Goal: Task Accomplishment & Management: Complete application form

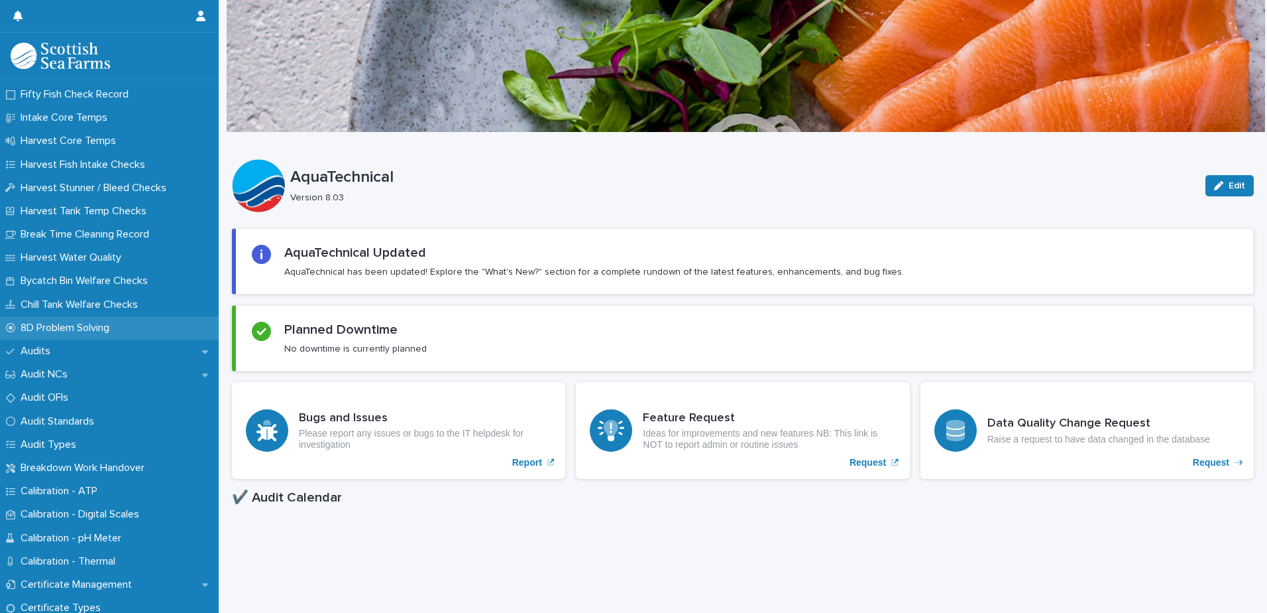
scroll to position [199, 0]
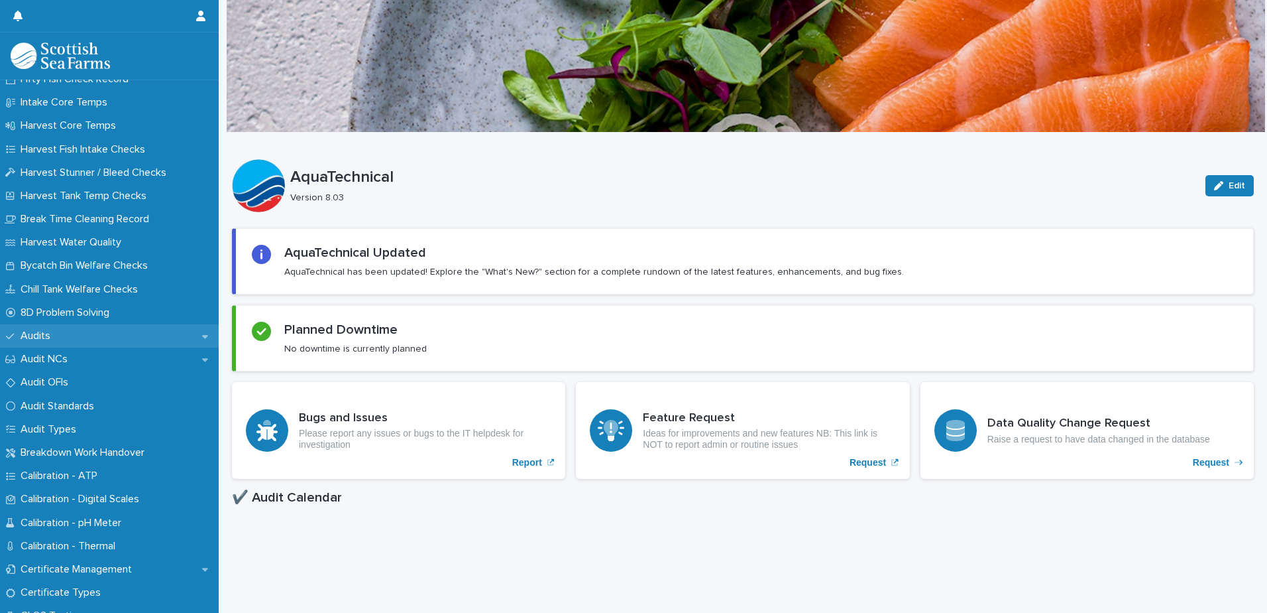
click at [52, 338] on p "Audits" at bounding box center [38, 335] width 46 height 13
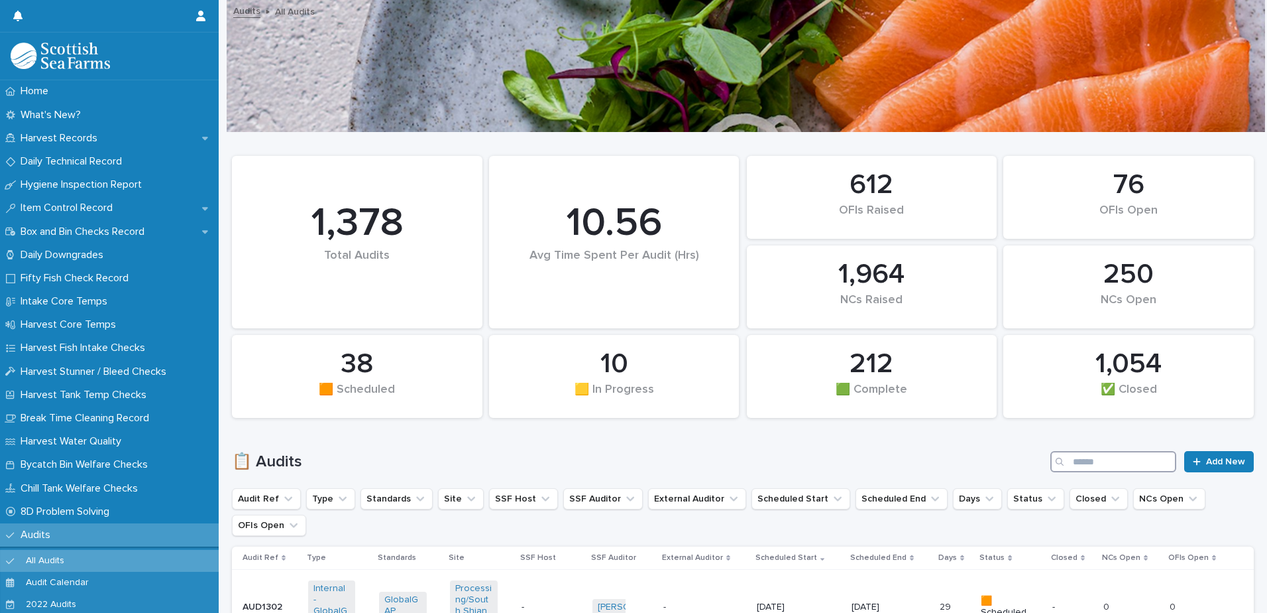
click at [1088, 463] on input "Search" at bounding box center [1114, 461] width 126 height 21
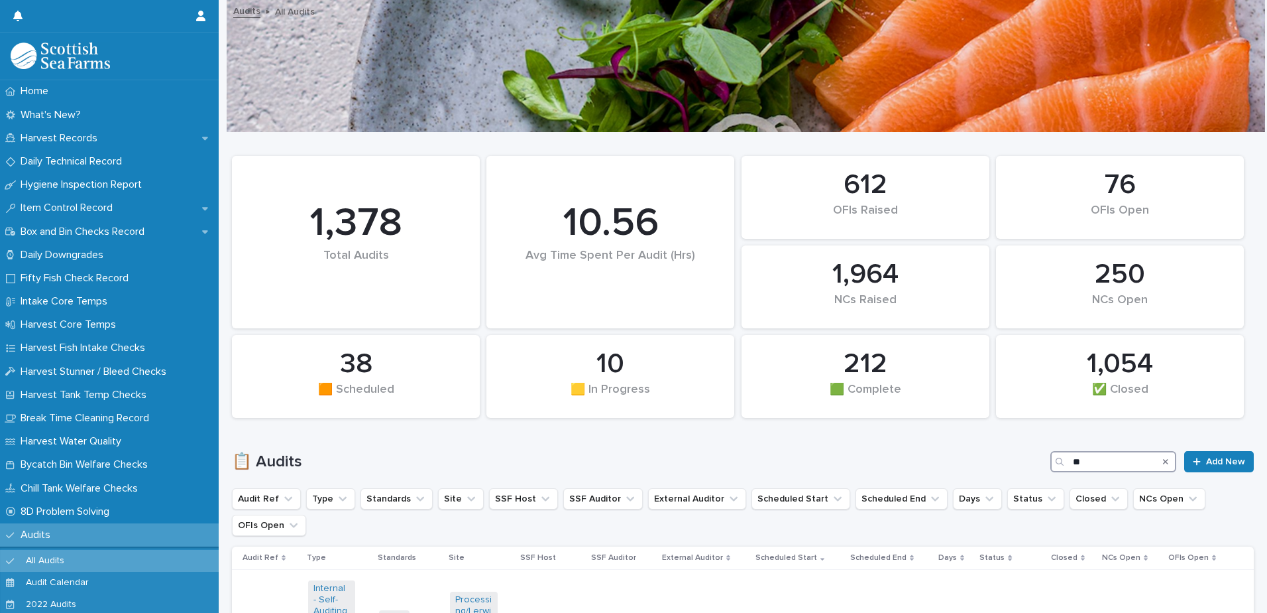
type input "*"
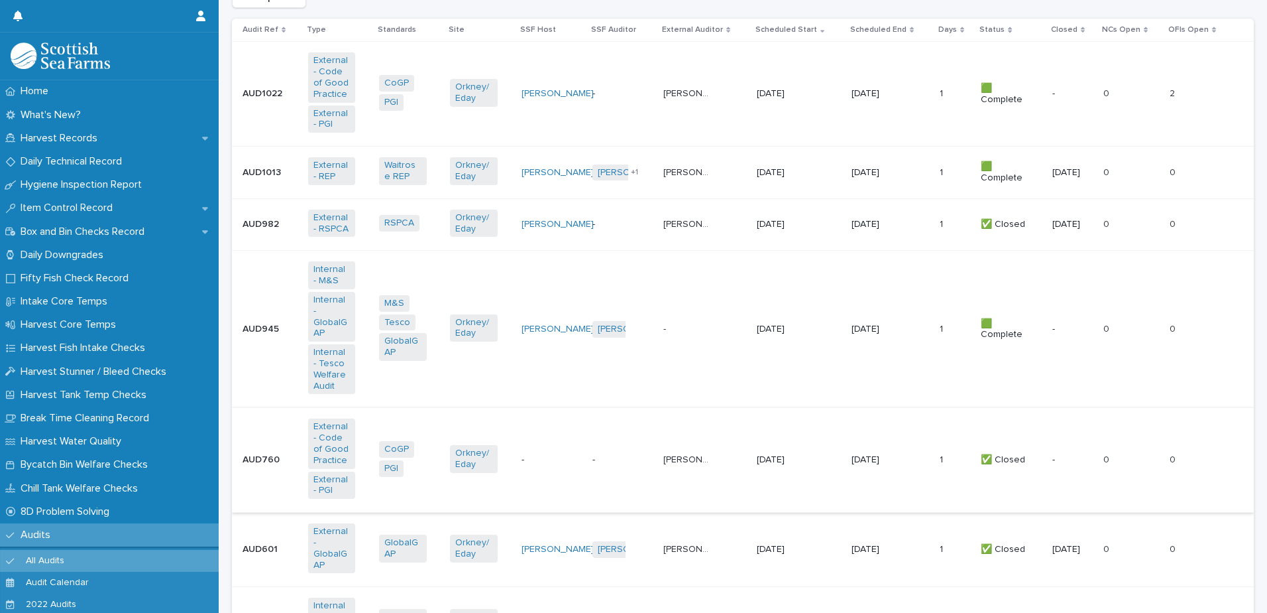
scroll to position [512, 0]
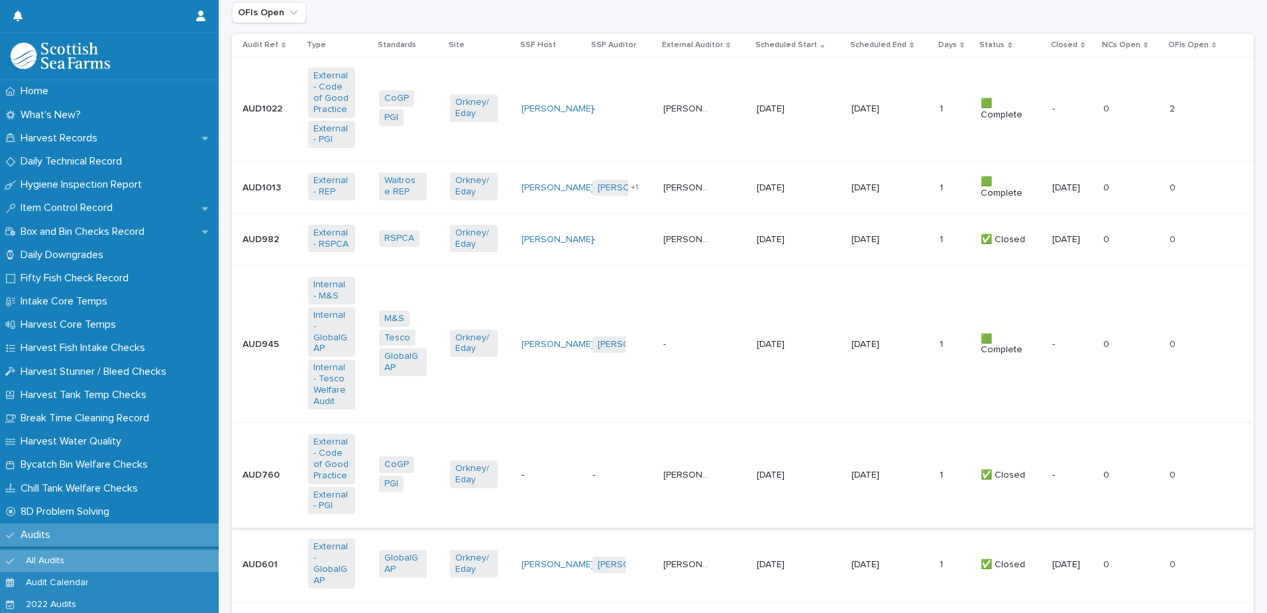
type input "****"
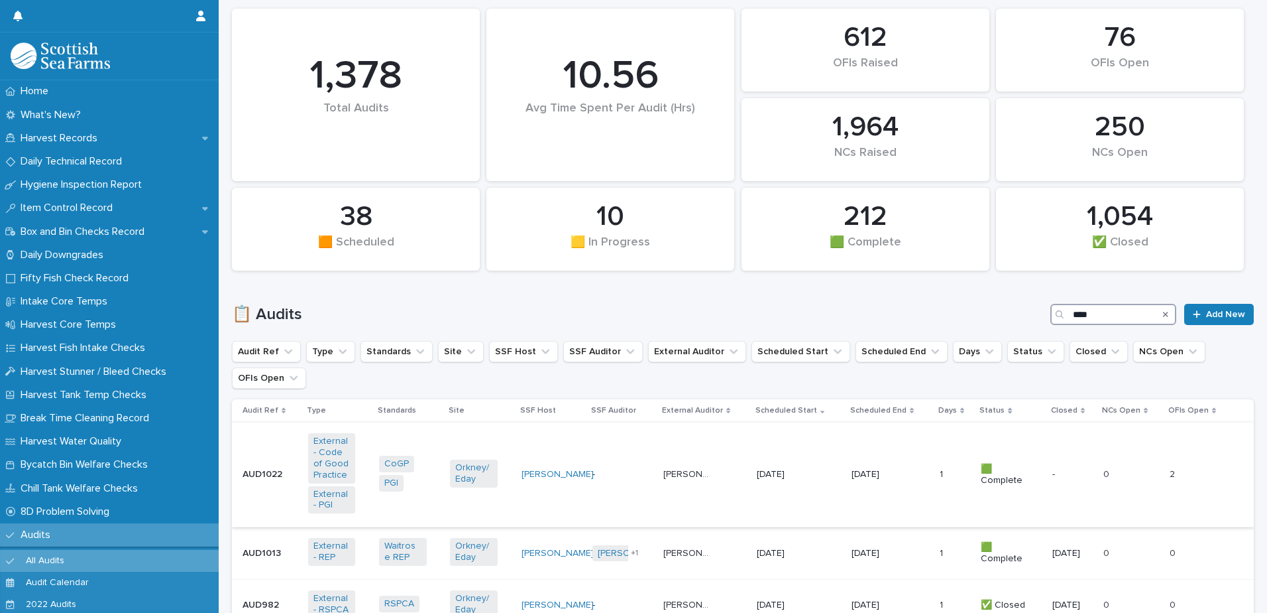
scroll to position [199, 0]
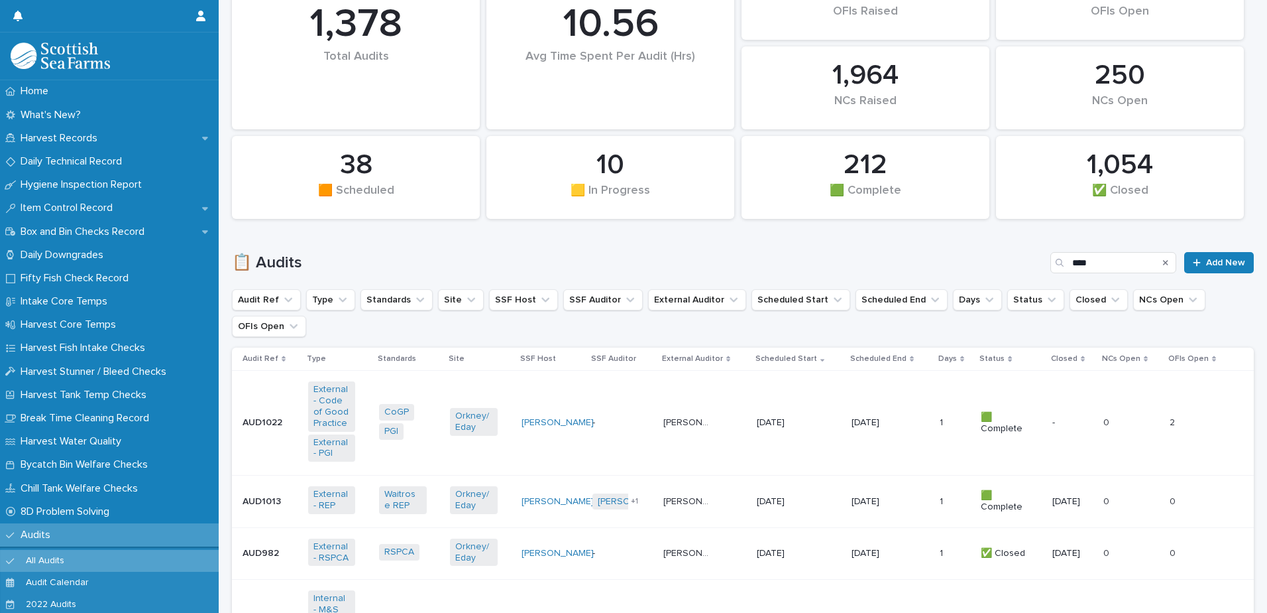
click at [1163, 263] on icon "Search" at bounding box center [1165, 262] width 5 height 5
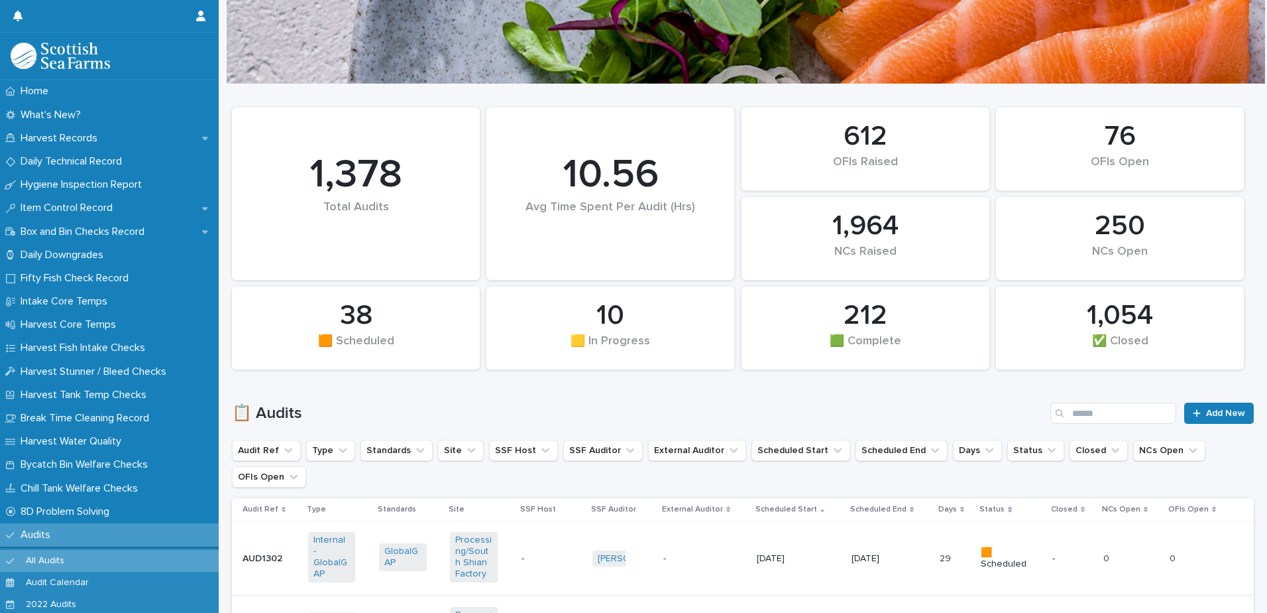
scroll to position [265, 0]
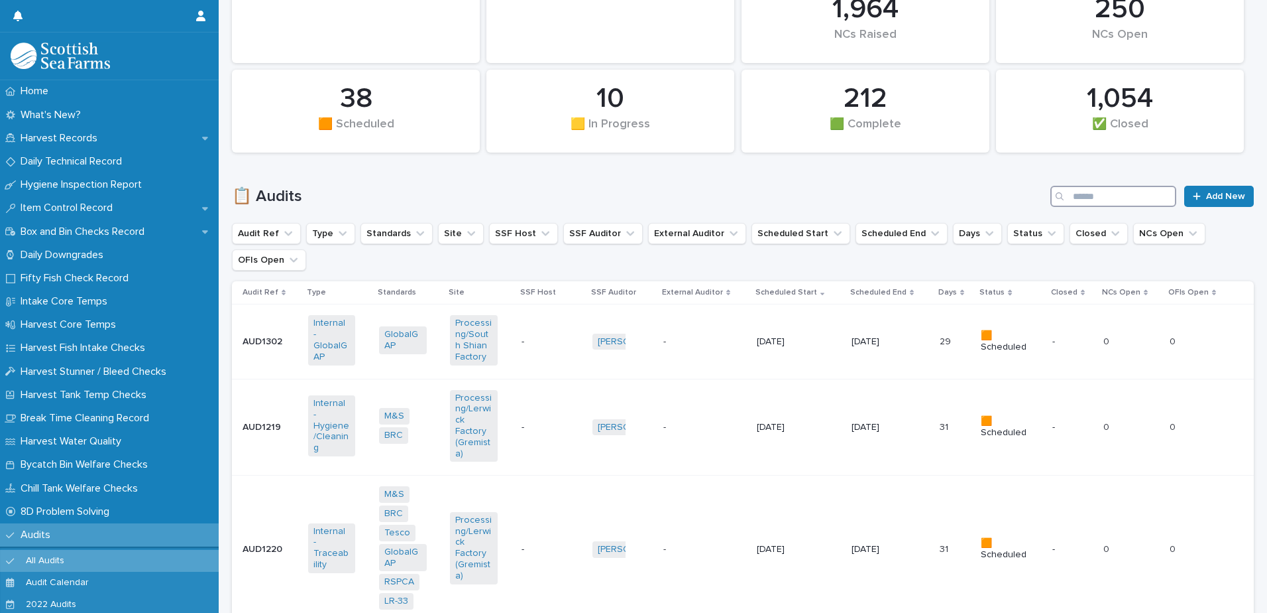
click at [1083, 197] on input "Search" at bounding box center [1114, 196] width 126 height 21
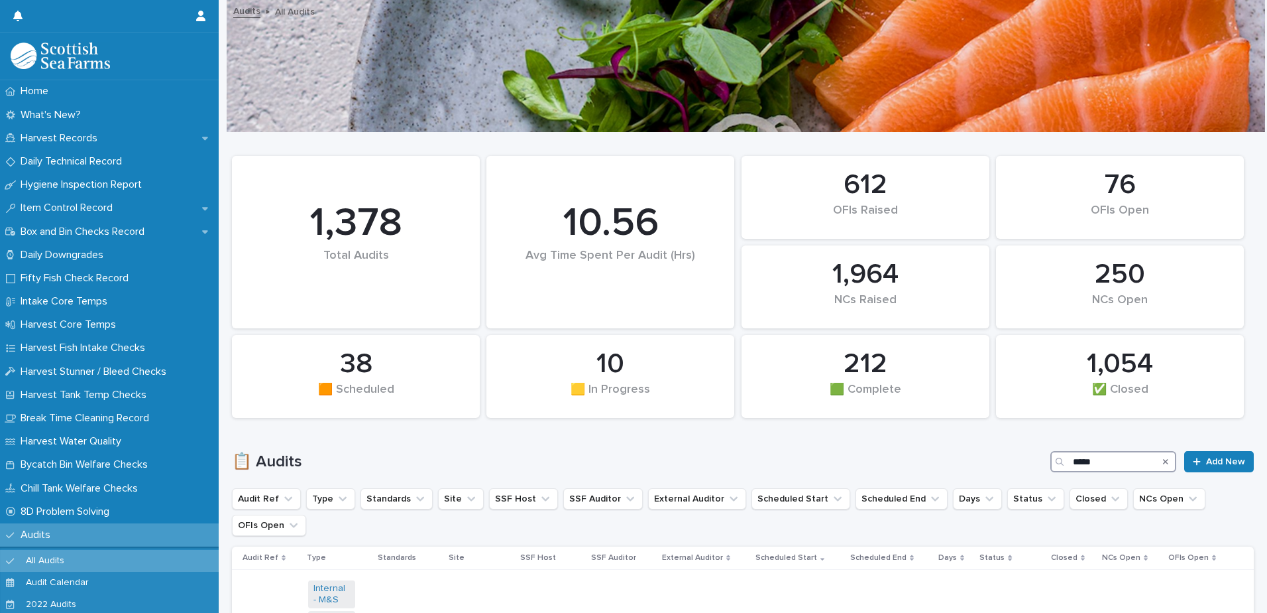
type input "*****"
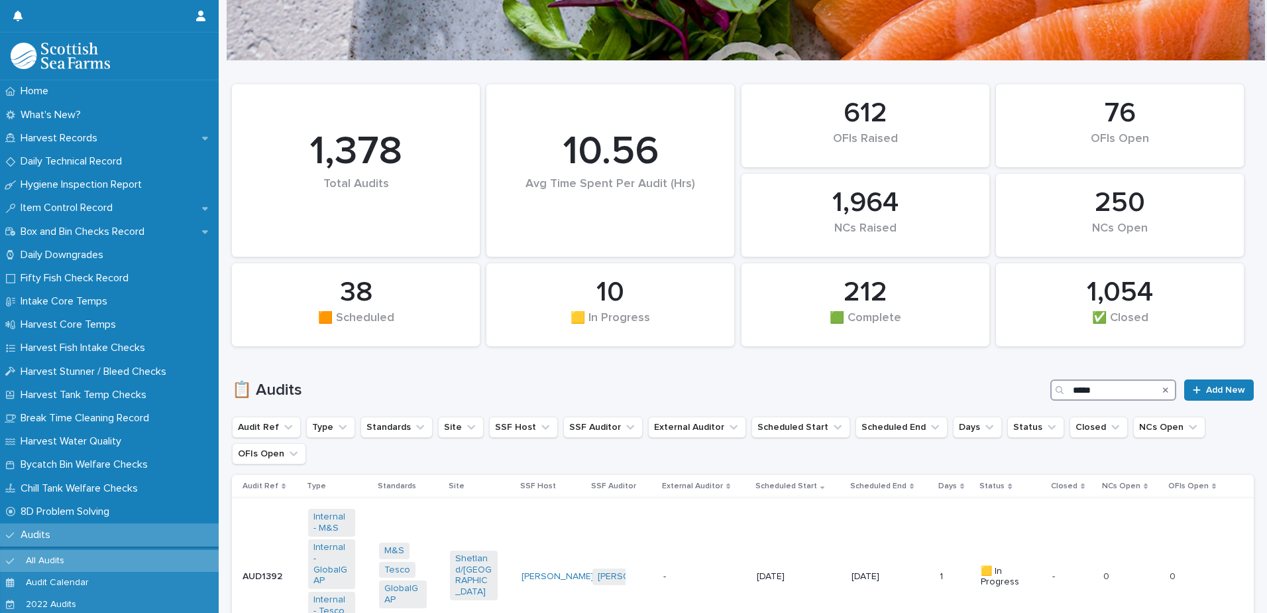
scroll to position [265, 0]
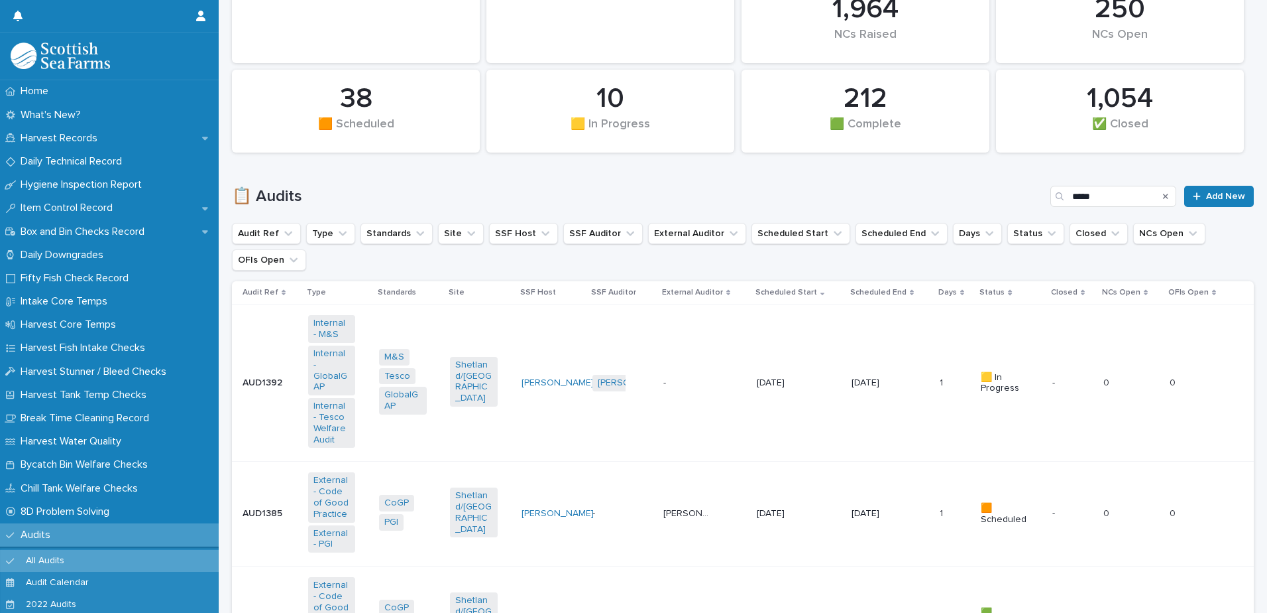
click at [1163, 196] on icon "Search" at bounding box center [1165, 196] width 5 height 8
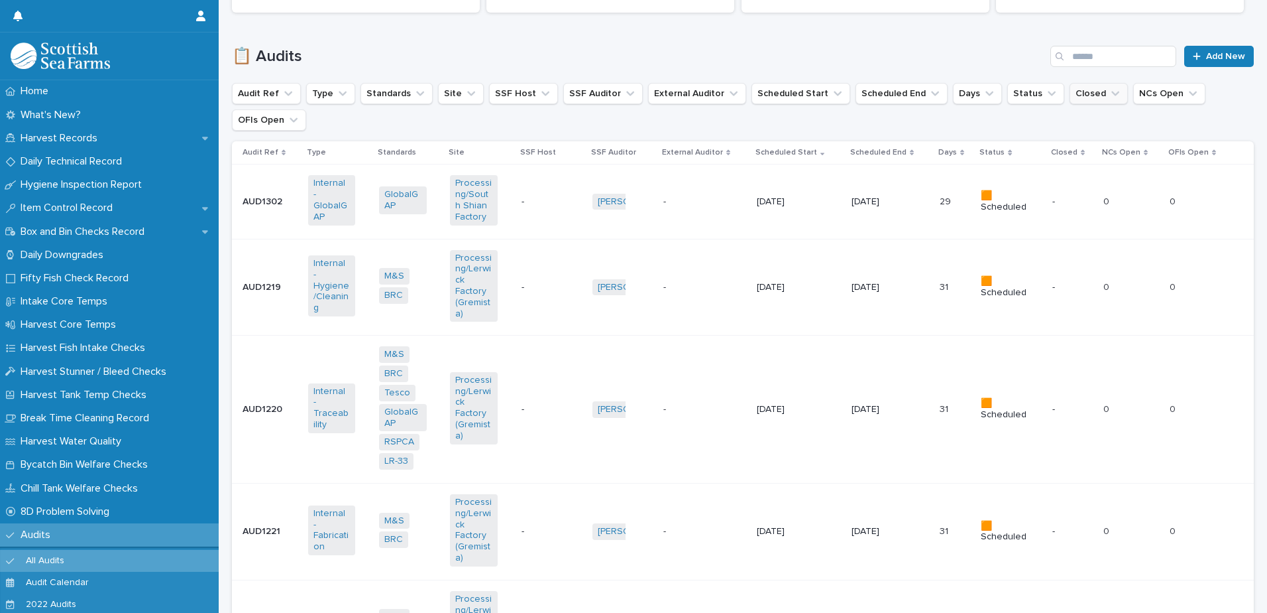
scroll to position [265, 0]
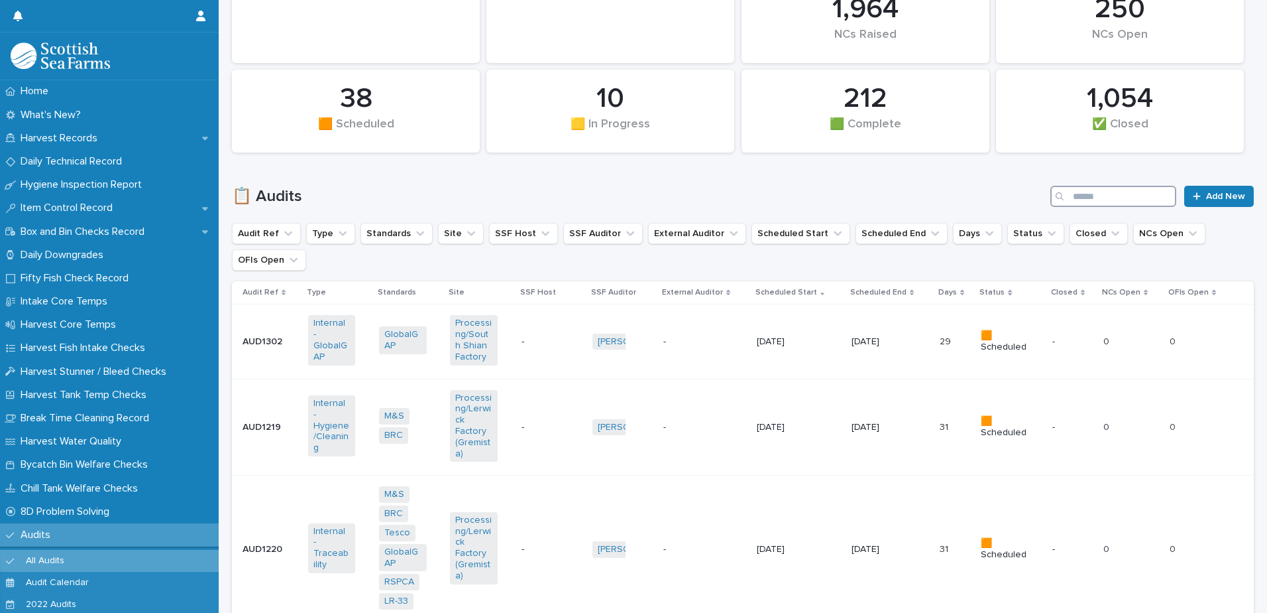
click at [1098, 196] on input "Search" at bounding box center [1114, 196] width 126 height 21
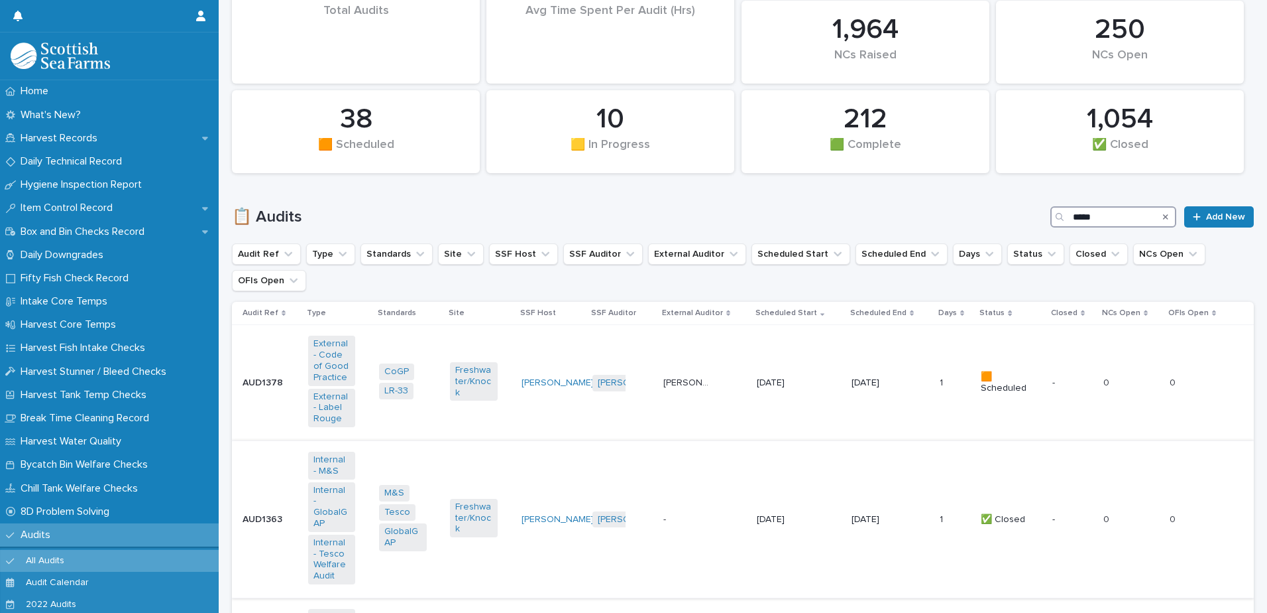
scroll to position [265, 0]
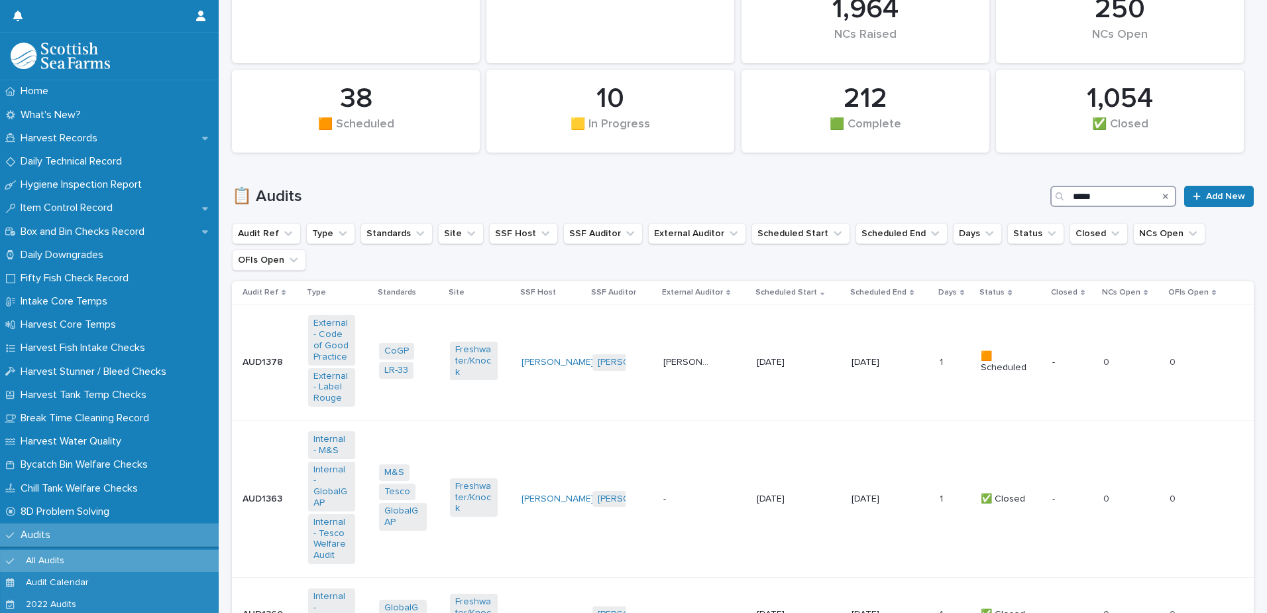
type input "*****"
click at [1163, 199] on icon "Search" at bounding box center [1165, 196] width 5 height 8
click at [1120, 200] on input "*****" at bounding box center [1114, 196] width 126 height 21
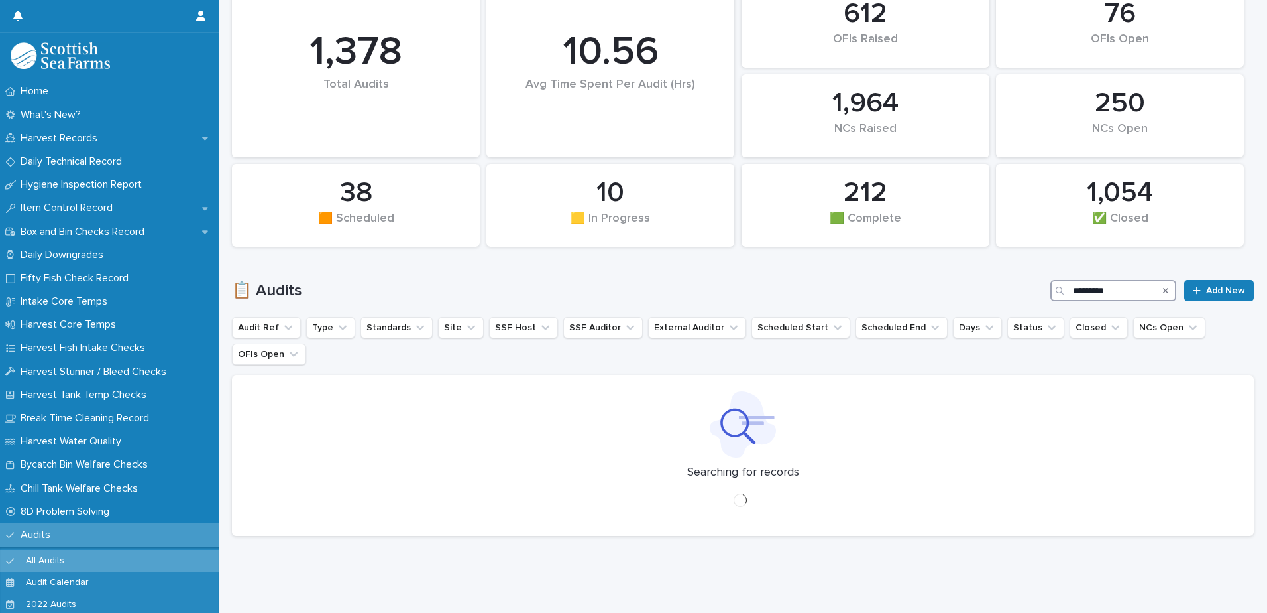
scroll to position [181, 0]
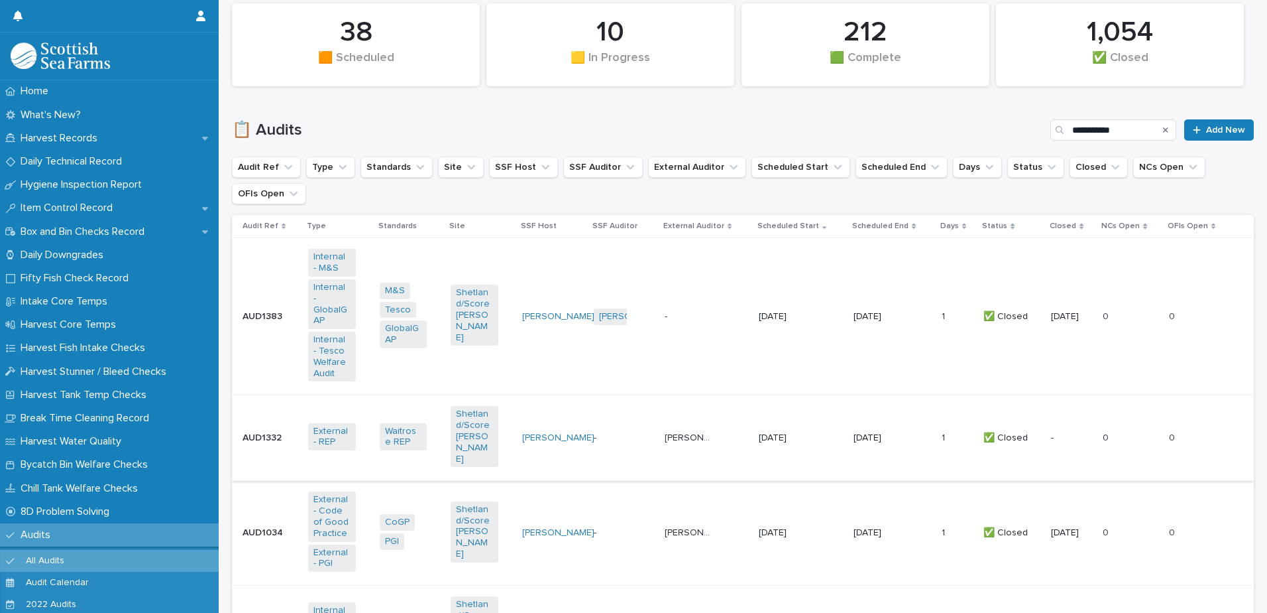
scroll to position [133, 0]
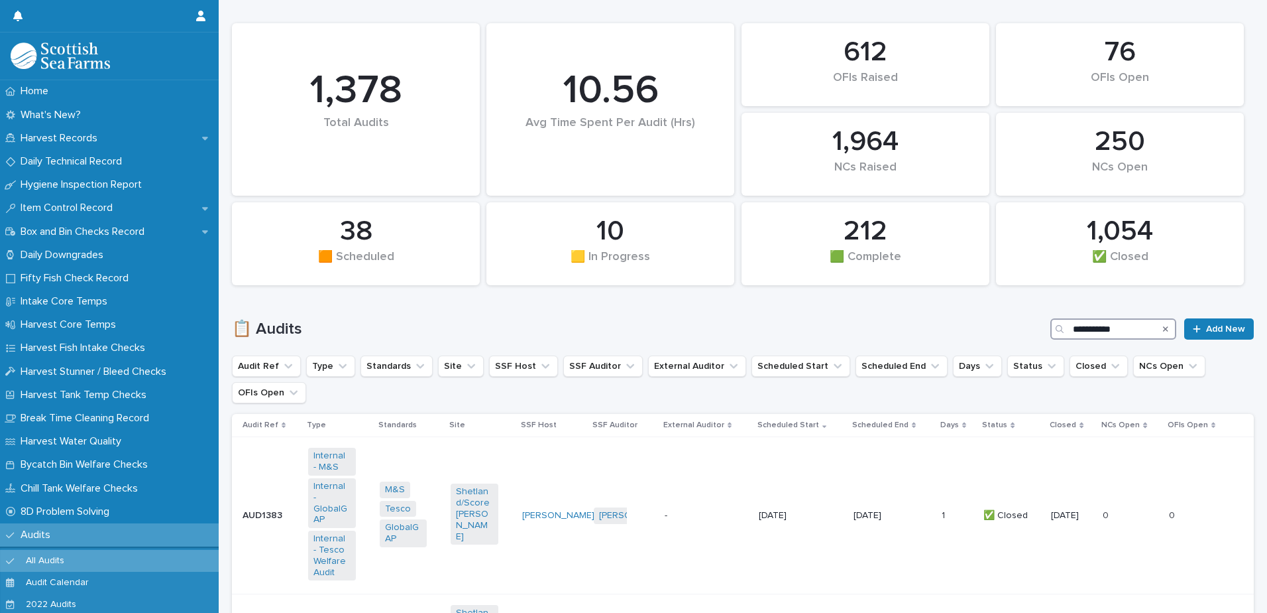
click at [1114, 332] on input "**********" at bounding box center [1114, 328] width 126 height 21
click at [1114, 331] on input "**********" at bounding box center [1114, 328] width 126 height 21
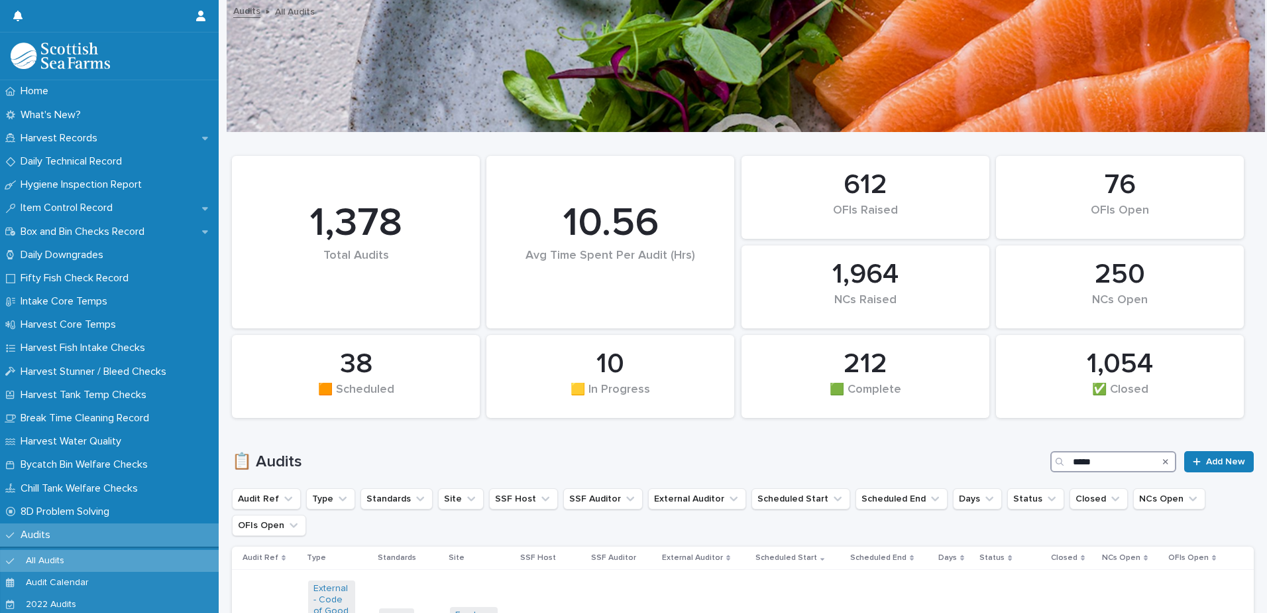
click at [1105, 463] on input "*****" at bounding box center [1114, 461] width 126 height 21
type input "**********"
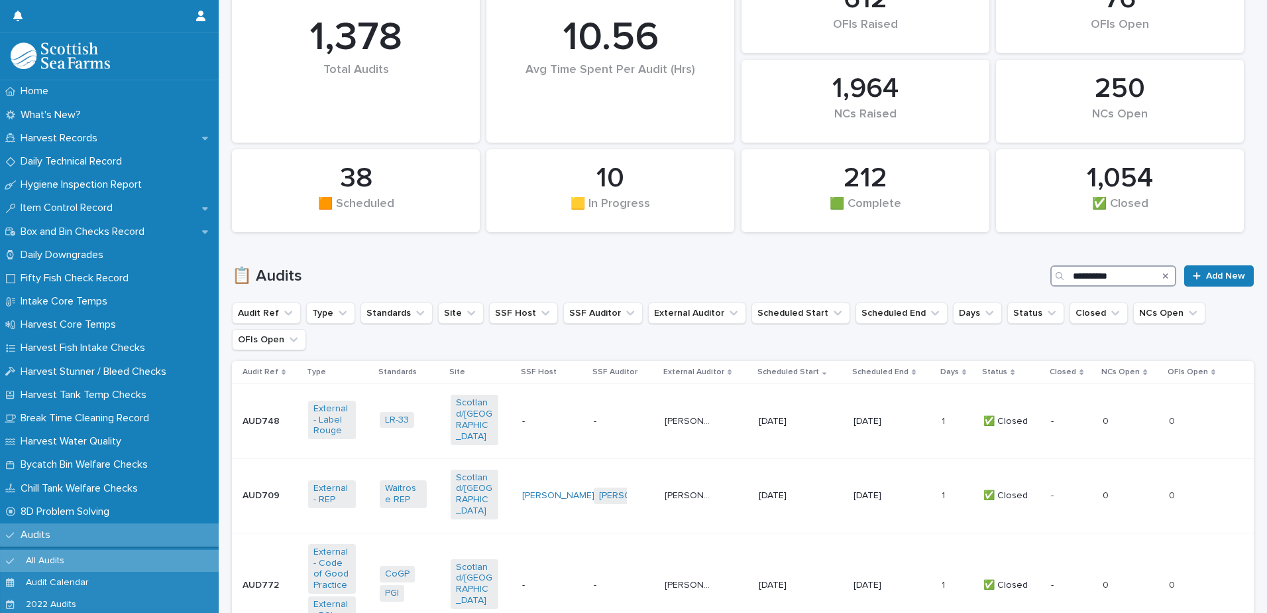
scroll to position [265, 0]
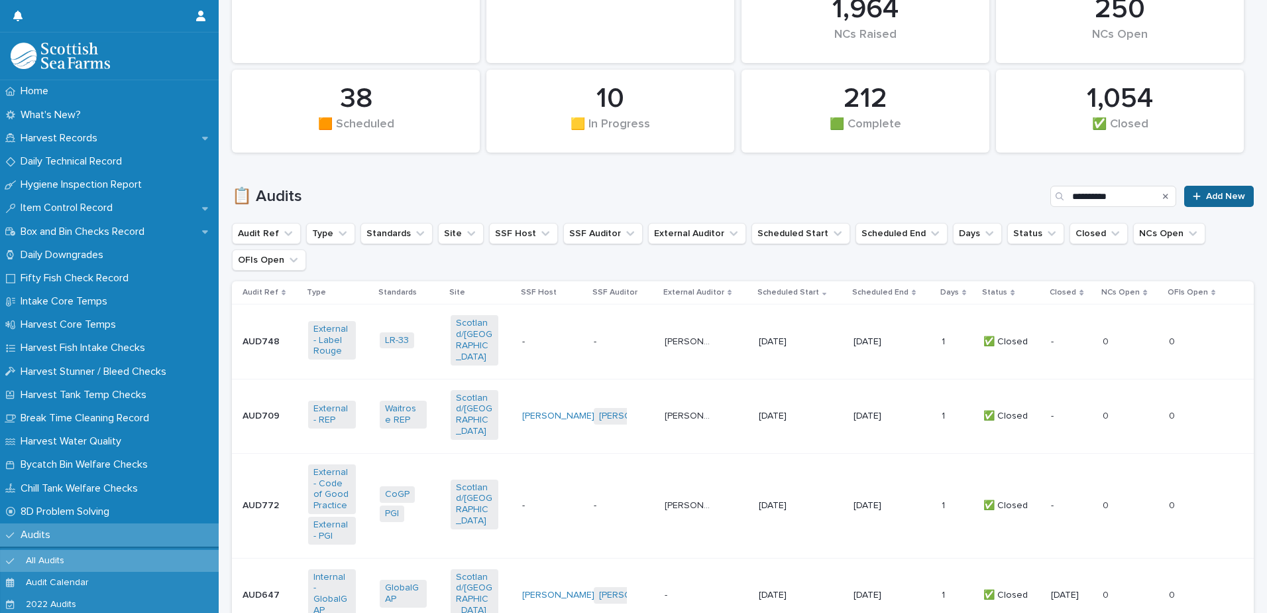
click at [1216, 197] on span "Add New" at bounding box center [1225, 196] width 39 height 9
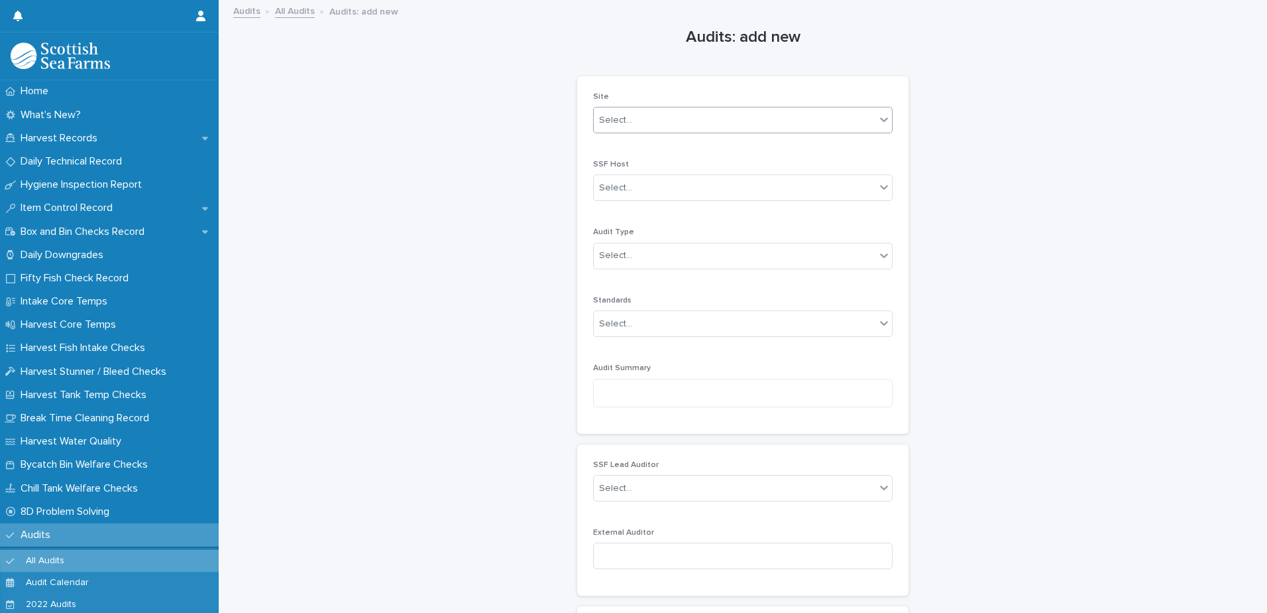
click at [736, 115] on div "Select..." at bounding box center [735, 120] width 282 height 22
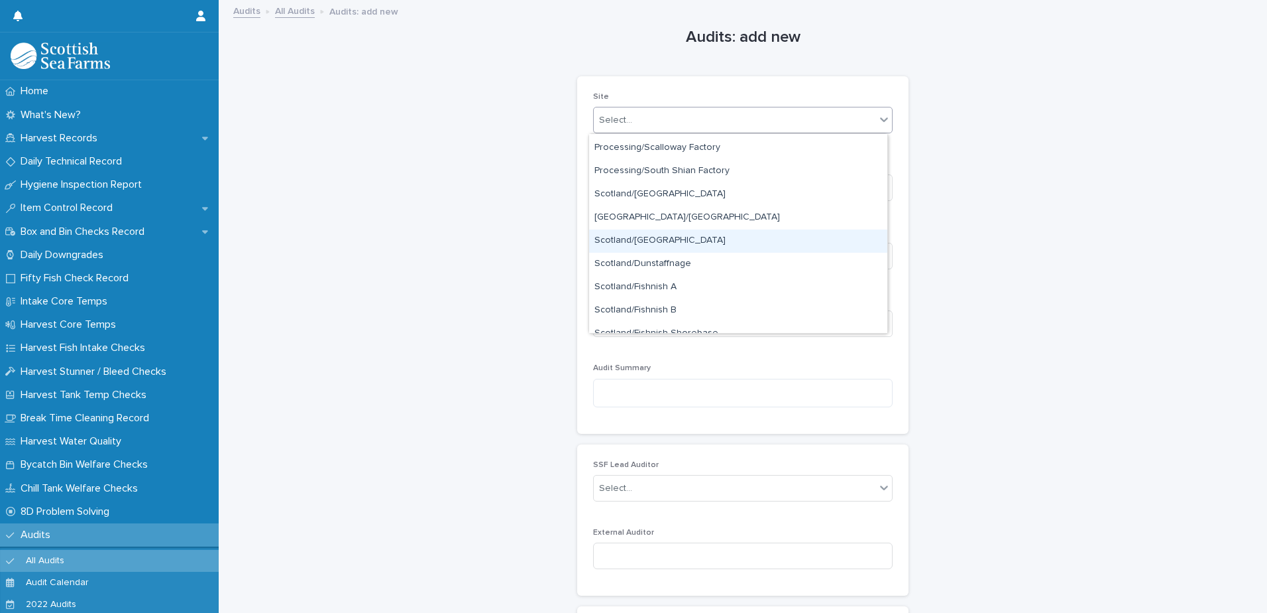
scroll to position [994, 0]
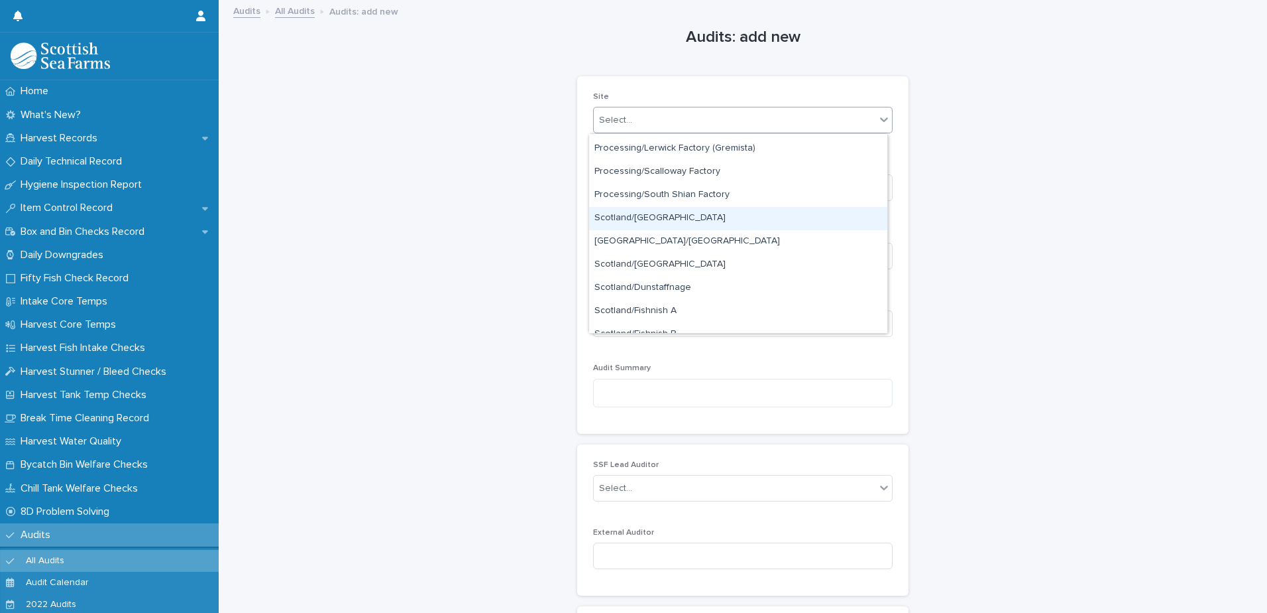
click at [719, 214] on div "Scotland/[GEOGRAPHIC_DATA]" at bounding box center [738, 218] width 298 height 23
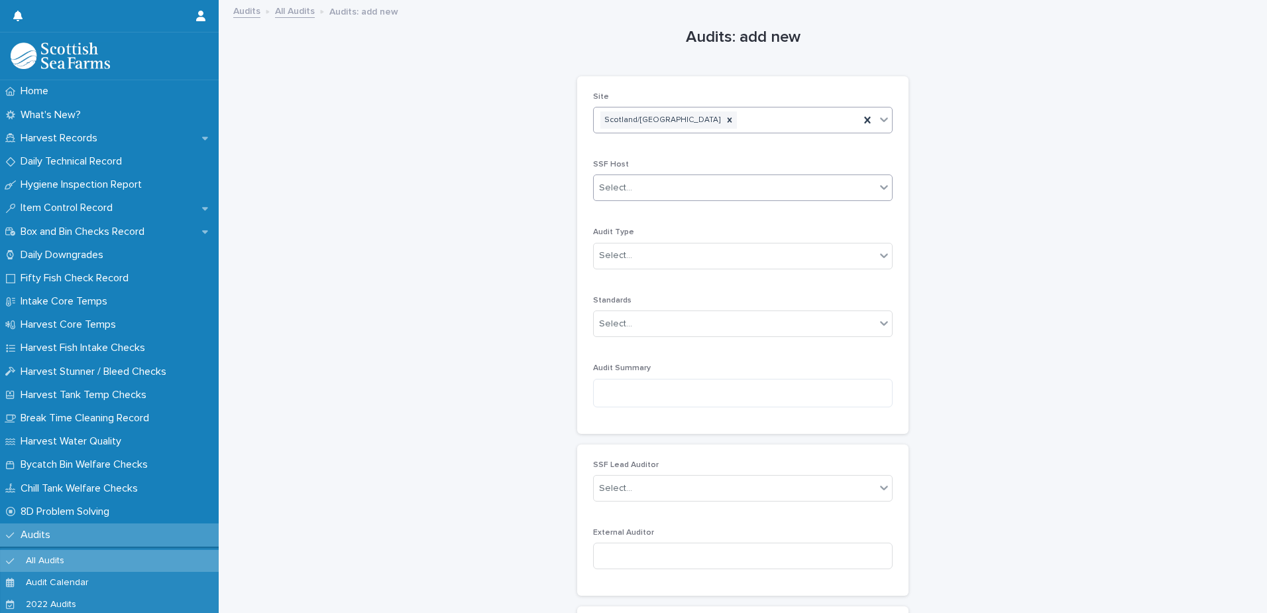
click at [720, 182] on div "Select..." at bounding box center [735, 188] width 282 height 22
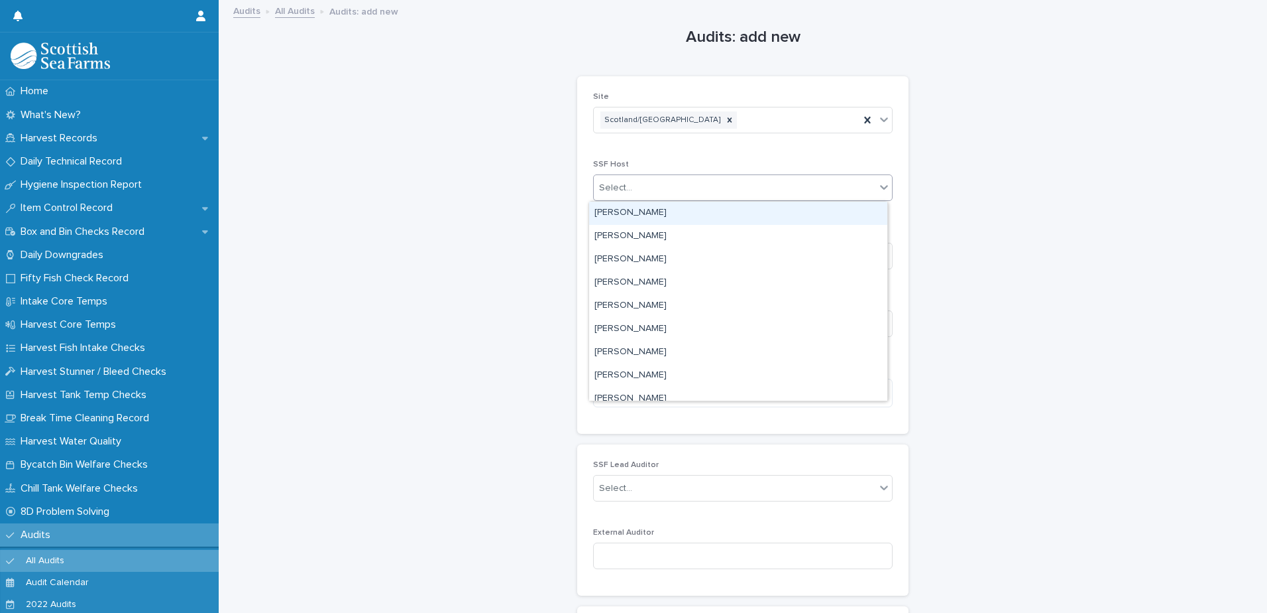
type input "*"
type input "***"
click at [696, 205] on div "[PERSON_NAME]" at bounding box center [738, 213] width 298 height 23
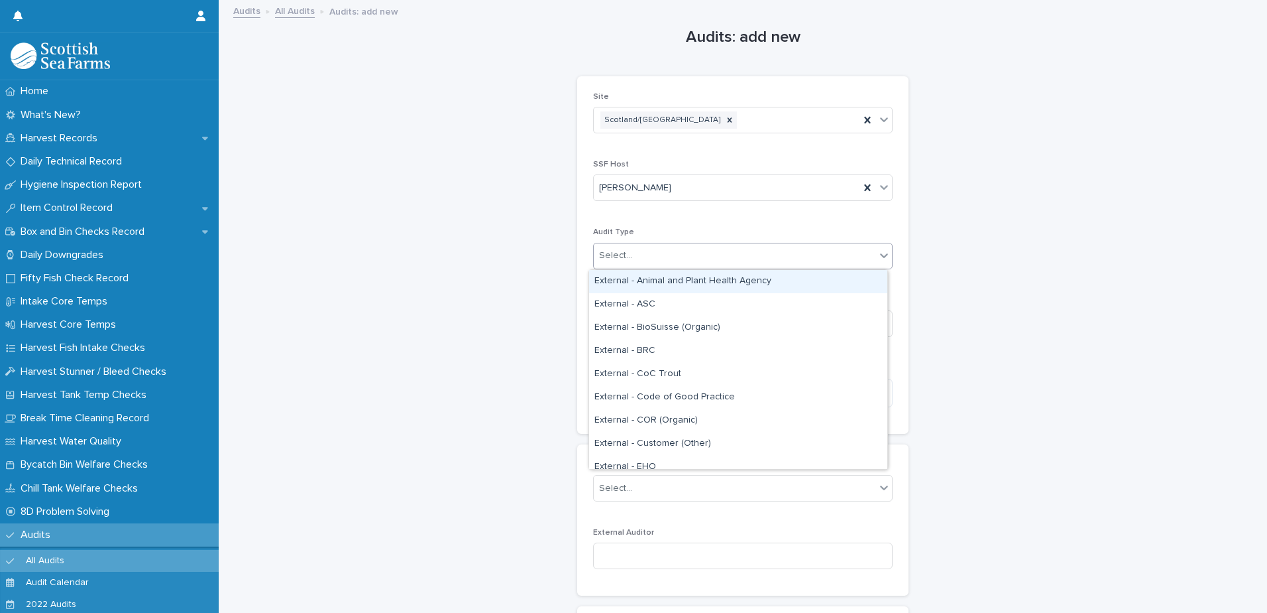
click at [693, 243] on div "Select..." at bounding box center [743, 256] width 300 height 27
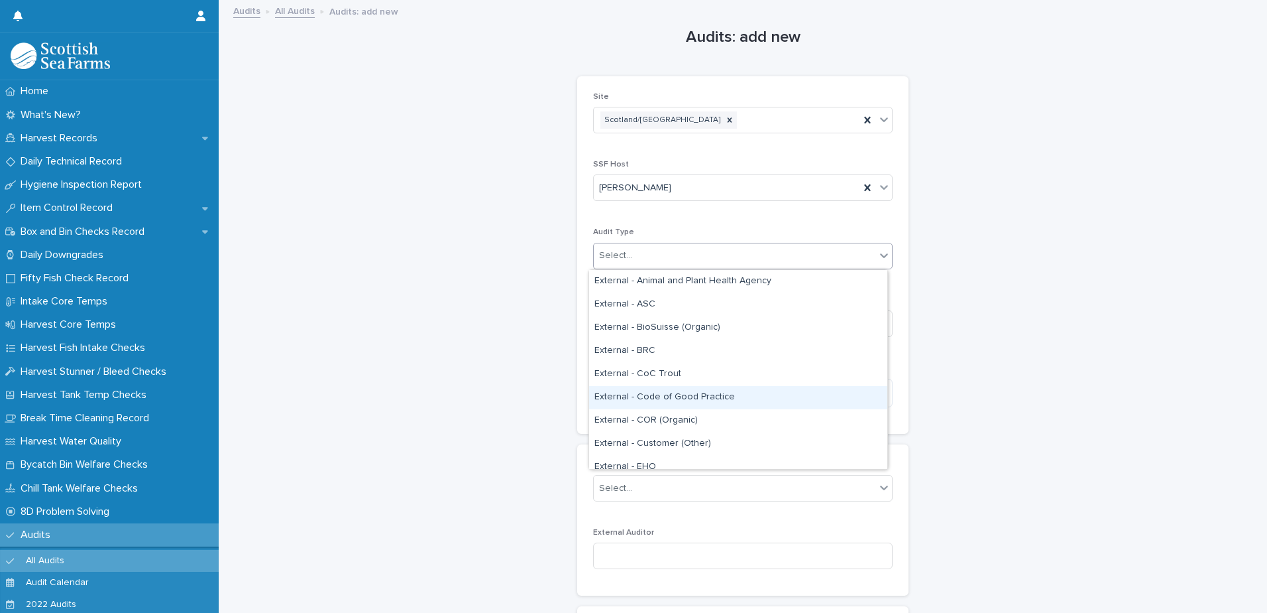
click at [711, 399] on div "External - Code of Good Practice" at bounding box center [738, 397] width 298 height 23
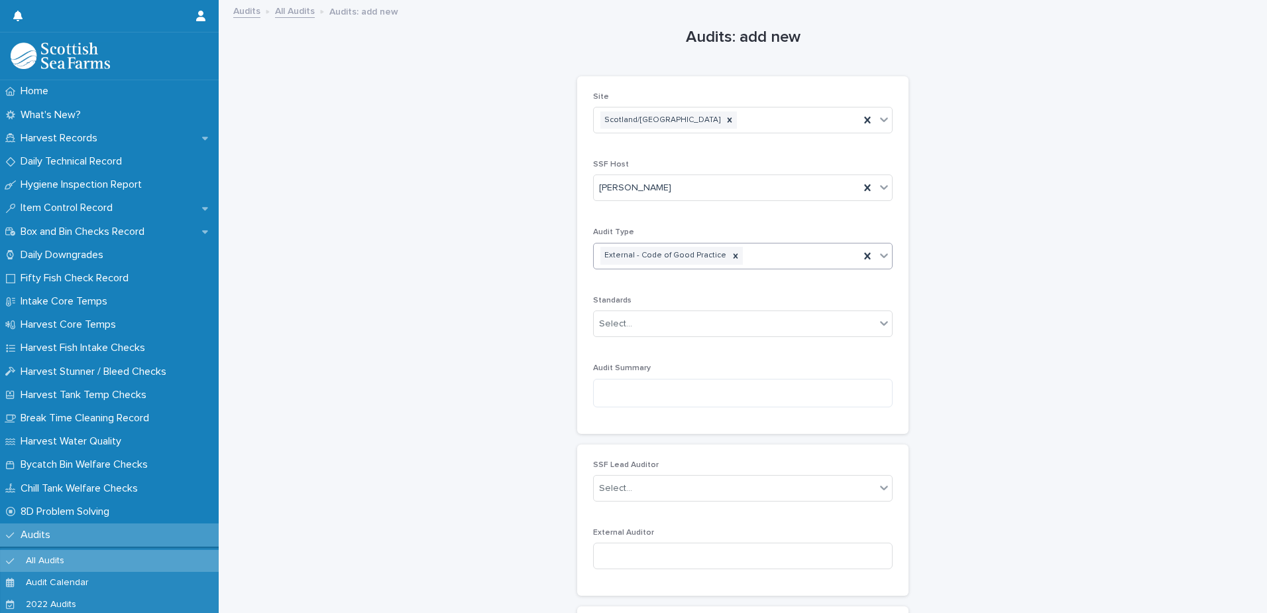
click at [785, 251] on div "External - Code of Good Practice" at bounding box center [727, 255] width 266 height 23
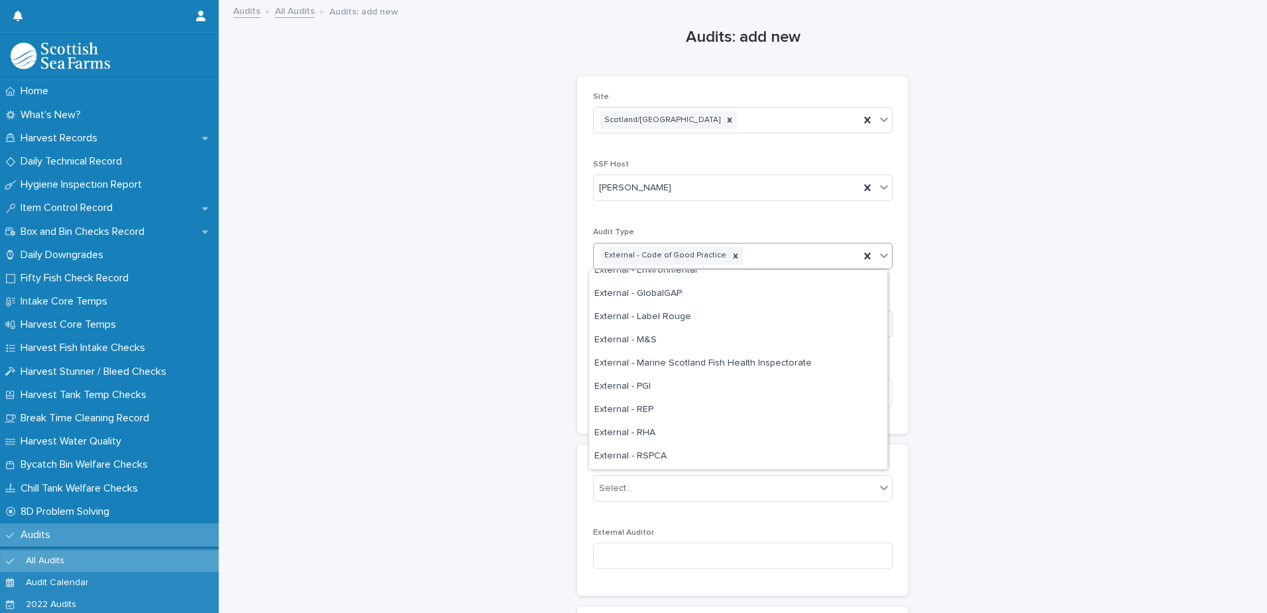
scroll to position [265, 0]
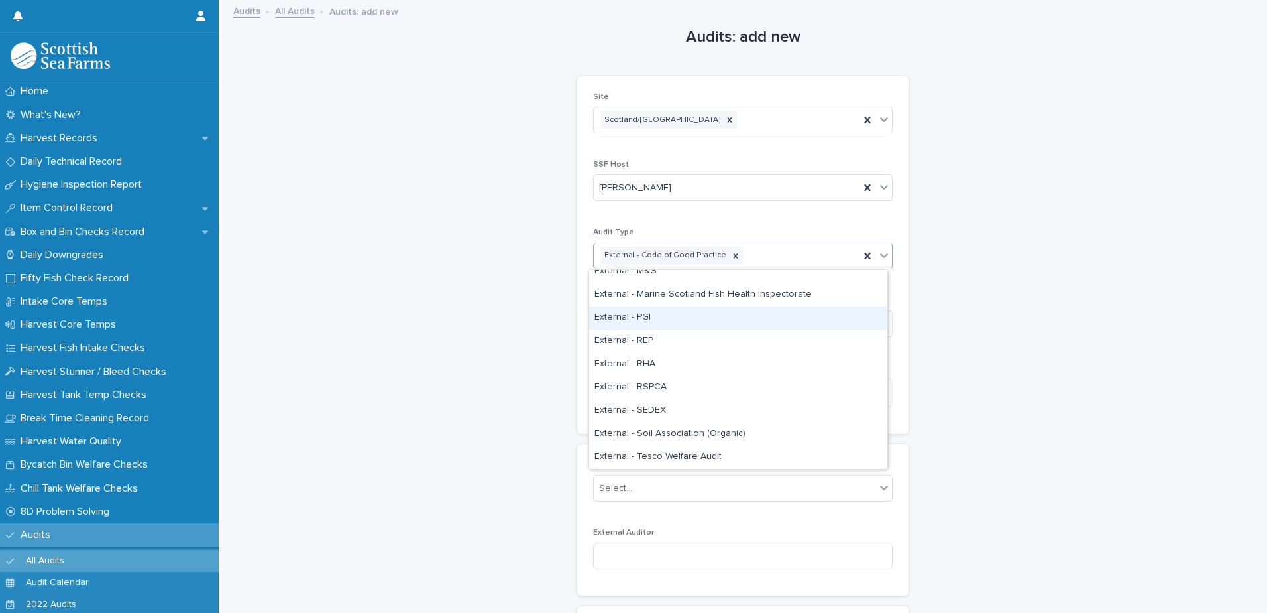
click at [725, 322] on div "External - PGI" at bounding box center [738, 317] width 298 height 23
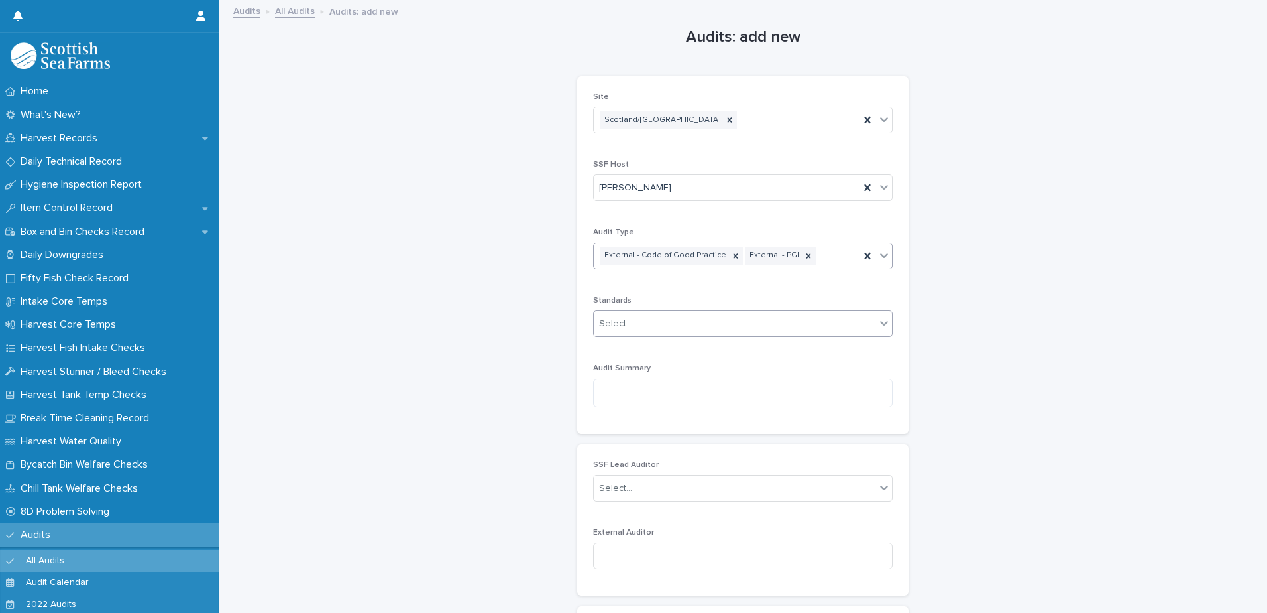
click at [721, 318] on div "Select..." at bounding box center [735, 324] width 282 height 22
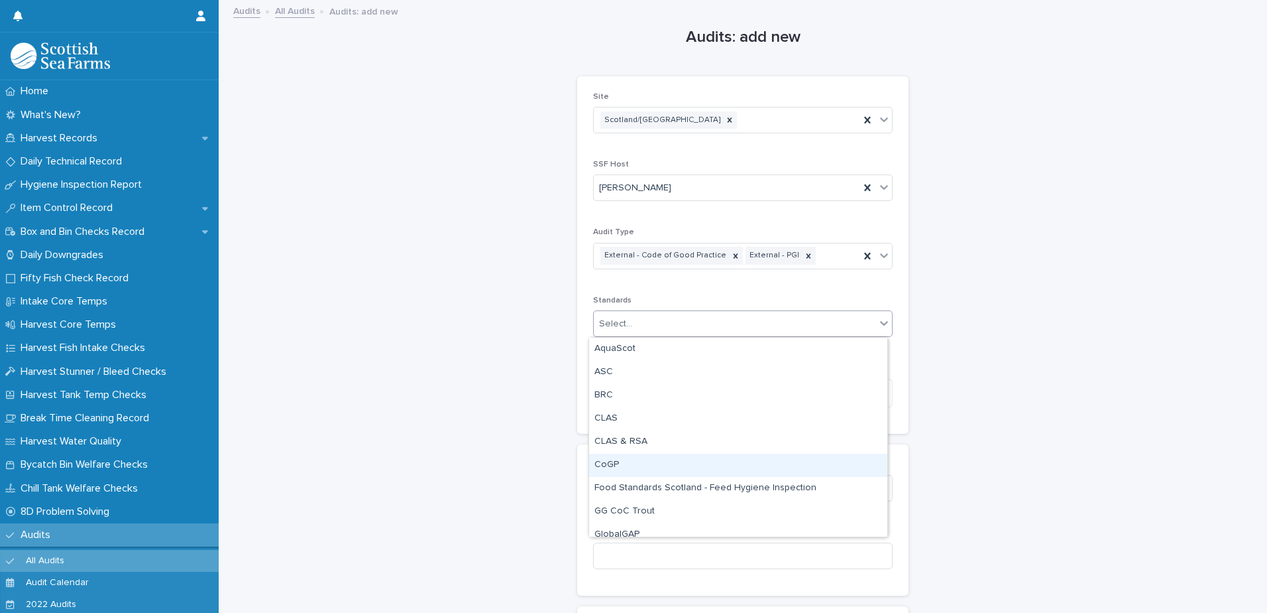
click at [670, 461] on div "CoGP" at bounding box center [738, 464] width 298 height 23
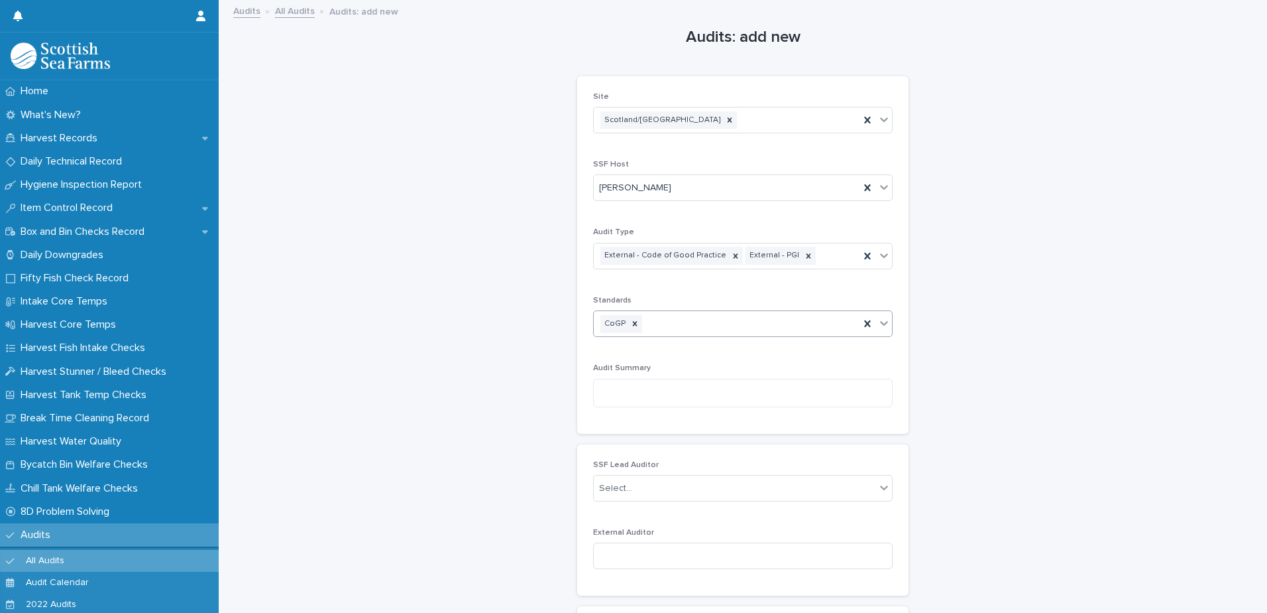
click at [705, 315] on div "CoGP" at bounding box center [727, 323] width 266 height 23
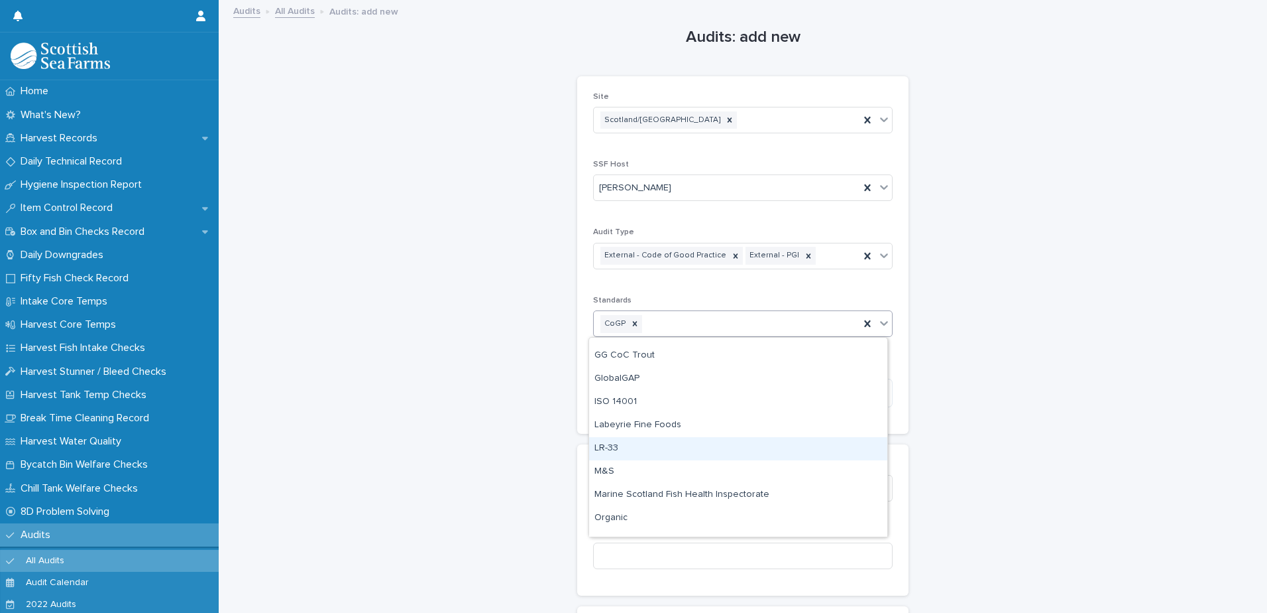
scroll to position [199, 0]
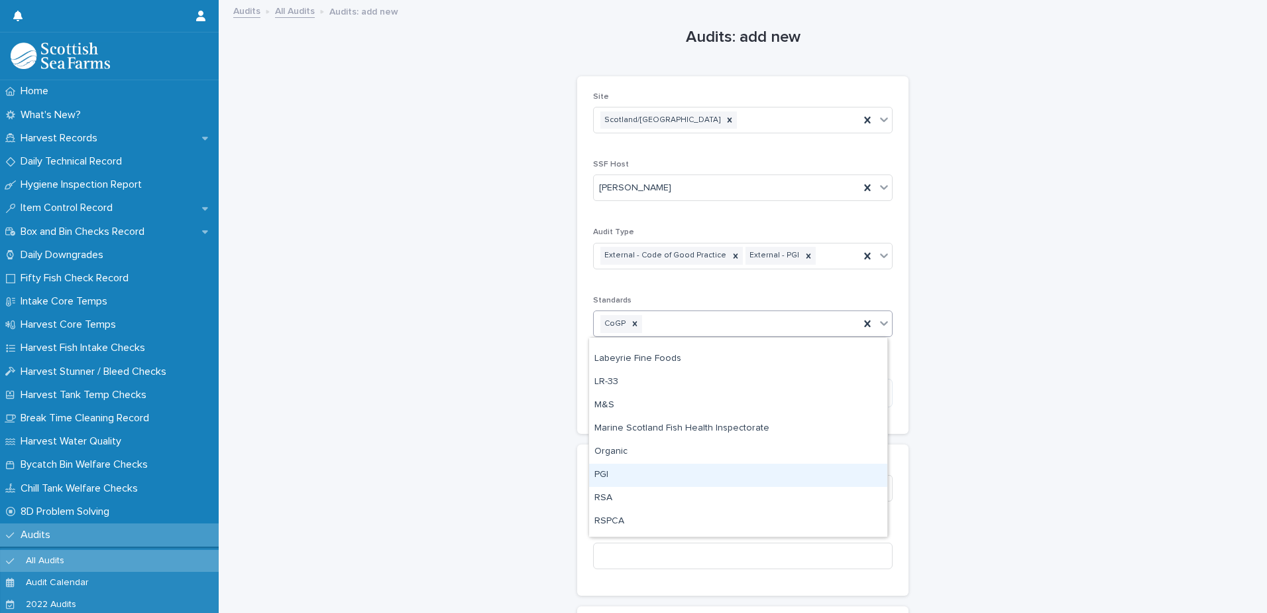
click at [664, 477] on div "PGI" at bounding box center [738, 474] width 298 height 23
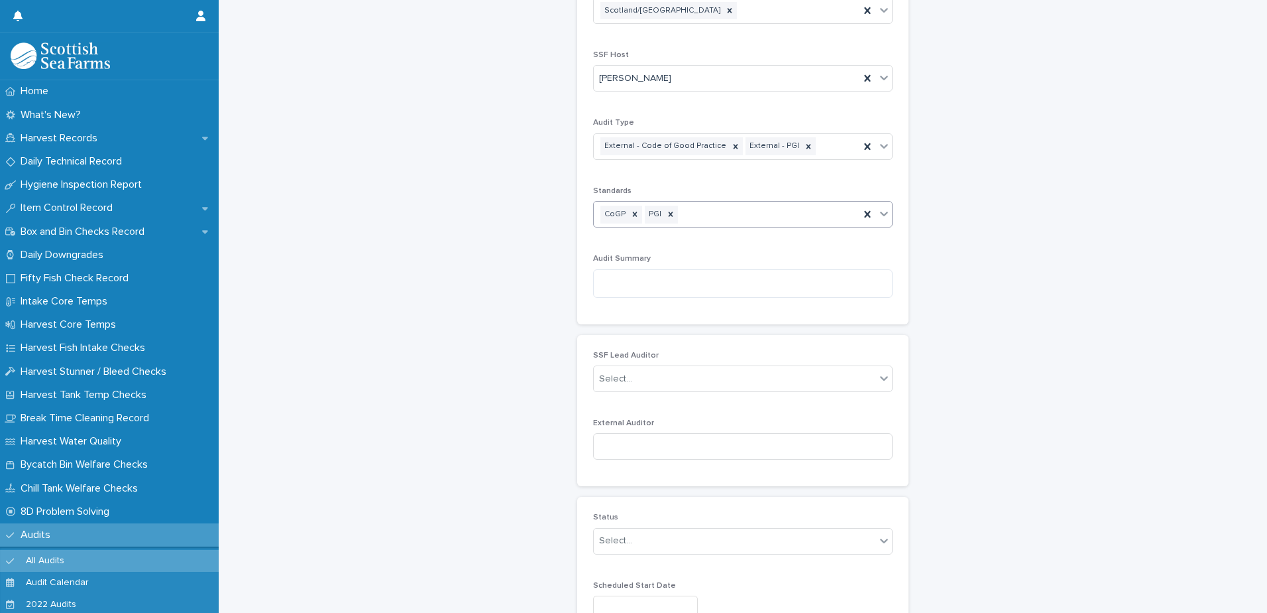
scroll to position [133, 0]
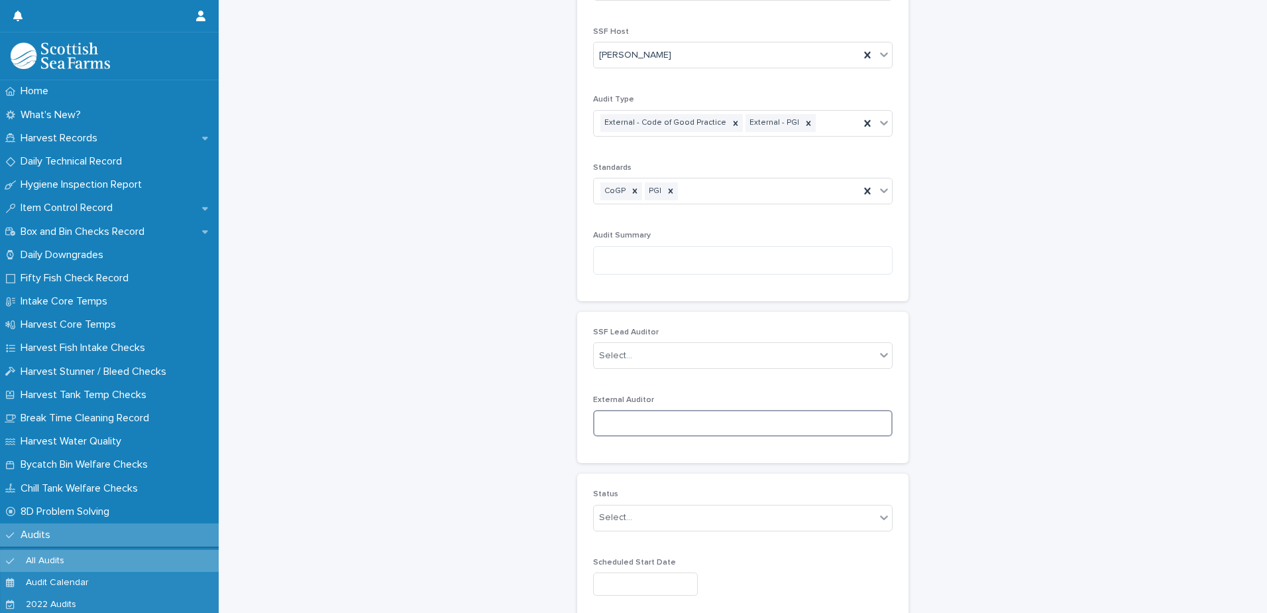
click at [676, 424] on input at bounding box center [743, 423] width 300 height 27
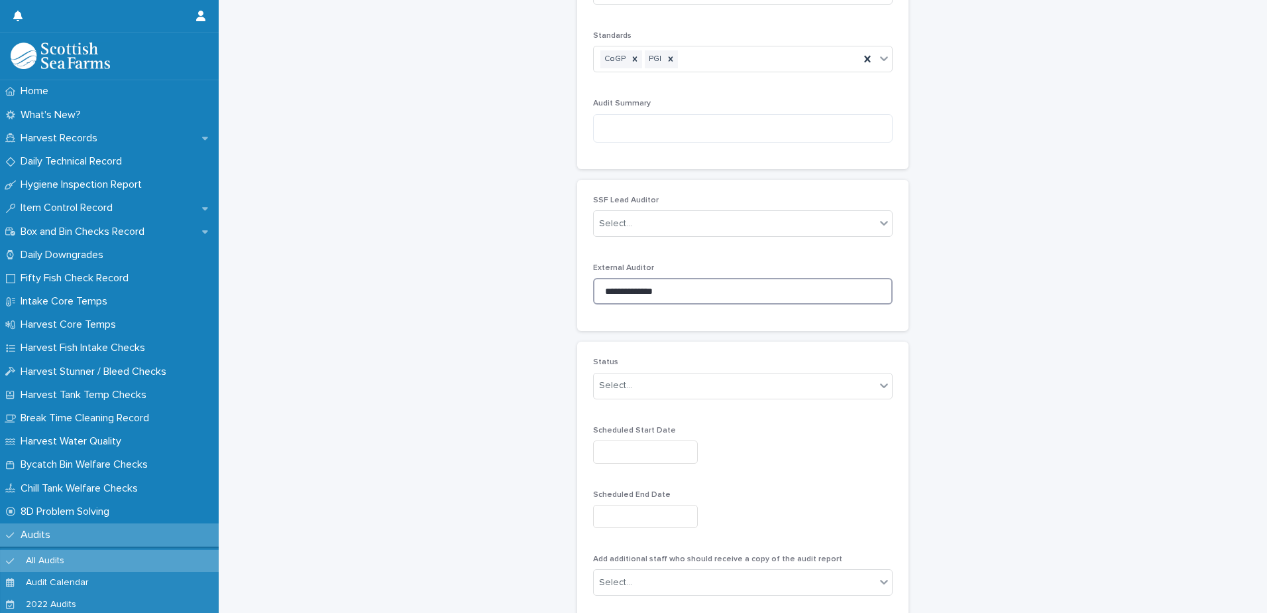
scroll to position [265, 0]
type input "**********"
click at [685, 379] on div "Select..." at bounding box center [735, 385] width 282 height 22
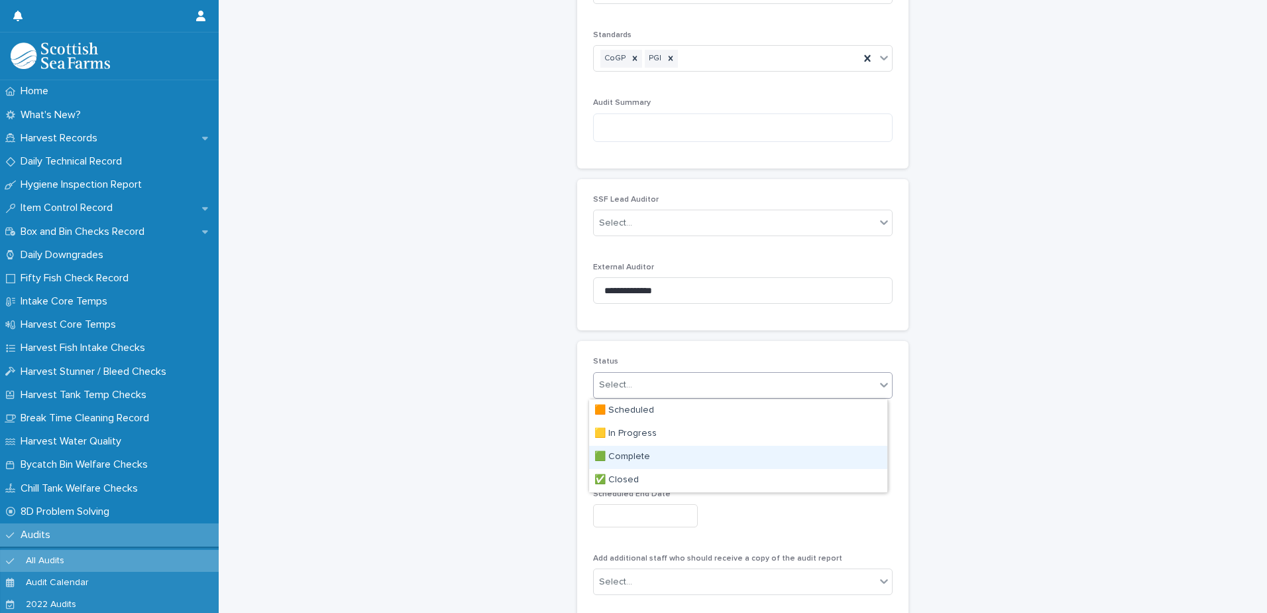
click at [660, 459] on div "🟩 Complete" at bounding box center [738, 456] width 298 height 23
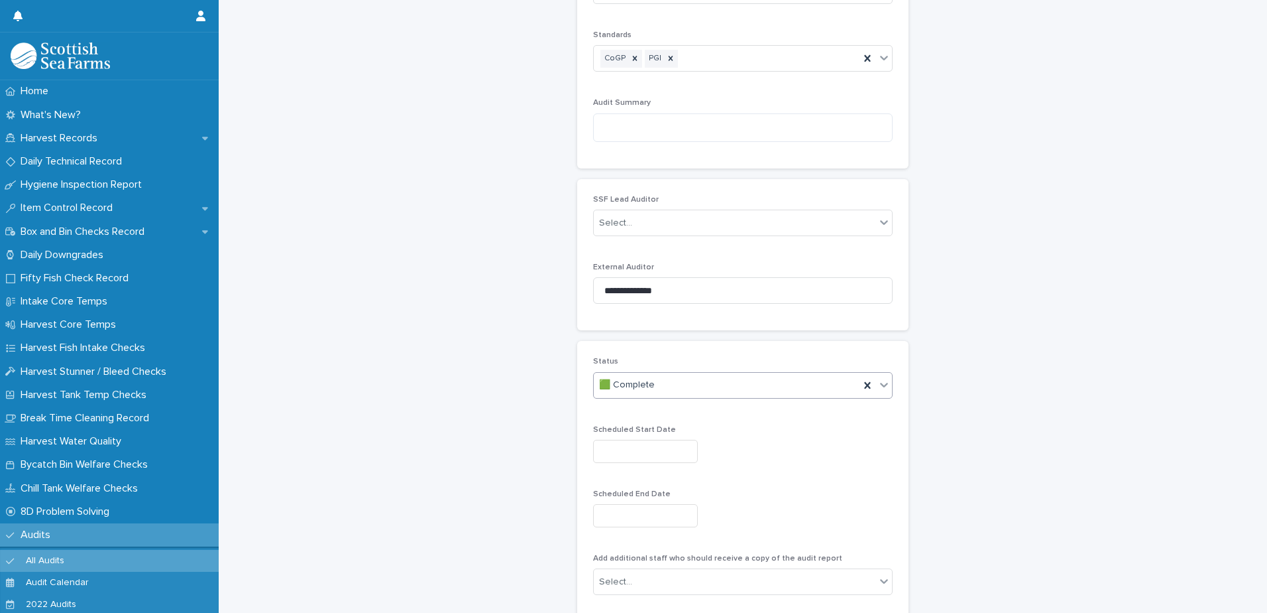
click at [676, 453] on input "text" at bounding box center [645, 450] width 105 height 23
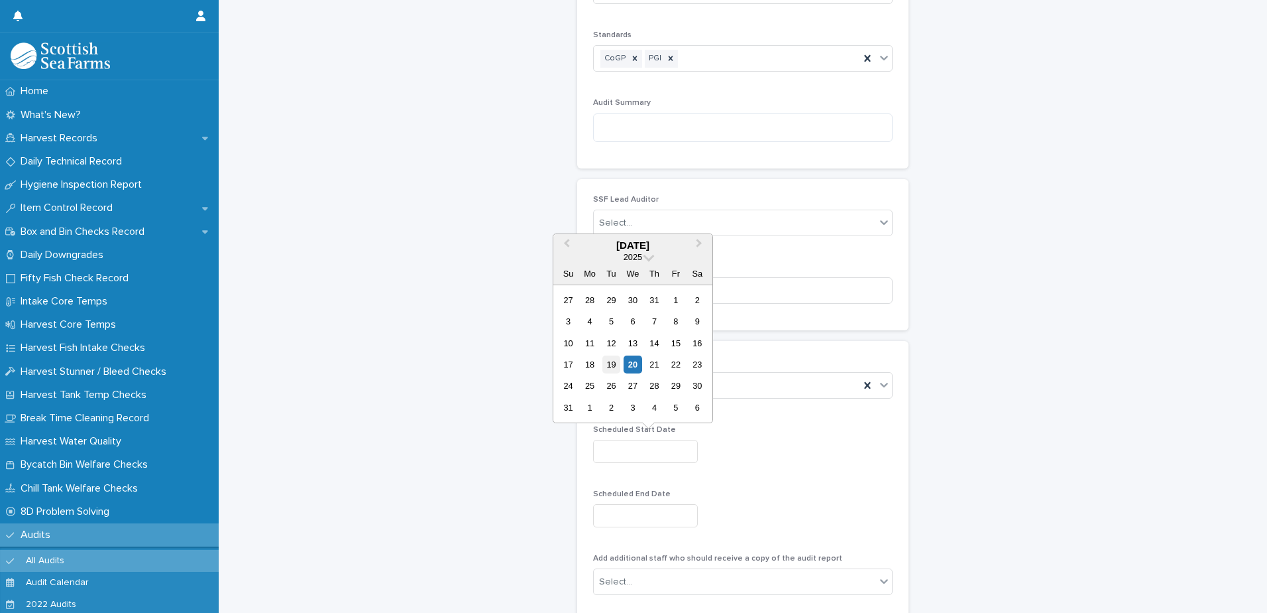
click at [611, 365] on div "19" at bounding box center [612, 364] width 18 height 18
type input "*********"
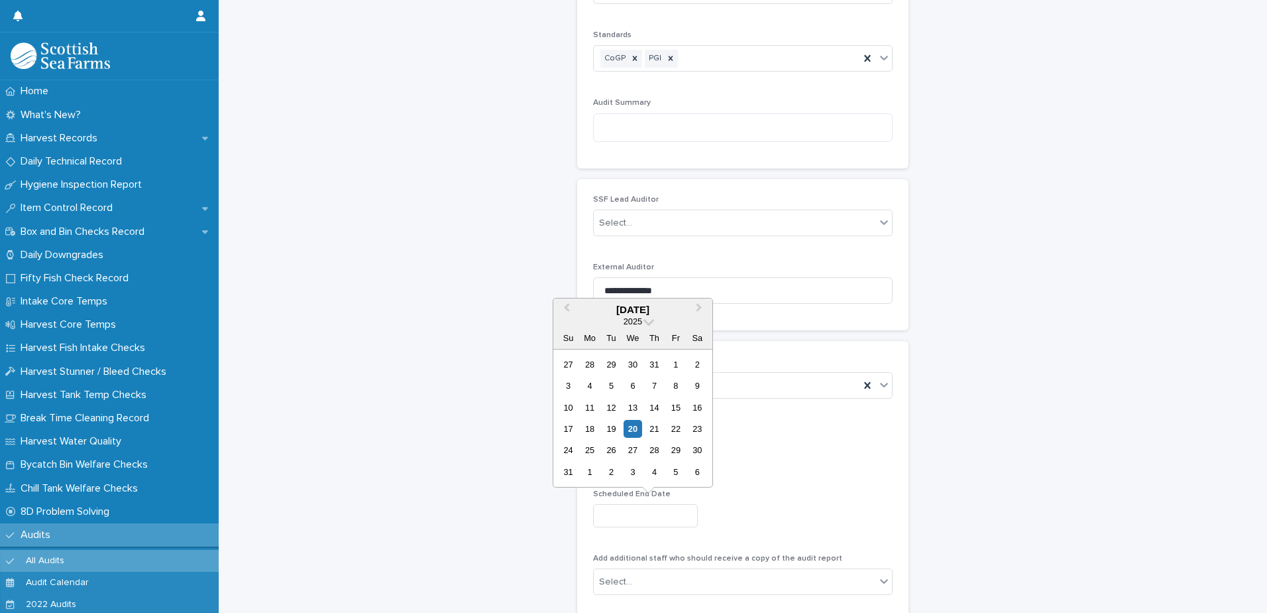
click at [623, 521] on input "text" at bounding box center [645, 515] width 105 height 23
click at [611, 433] on div "19" at bounding box center [612, 429] width 18 height 18
type input "*********"
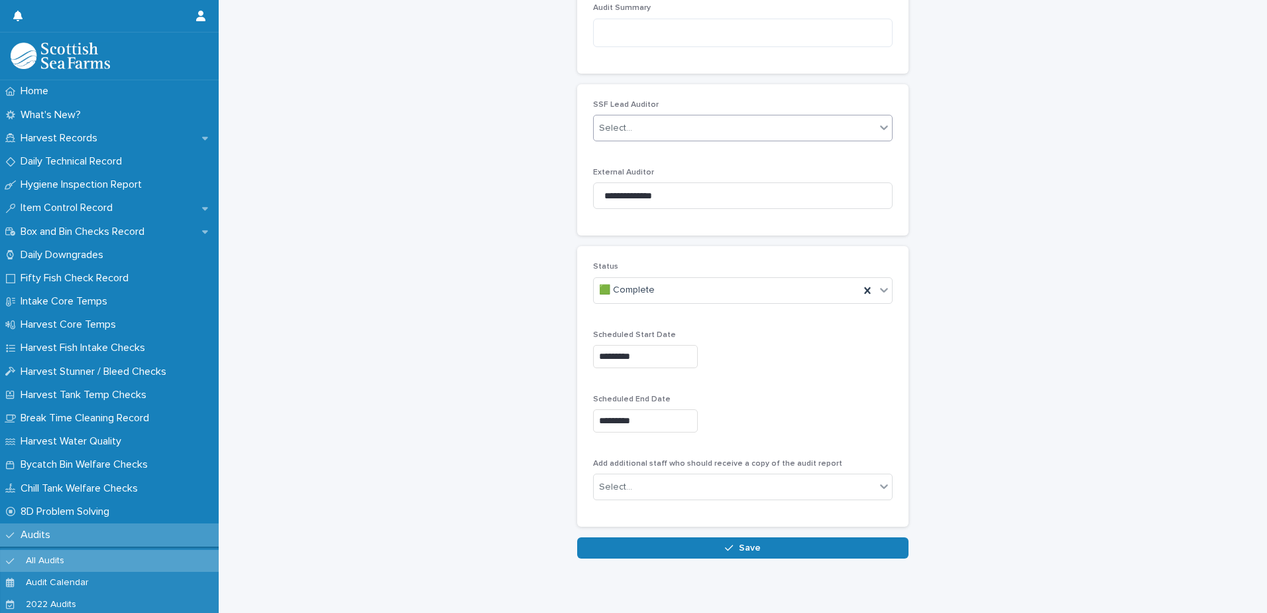
scroll to position [382, 0]
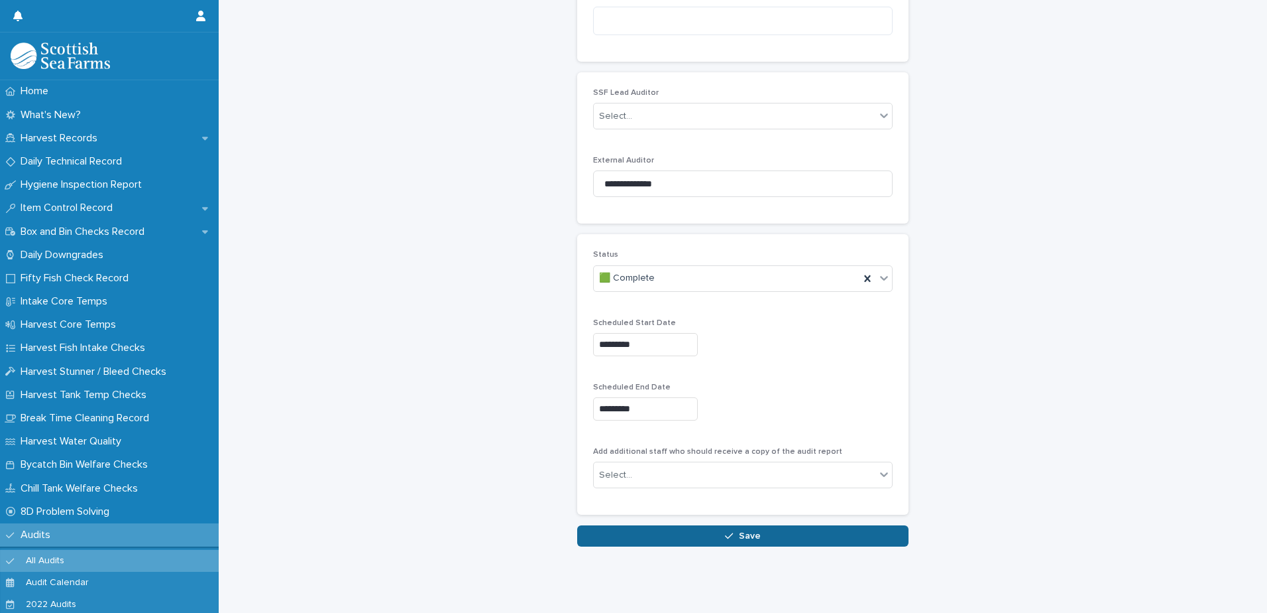
click at [743, 525] on button "Save" at bounding box center [742, 535] width 331 height 21
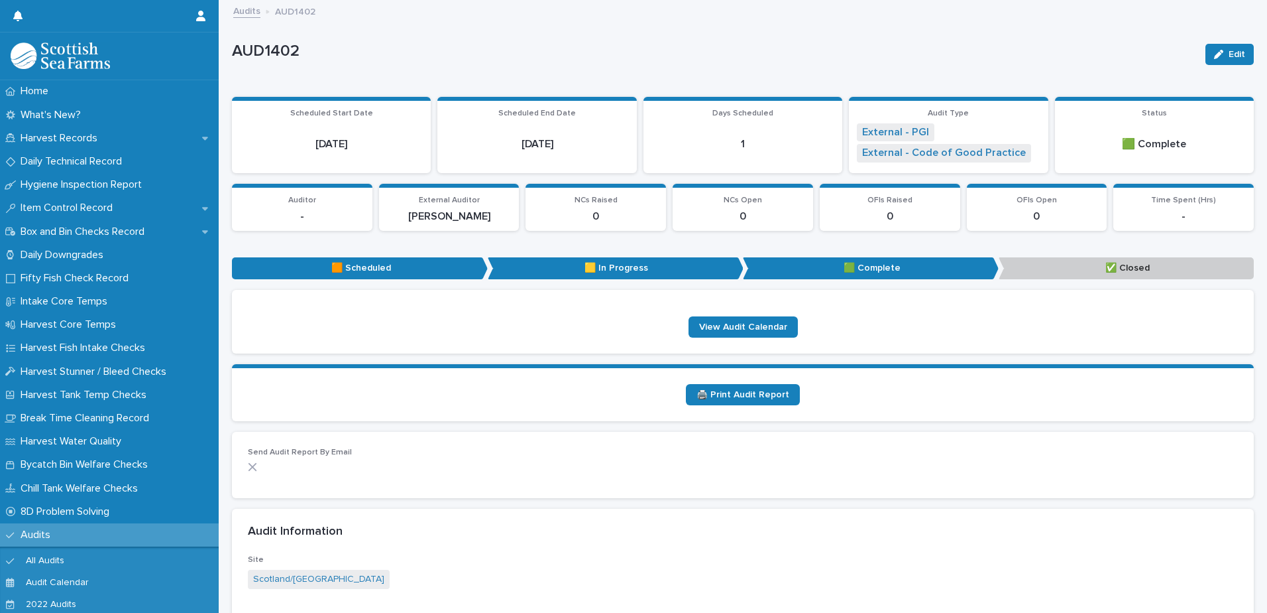
click at [246, 6] on link "Audits" at bounding box center [246, 10] width 27 height 15
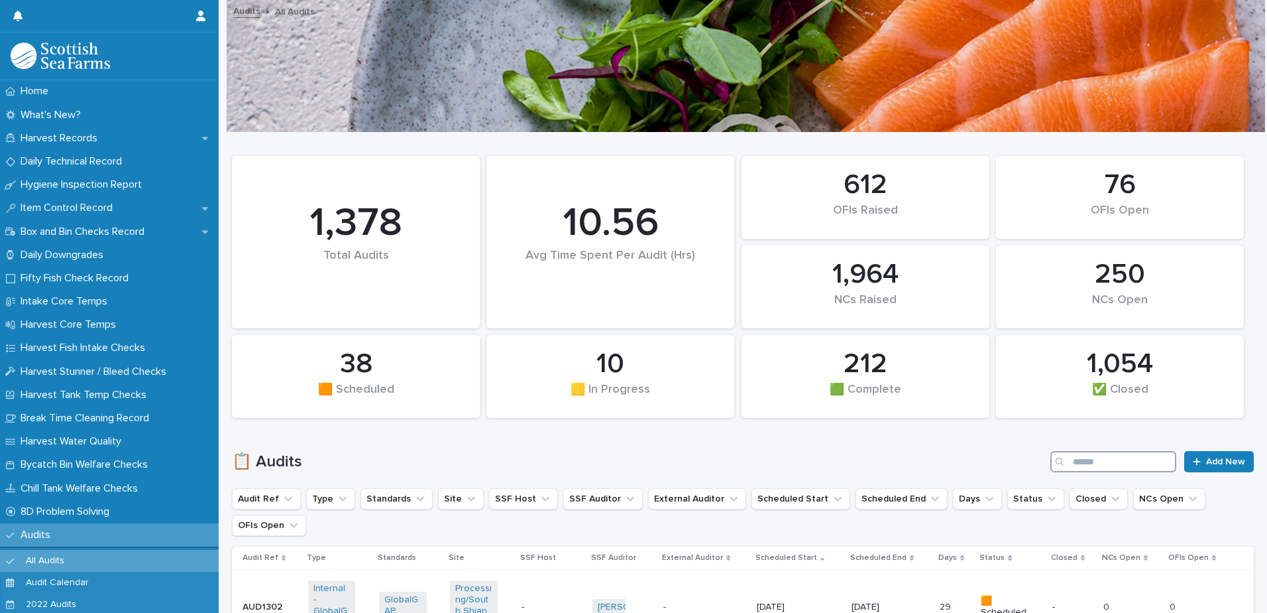
click at [1104, 459] on input "Search" at bounding box center [1114, 461] width 126 height 21
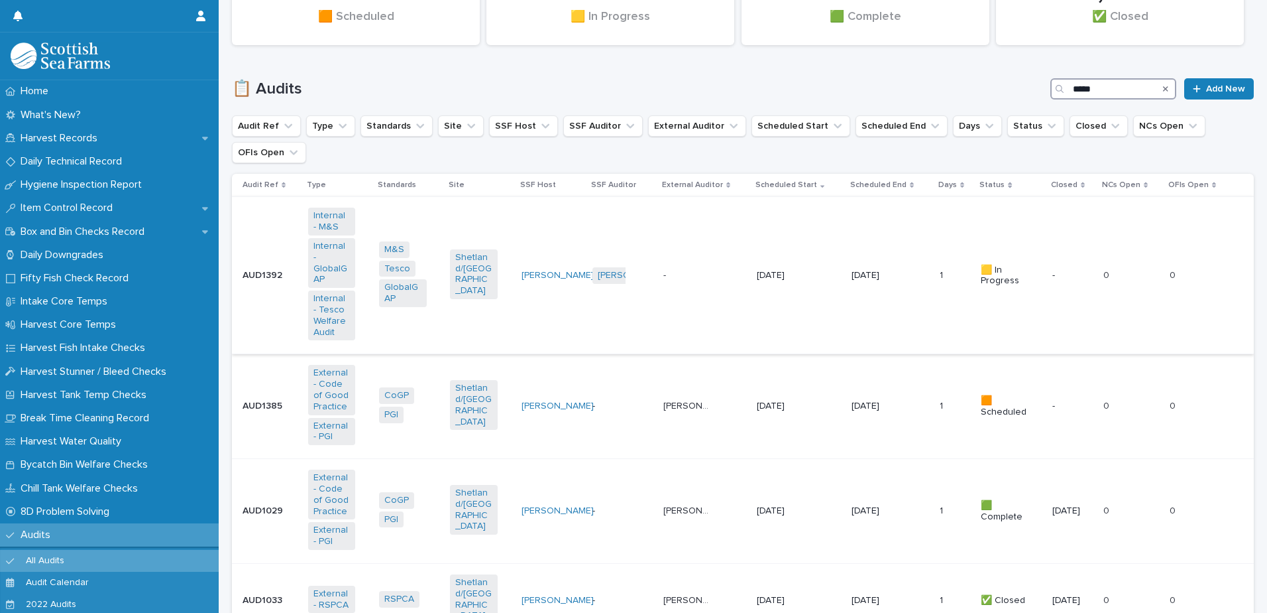
scroll to position [439, 0]
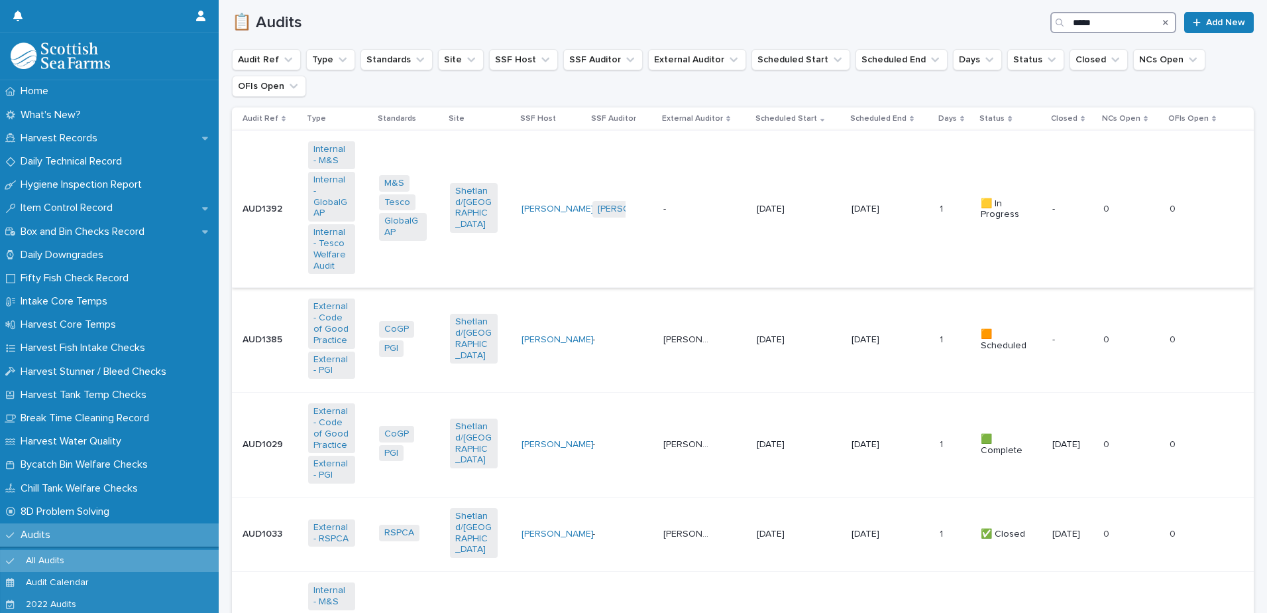
type input "*****"
click at [732, 334] on div "[PERSON_NAME] [PERSON_NAME]" at bounding box center [705, 340] width 83 height 22
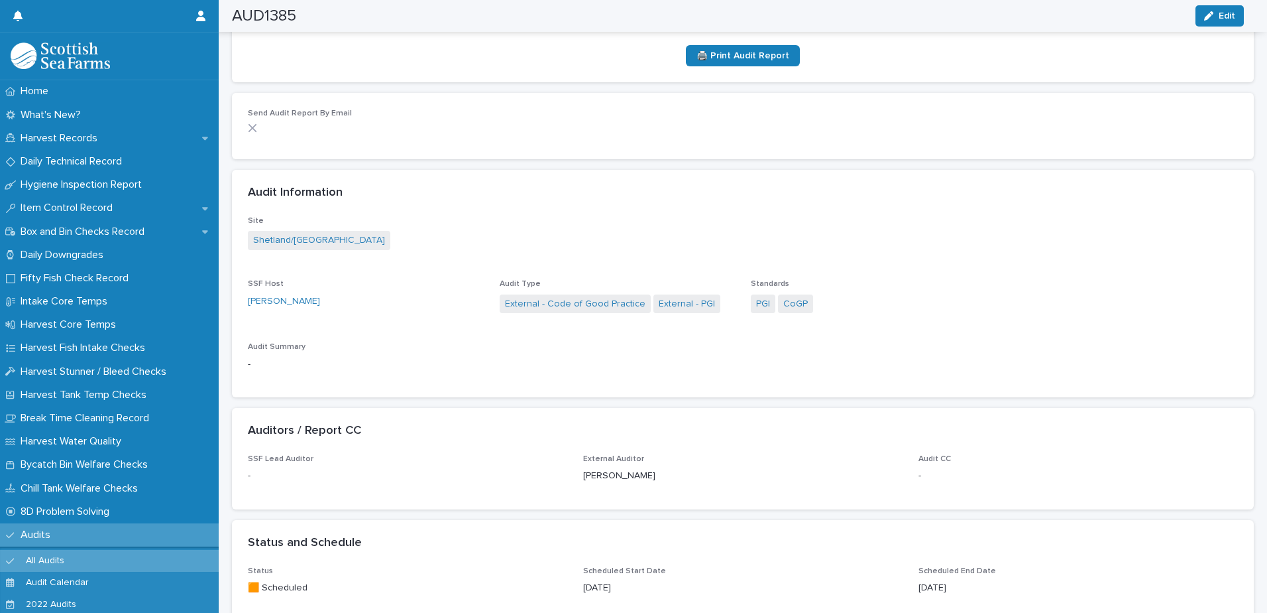
scroll to position [331, 0]
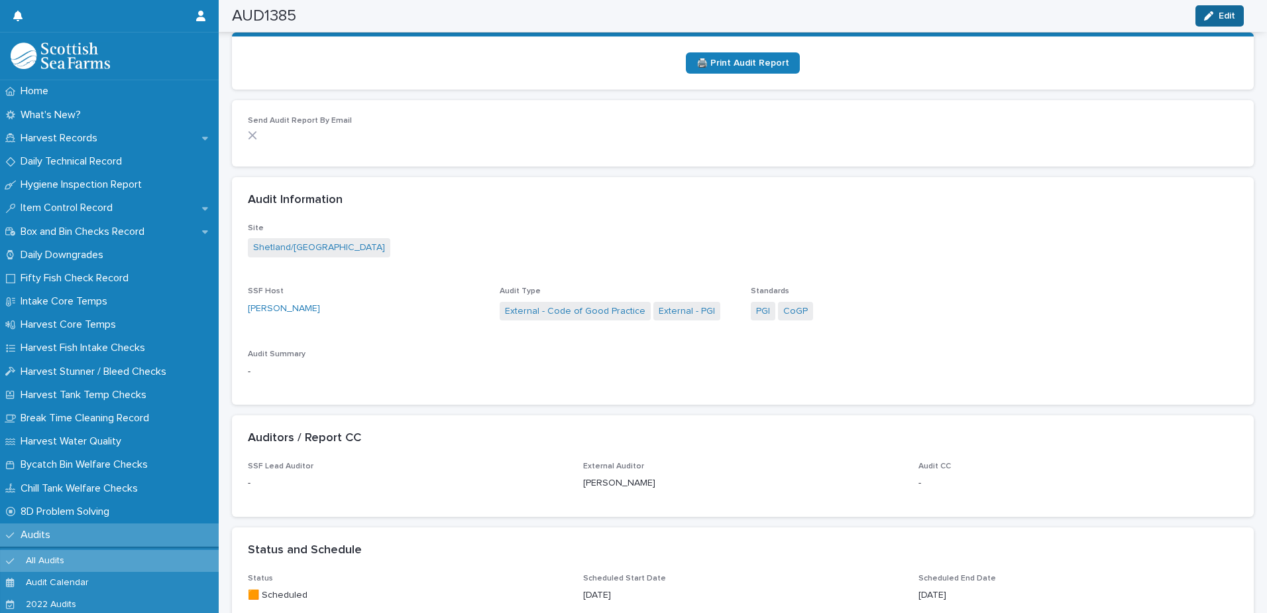
click at [1223, 14] on span "Edit" at bounding box center [1227, 15] width 17 height 9
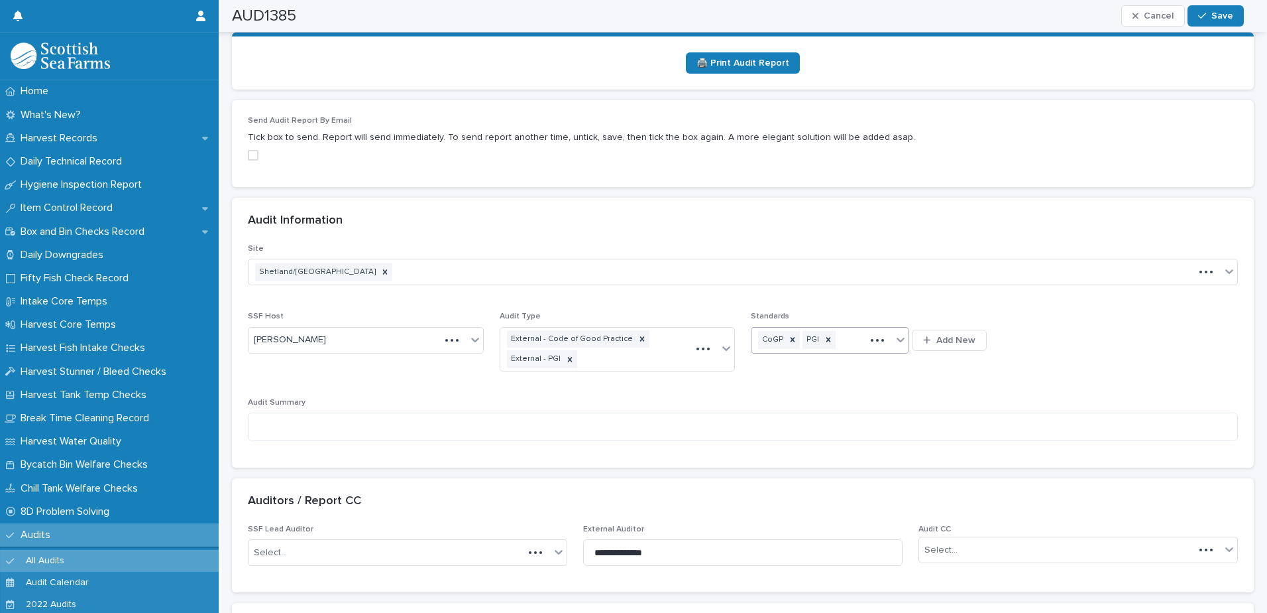
scroll to position [388, 0]
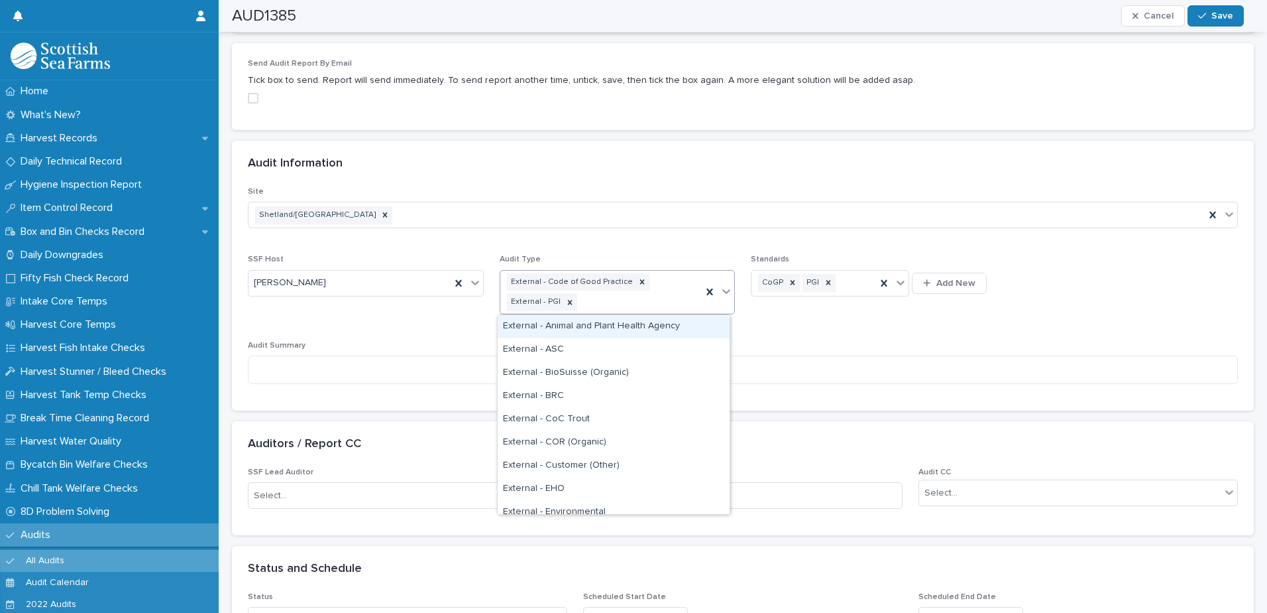
click at [630, 302] on div "External - Code of Good Practice External - PGI" at bounding box center [601, 292] width 202 height 44
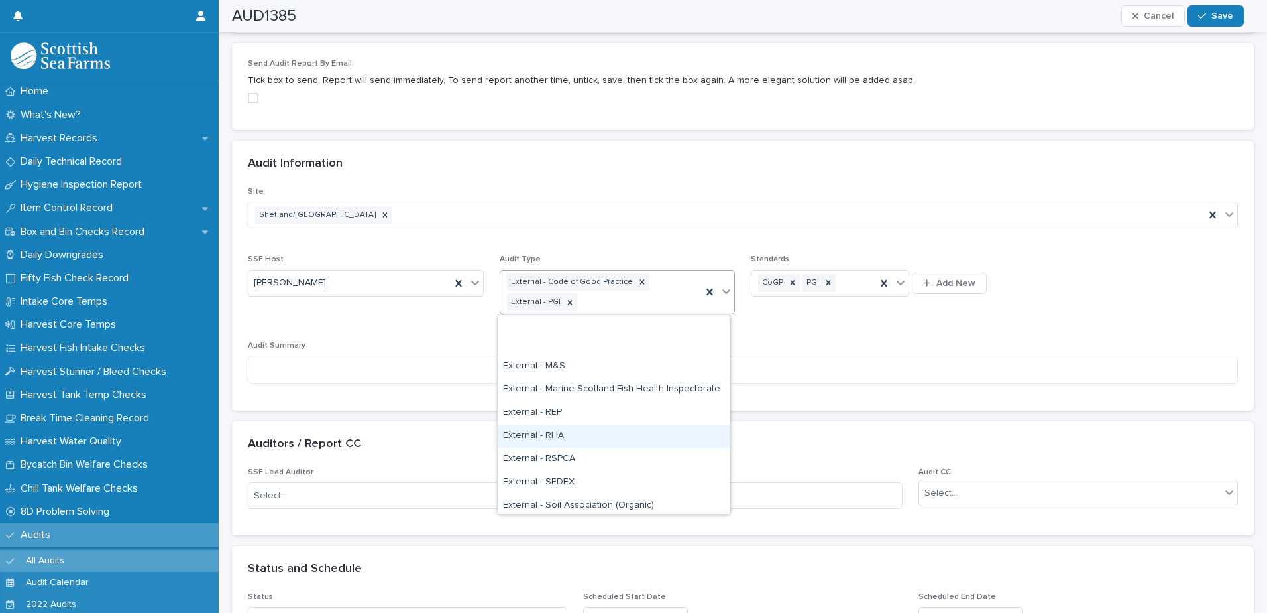
scroll to position [199, 0]
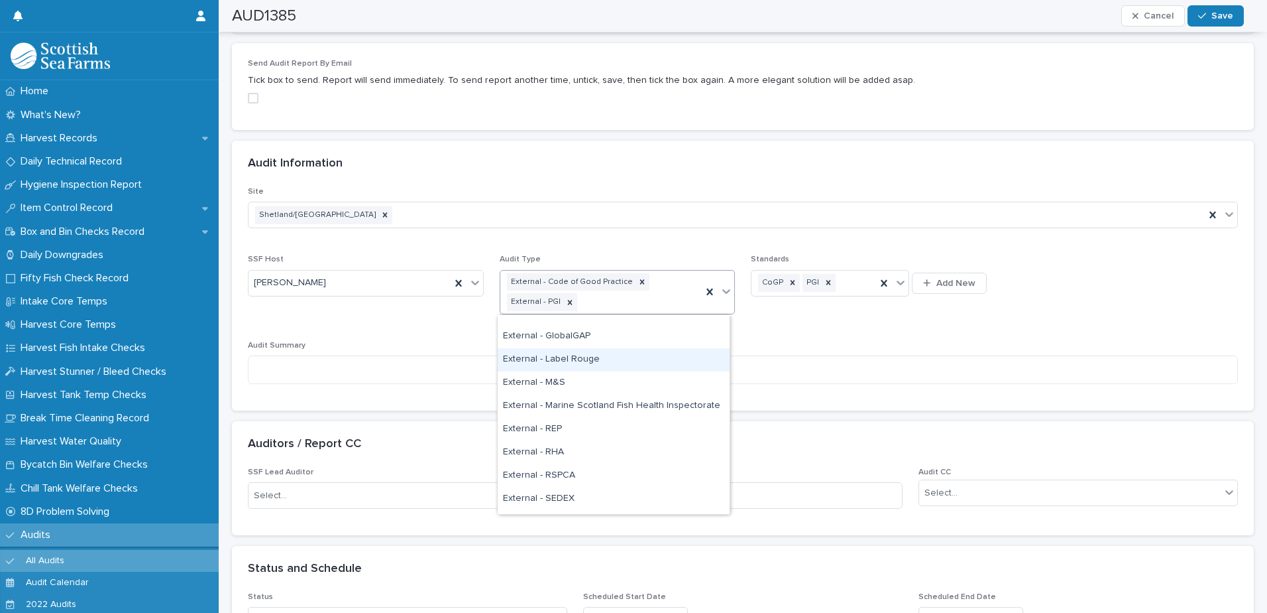
click at [626, 364] on div "External - Label Rouge" at bounding box center [614, 359] width 232 height 23
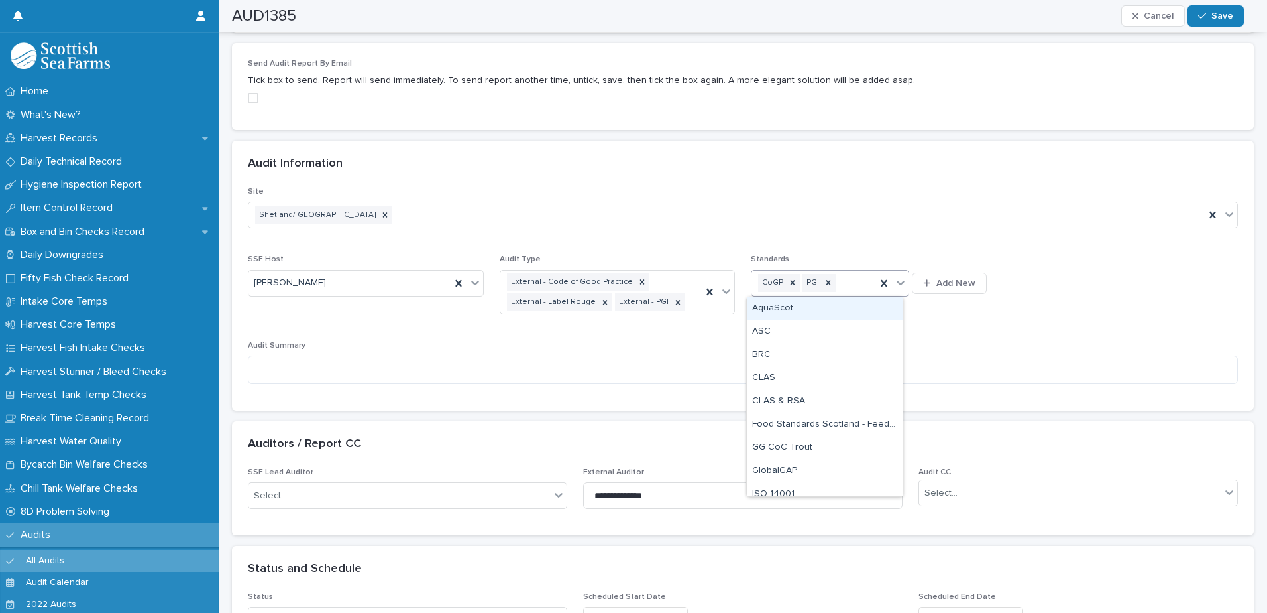
click at [850, 282] on div "CoGP PGI" at bounding box center [814, 282] width 125 height 23
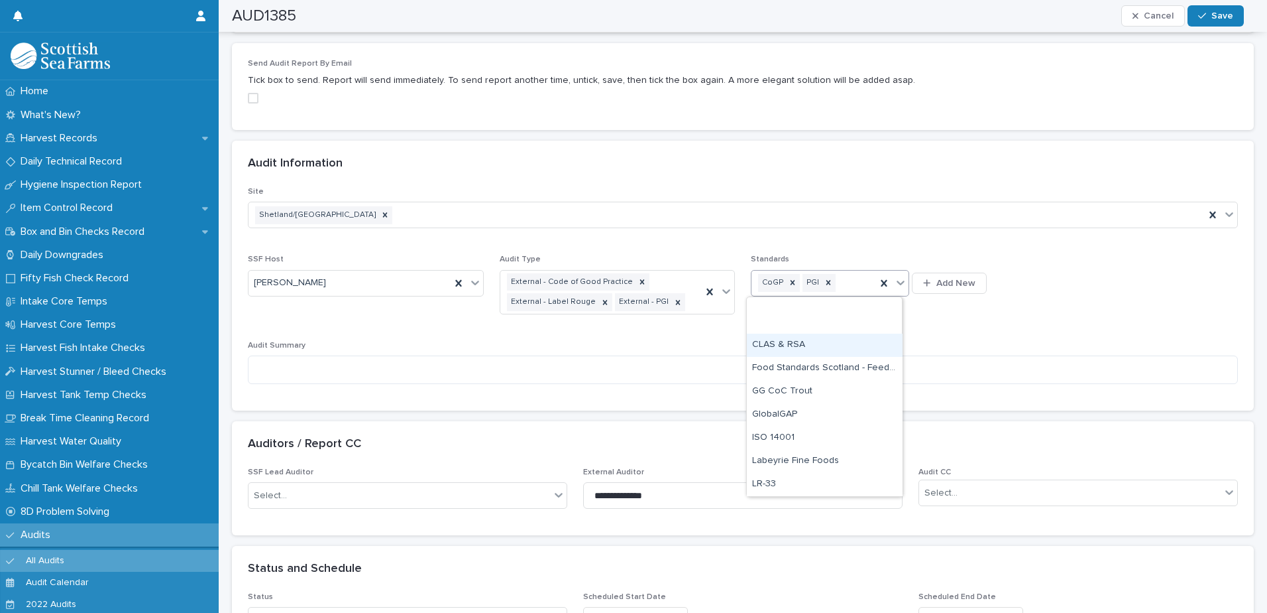
scroll to position [133, 0]
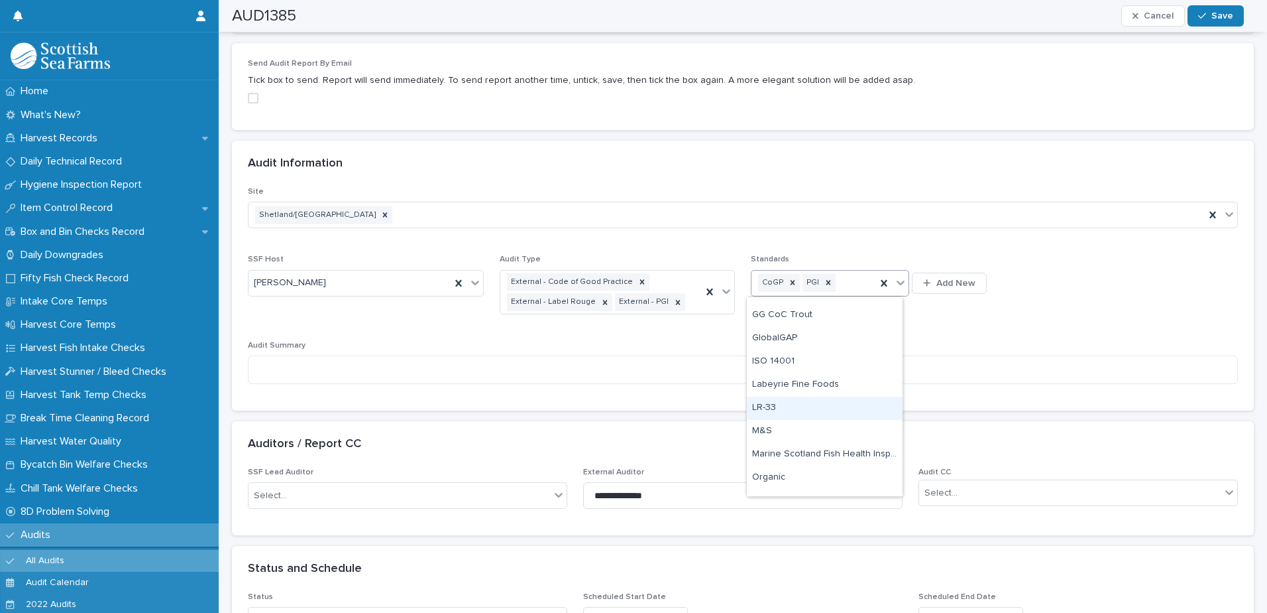
click at [789, 408] on div "LR-33" at bounding box center [825, 407] width 156 height 23
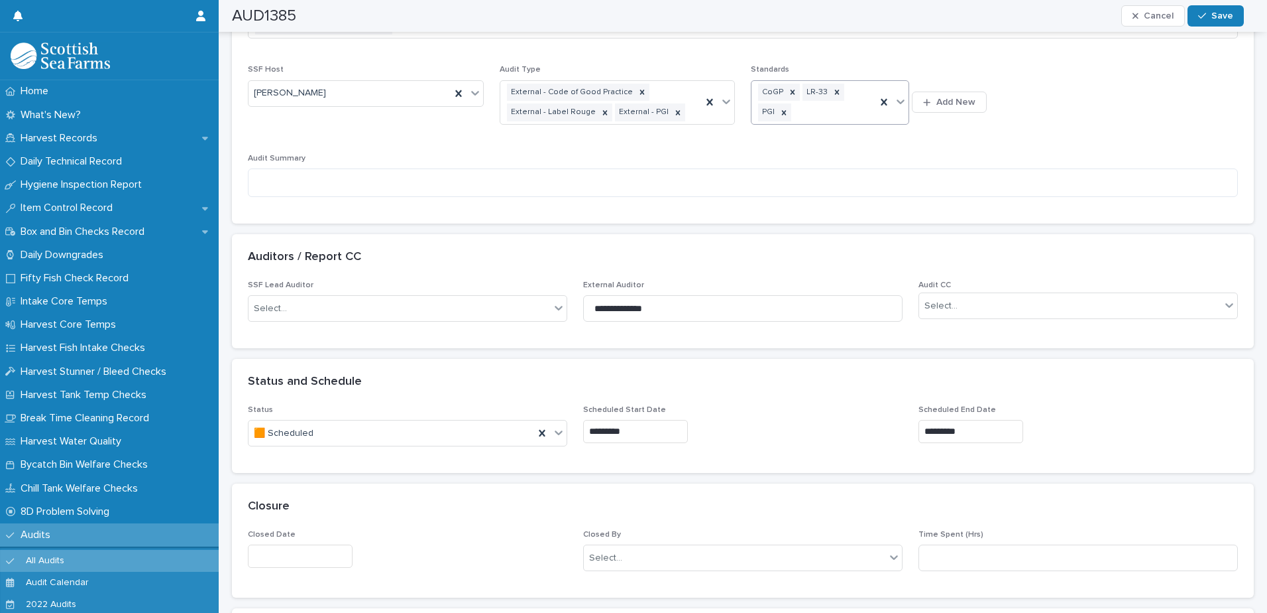
scroll to position [655, 0]
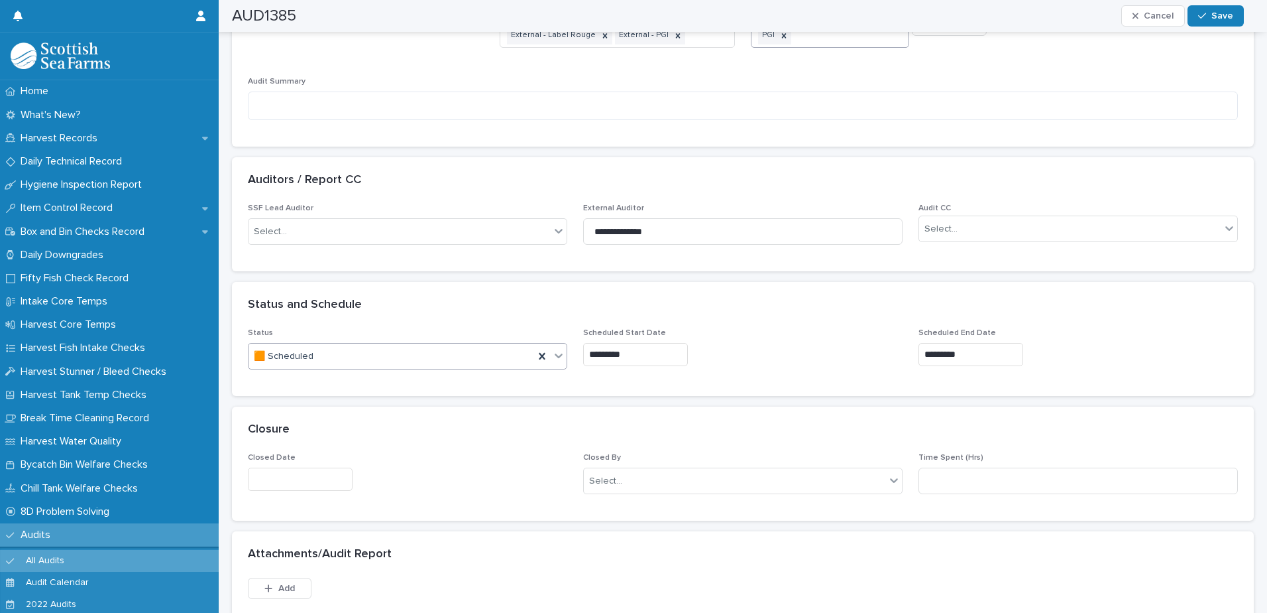
click at [555, 355] on icon at bounding box center [559, 356] width 8 height 5
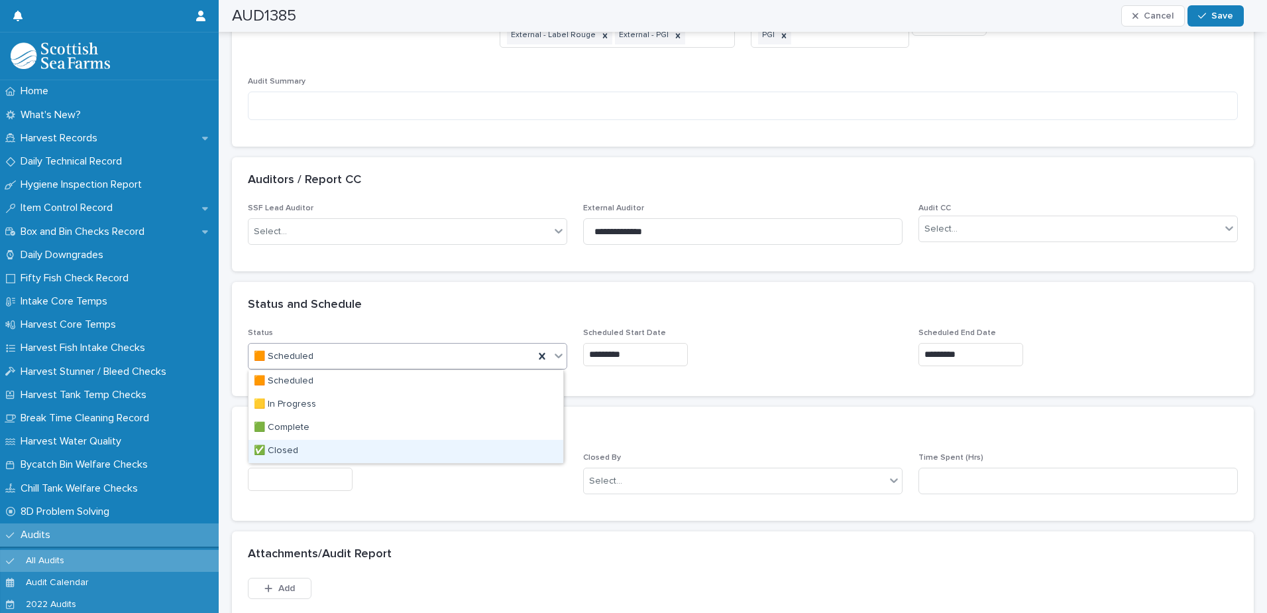
click at [517, 442] on div "✅ Closed" at bounding box center [406, 450] width 315 height 23
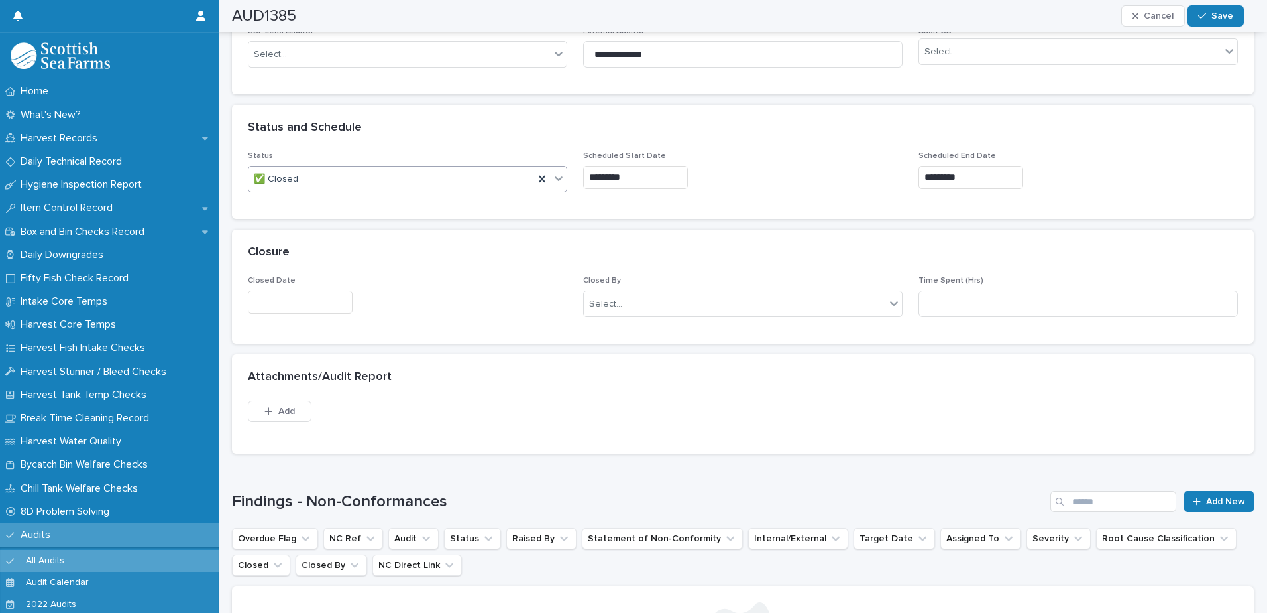
scroll to position [854, 0]
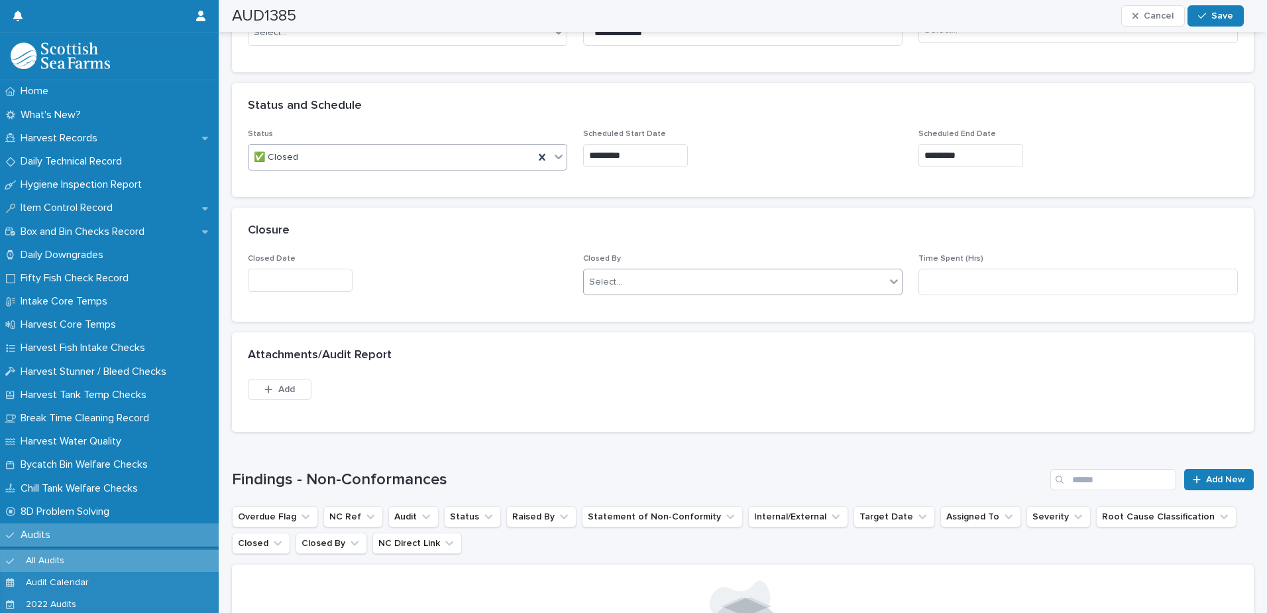
click at [815, 280] on div "Select..." at bounding box center [735, 282] width 302 height 22
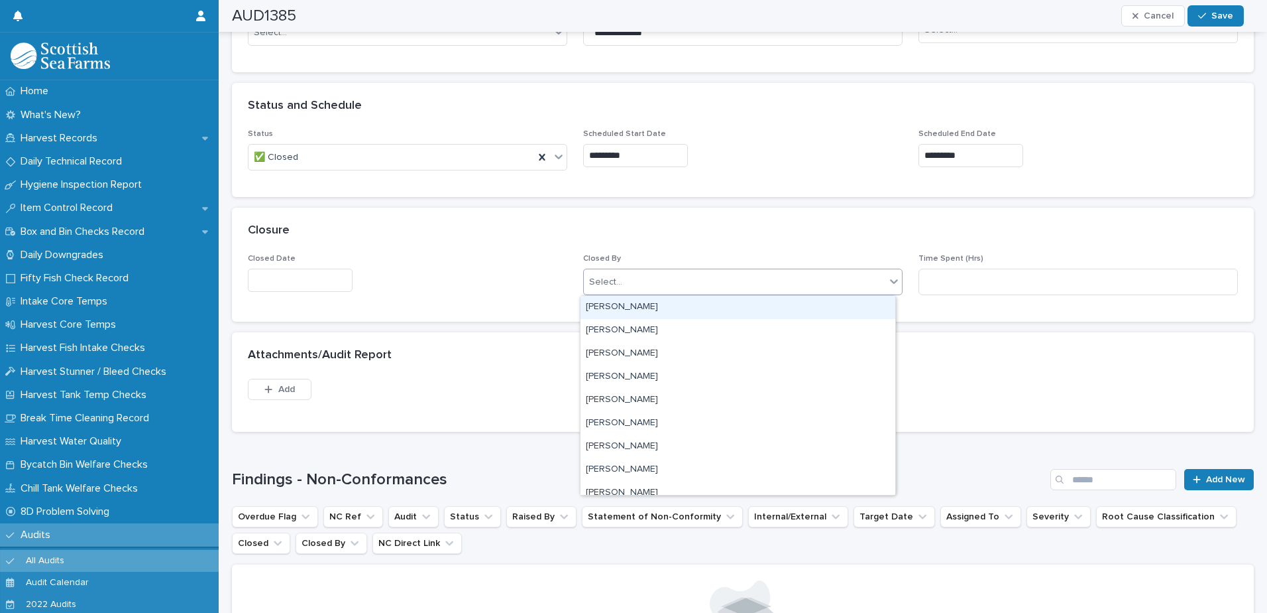
click at [754, 282] on div "Select..." at bounding box center [735, 282] width 302 height 22
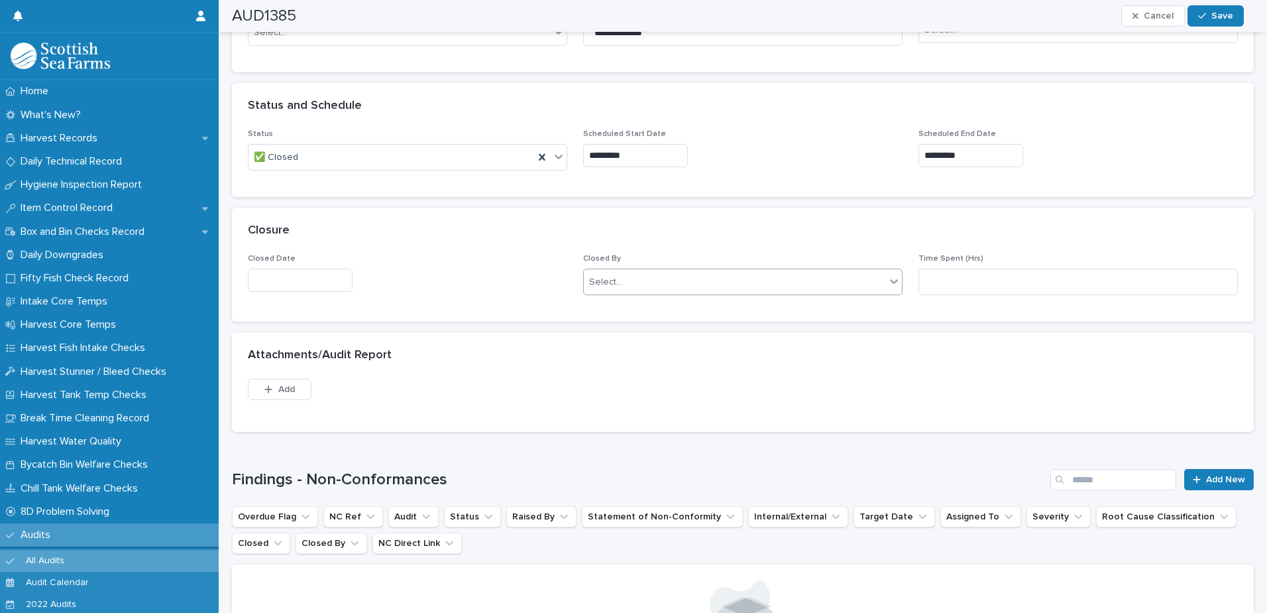
click at [754, 282] on div "Select..." at bounding box center [735, 282] width 302 height 22
type input "********"
click at [802, 306] on div "[PERSON_NAME]" at bounding box center [738, 307] width 315 height 23
click at [337, 274] on input "text" at bounding box center [300, 279] width 105 height 23
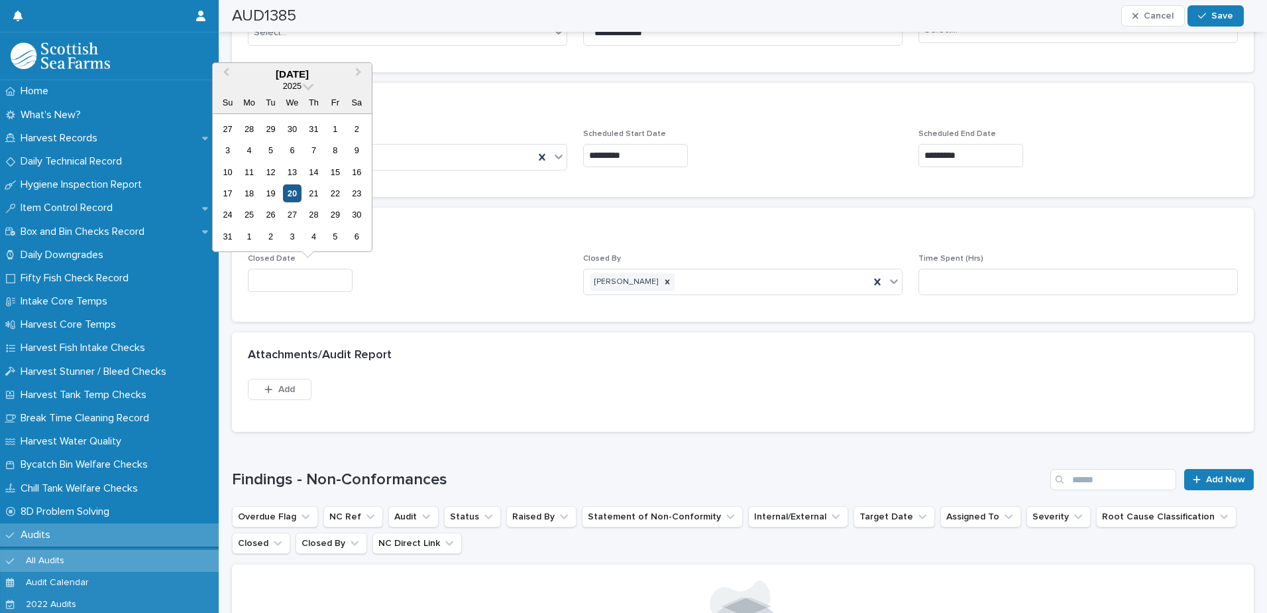
click at [288, 190] on div "20" at bounding box center [292, 193] width 18 height 18
type input "*********"
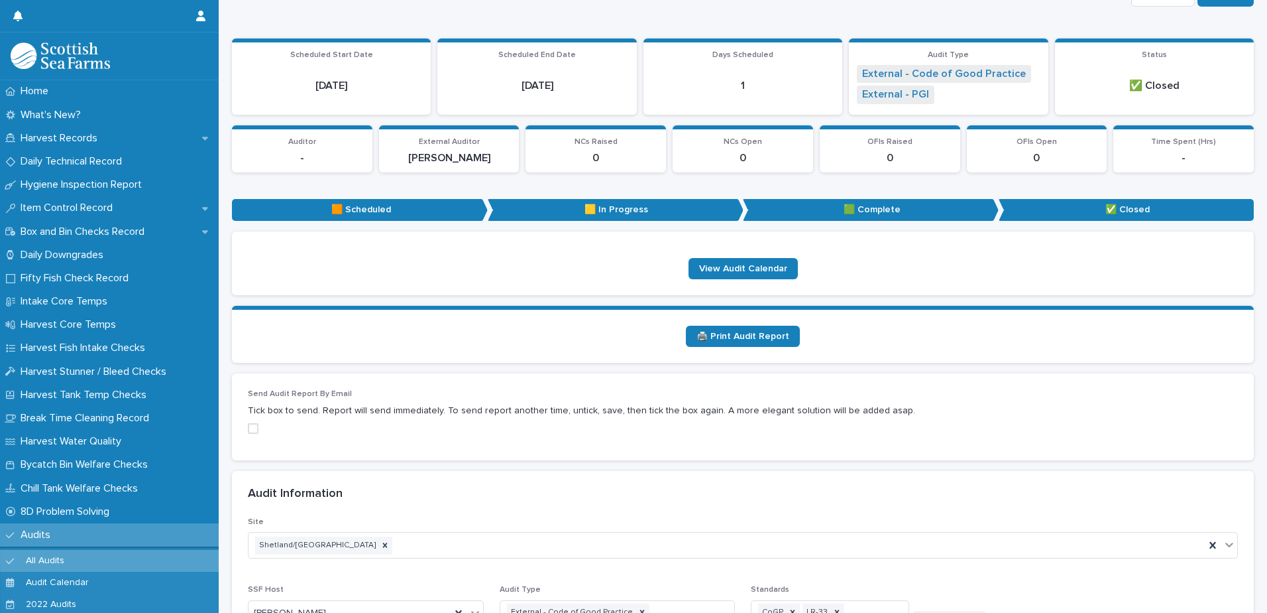
scroll to position [0, 0]
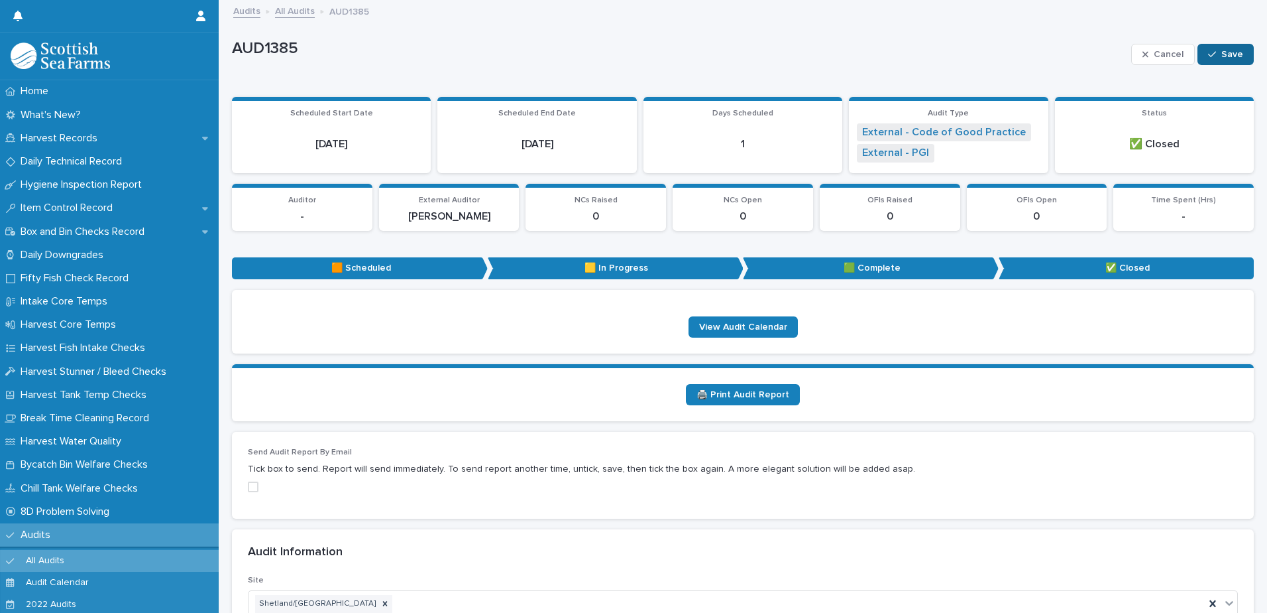
click at [1223, 62] on button "Save" at bounding box center [1226, 54] width 56 height 21
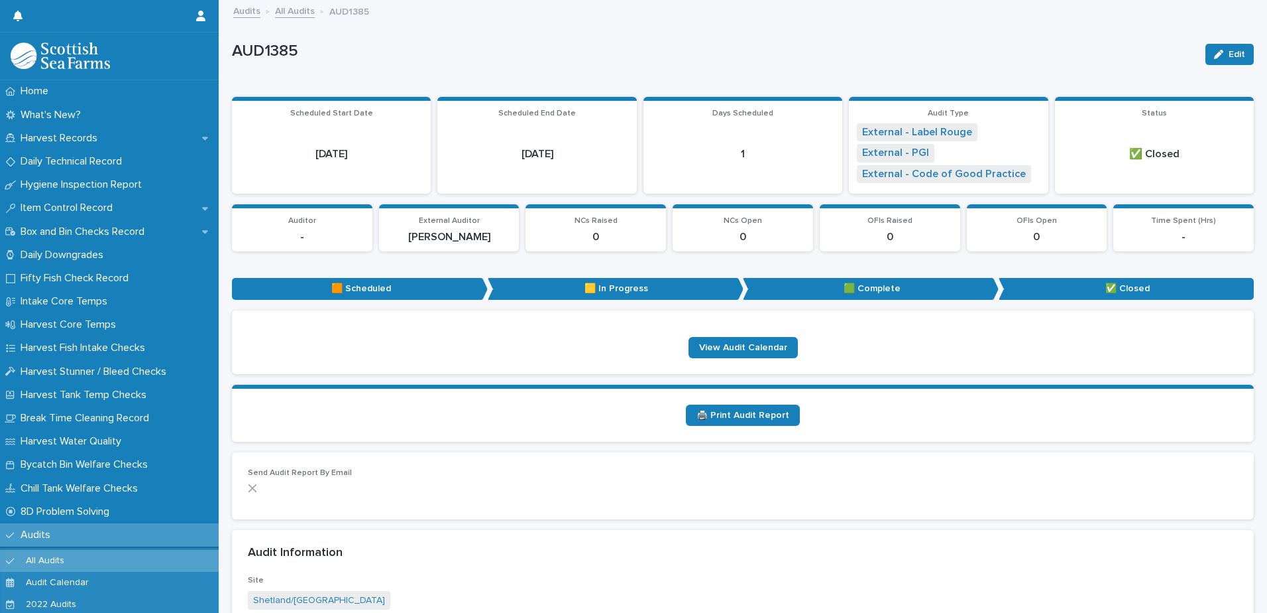
click at [292, 11] on link "All Audits" at bounding box center [295, 10] width 40 height 15
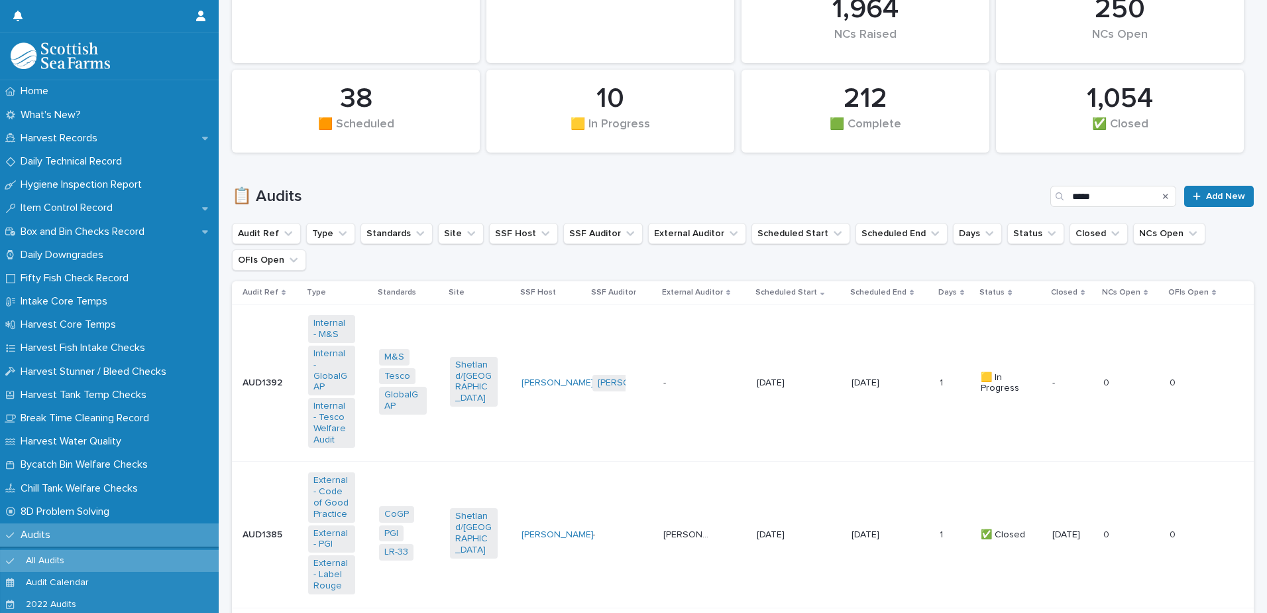
scroll to position [398, 0]
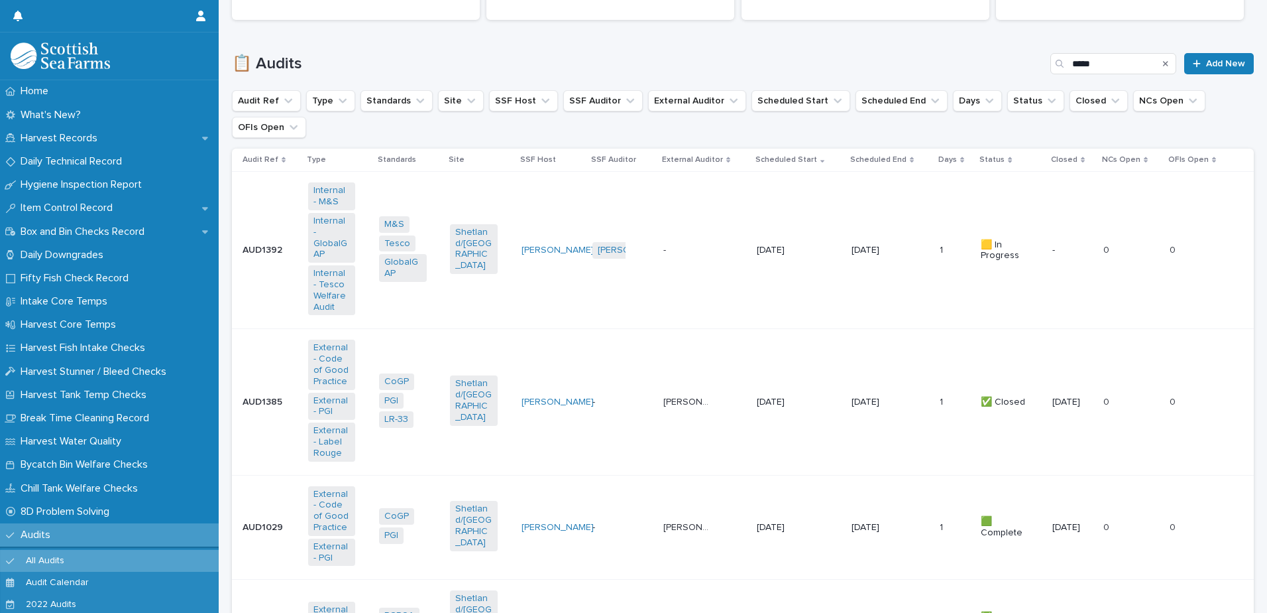
click at [912, 237] on td "[DATE]" at bounding box center [891, 250] width 88 height 157
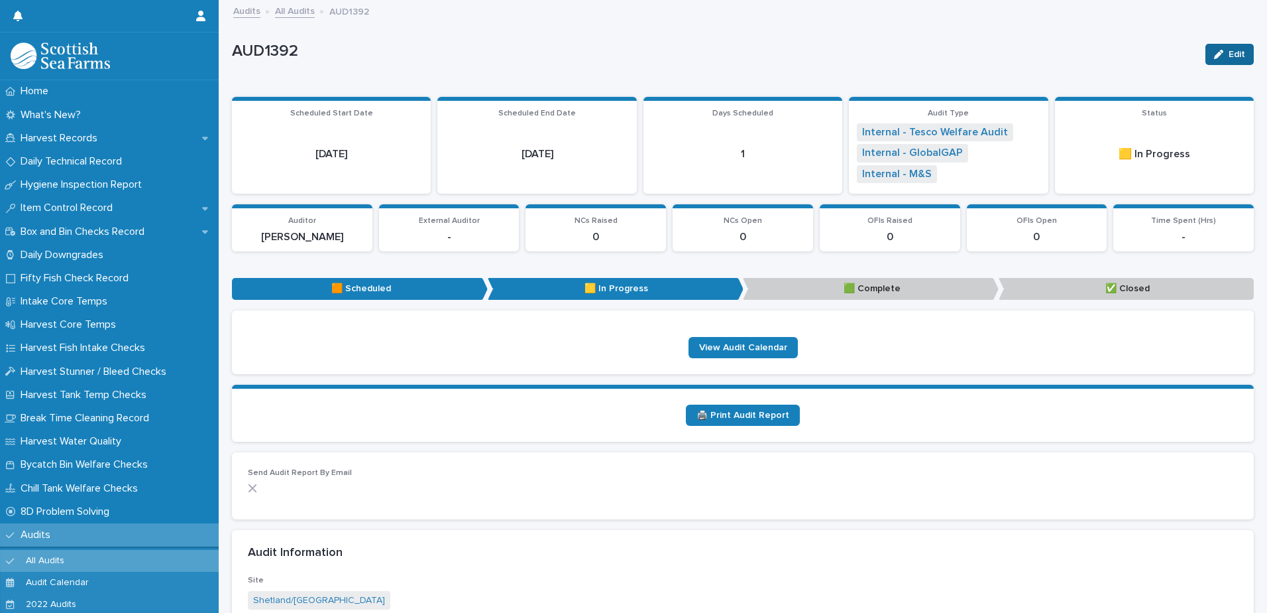
click at [1229, 52] on span "Edit" at bounding box center [1237, 54] width 17 height 9
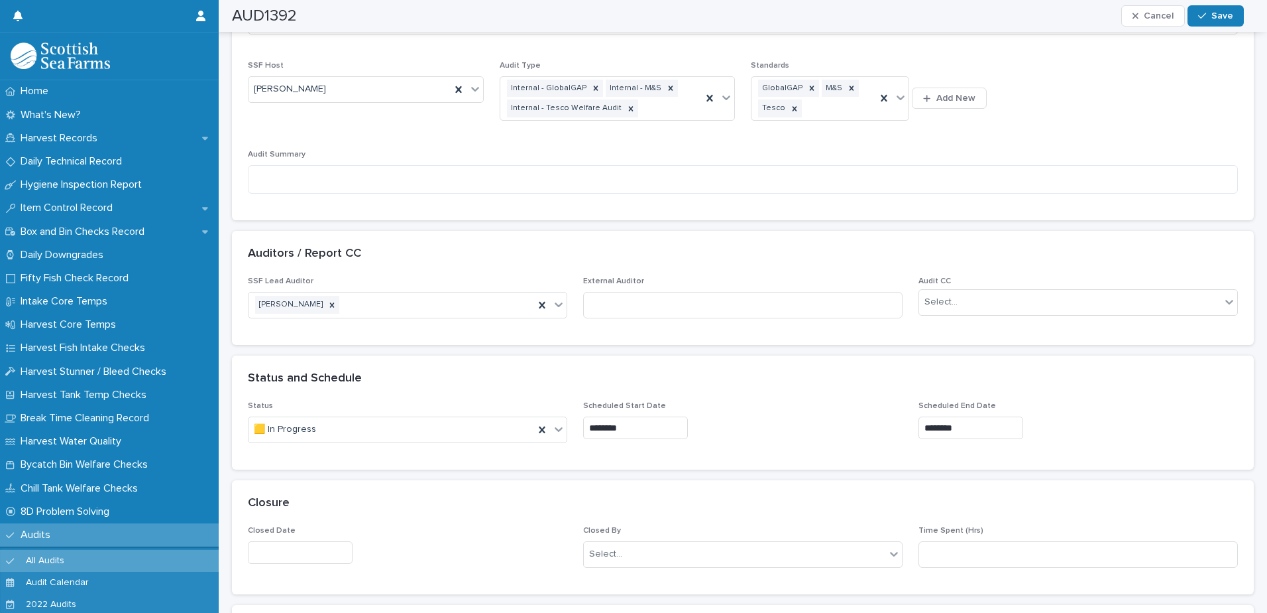
scroll to position [663, 0]
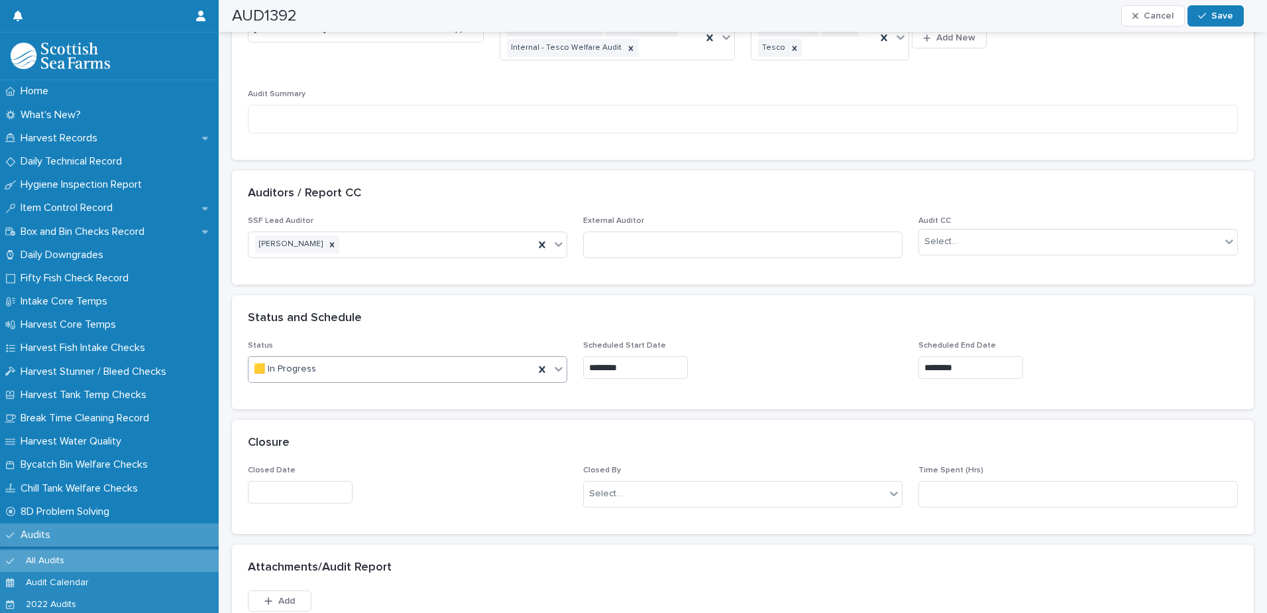
click at [552, 370] on icon at bounding box center [558, 368] width 13 height 13
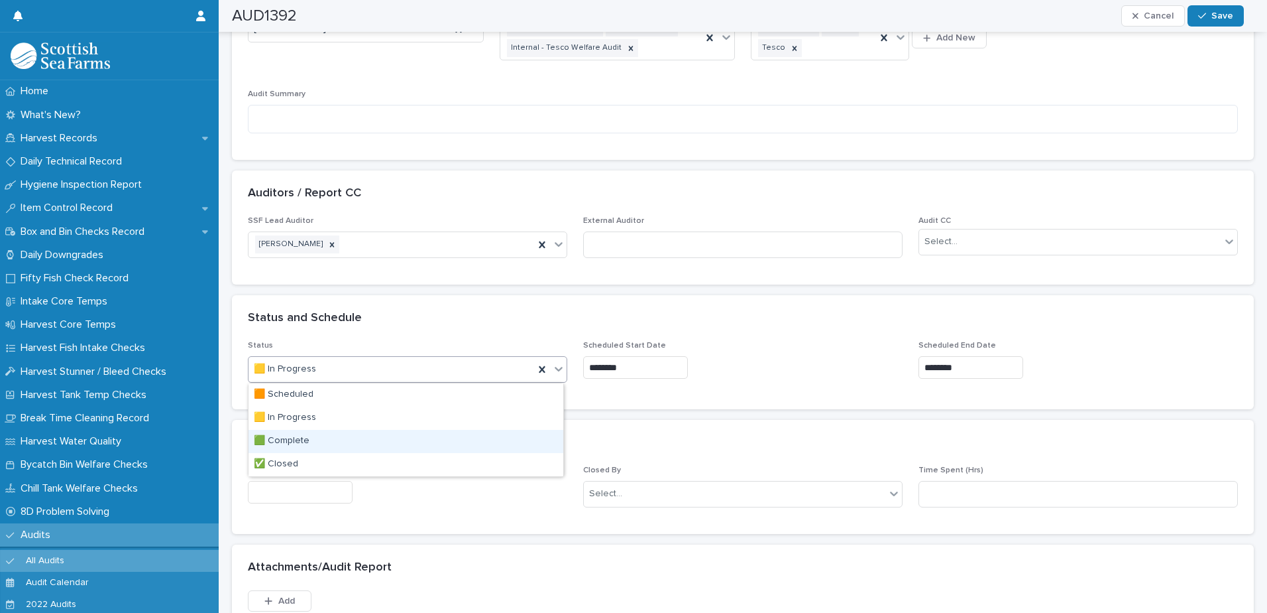
click at [504, 432] on div "🟩 Complete" at bounding box center [406, 441] width 315 height 23
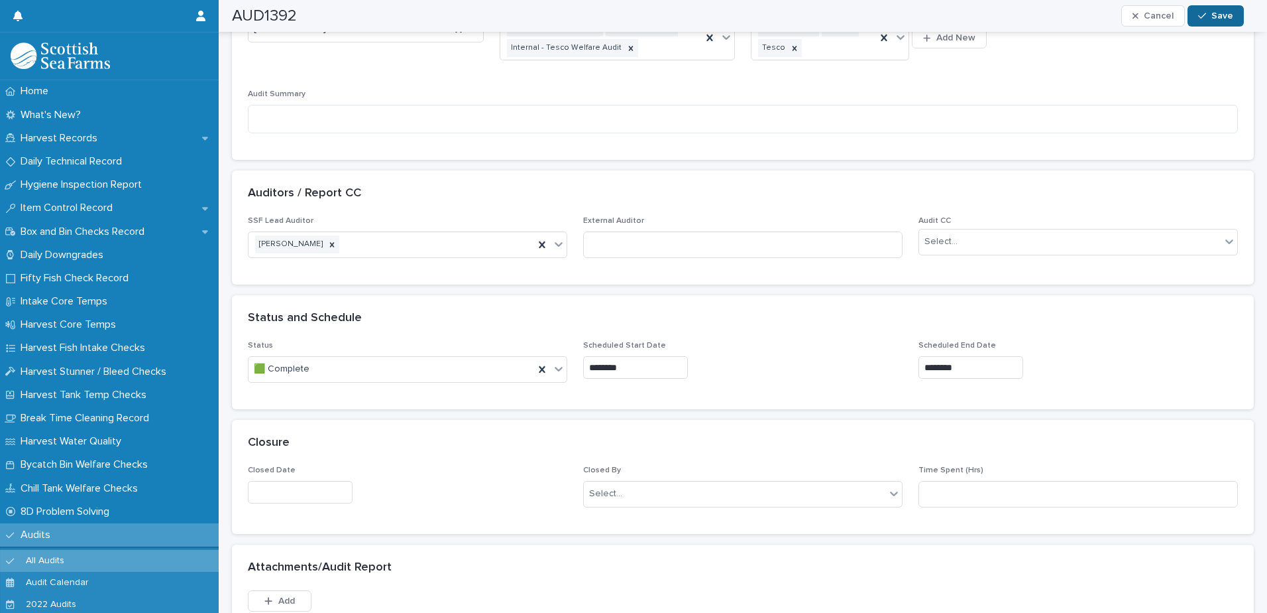
click at [1211, 9] on button "Save" at bounding box center [1216, 15] width 56 height 21
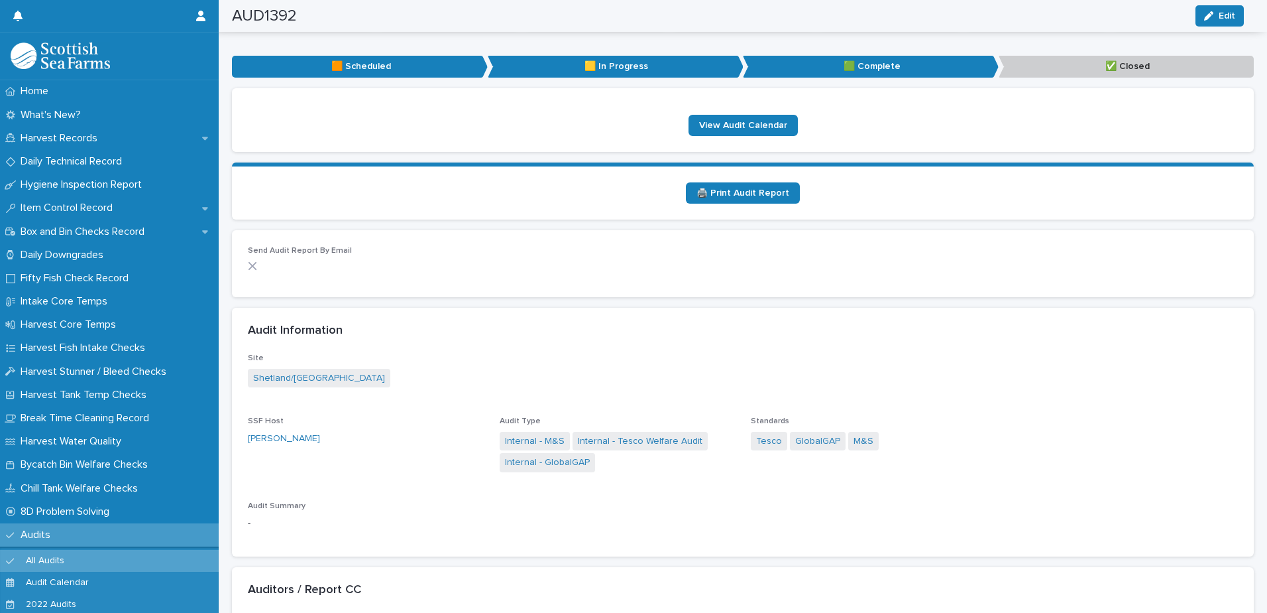
scroll to position [0, 0]
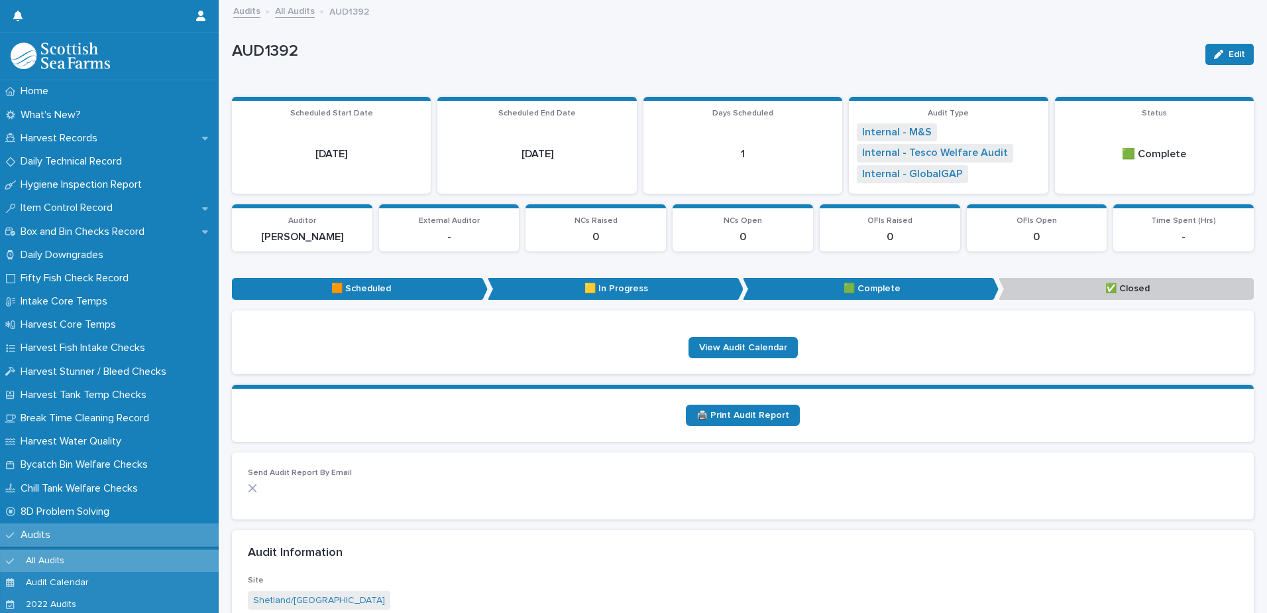
click at [292, 15] on link "All Audits" at bounding box center [295, 10] width 40 height 15
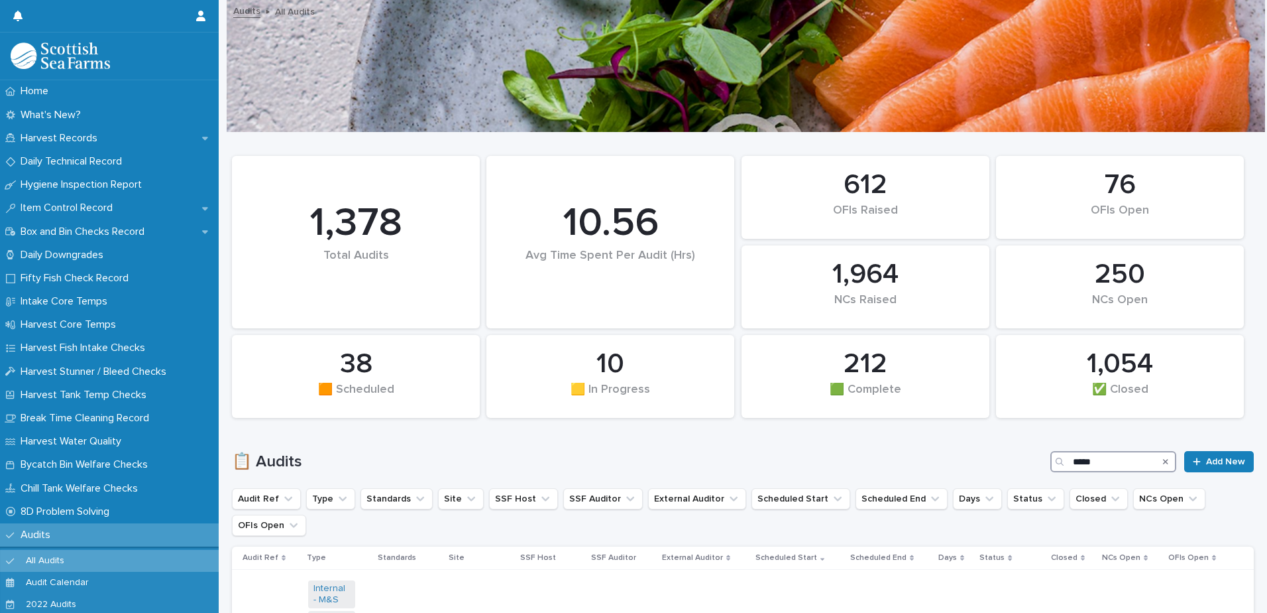
click at [1082, 462] on input "*****" at bounding box center [1114, 461] width 126 height 21
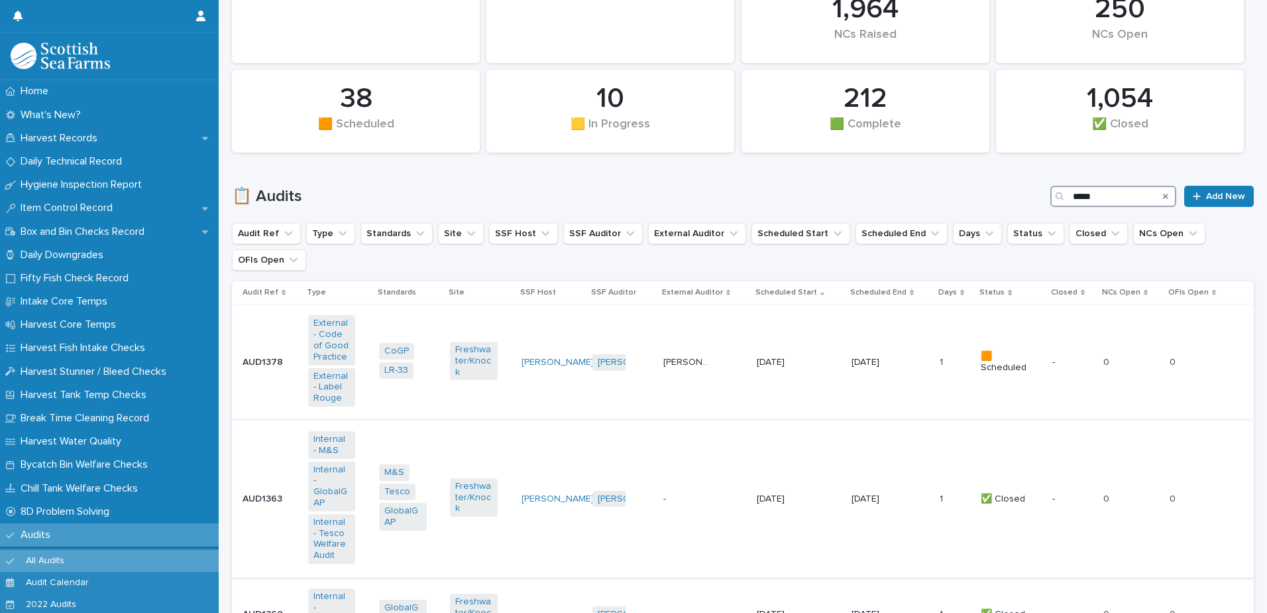
scroll to position [331, 0]
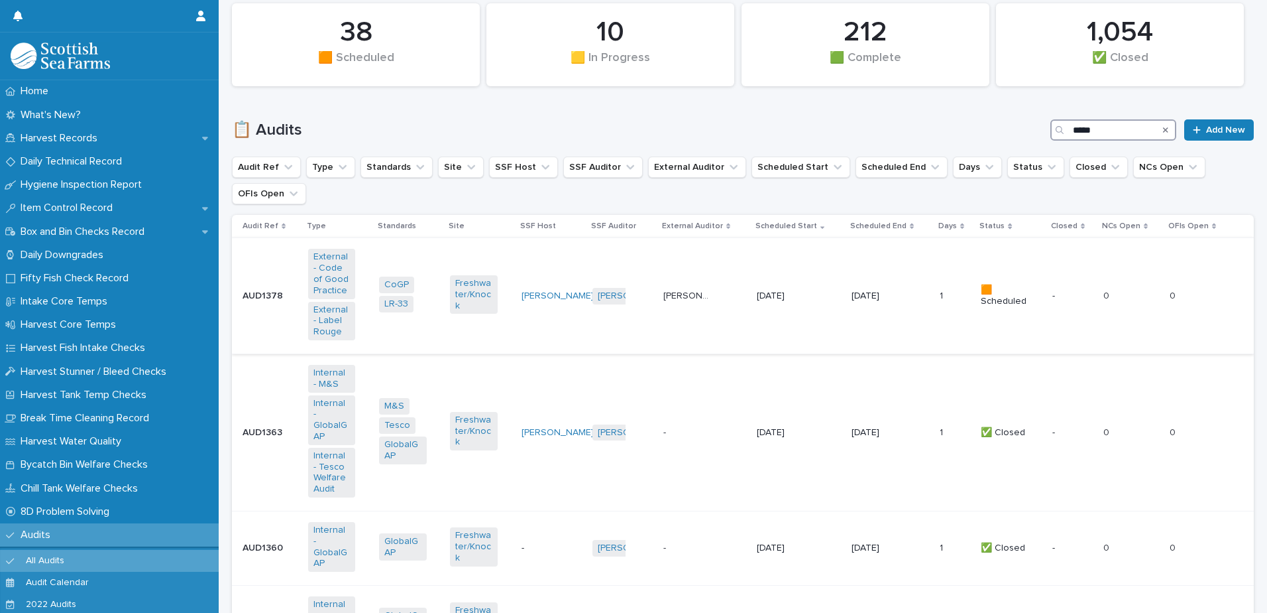
type input "*****"
click at [869, 295] on p "[DATE]" at bounding box center [875, 295] width 47 height 11
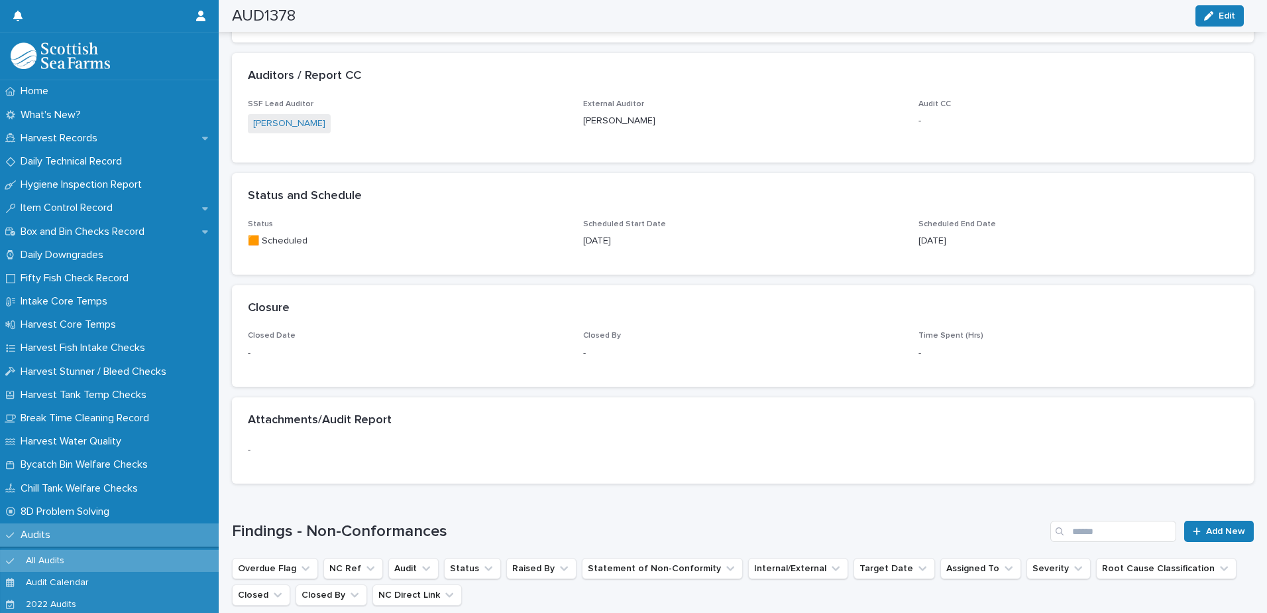
scroll to position [729, 0]
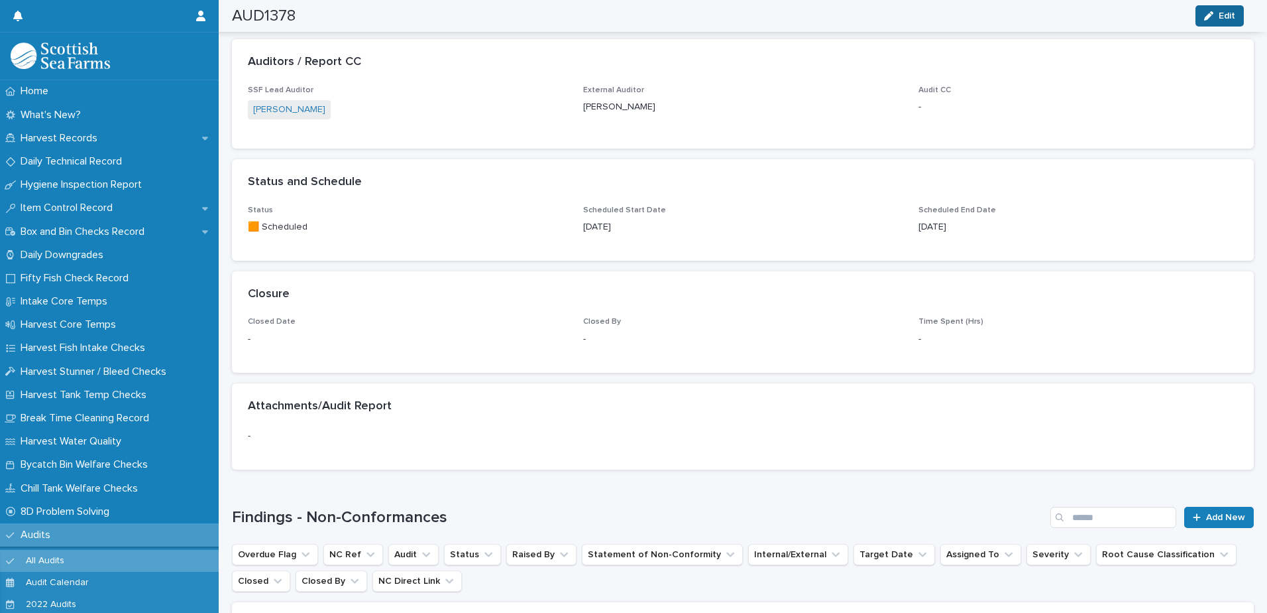
click at [1220, 17] on span "Edit" at bounding box center [1227, 15] width 17 height 9
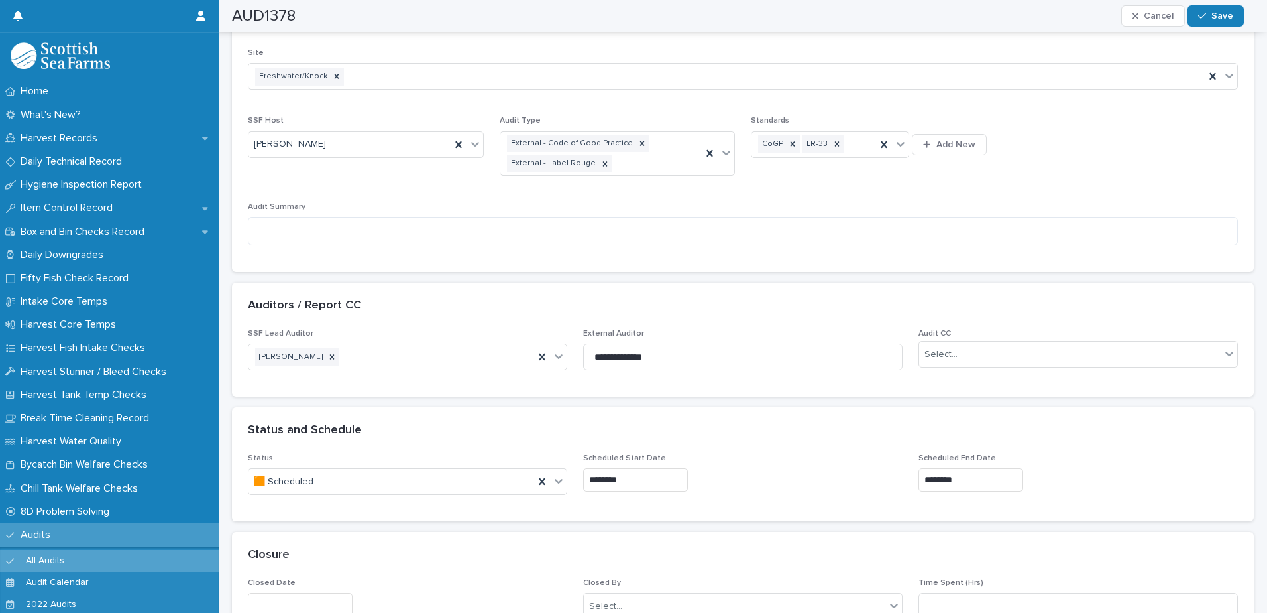
scroll to position [506, 0]
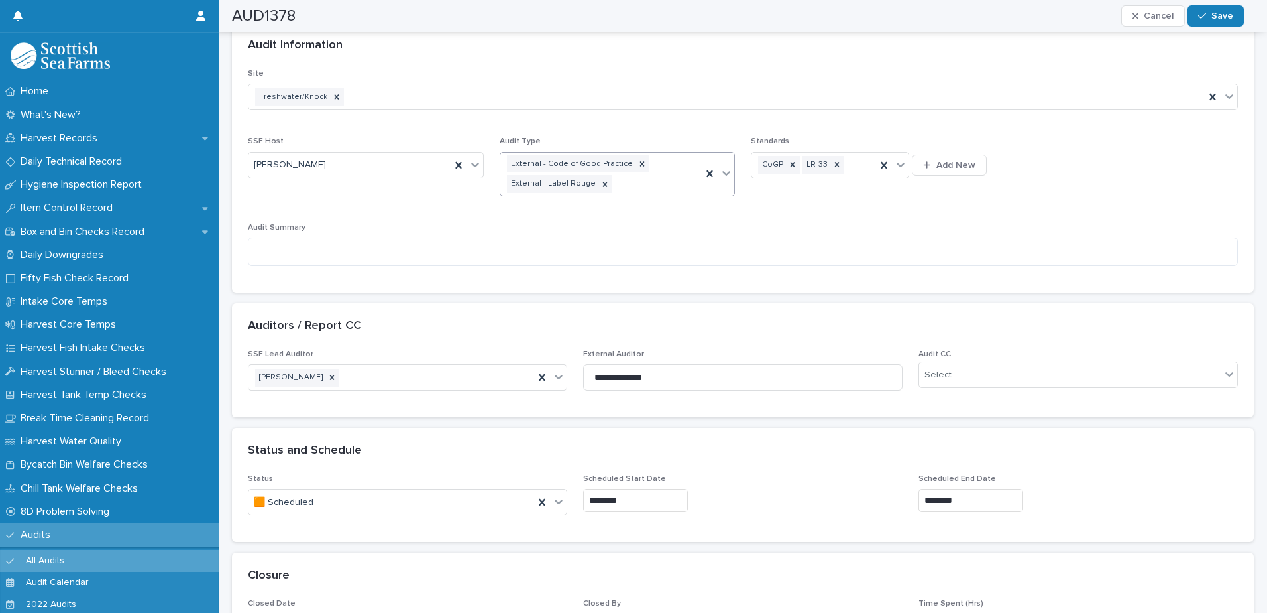
click at [648, 181] on div "External - Code of Good Practice External - Label Rouge" at bounding box center [601, 174] width 202 height 44
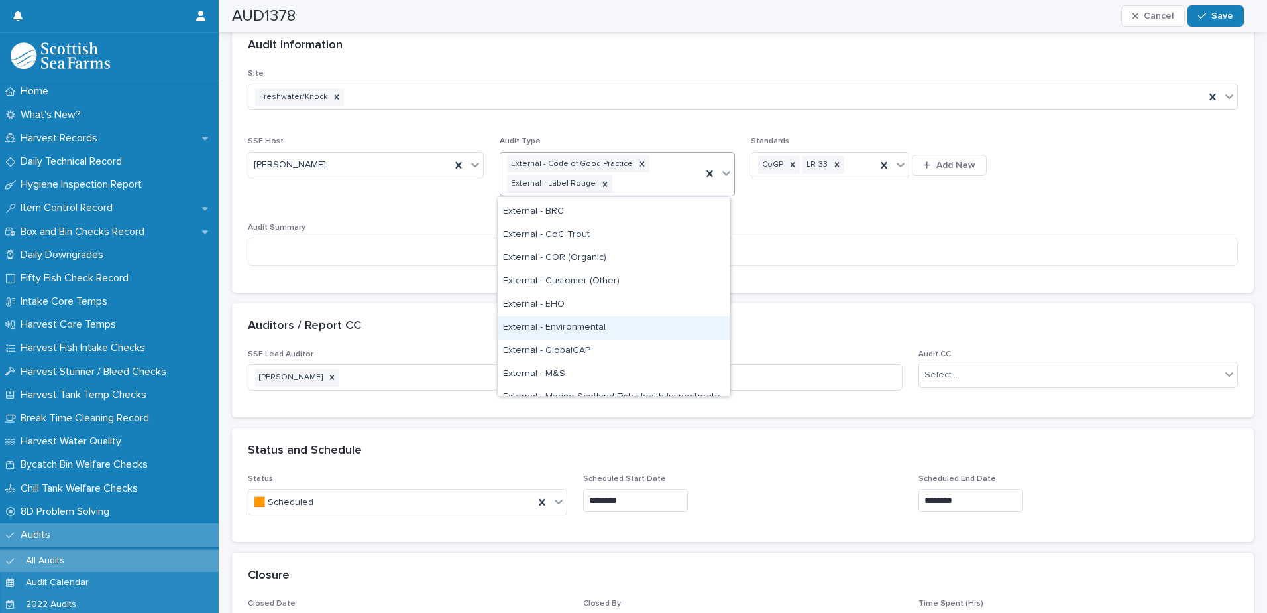
scroll to position [133, 0]
click at [591, 349] on div "External - PGI" at bounding box center [614, 354] width 232 height 23
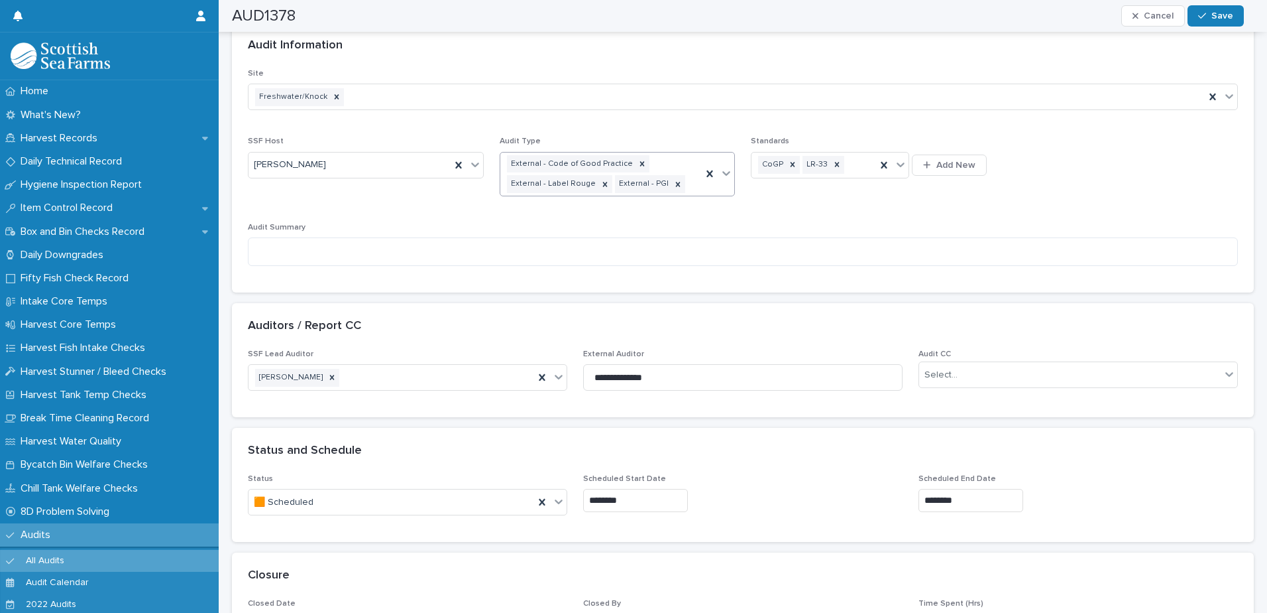
click at [681, 186] on div "External - Code of Good Practice External - Label Rouge External - PGI" at bounding box center [601, 174] width 202 height 44
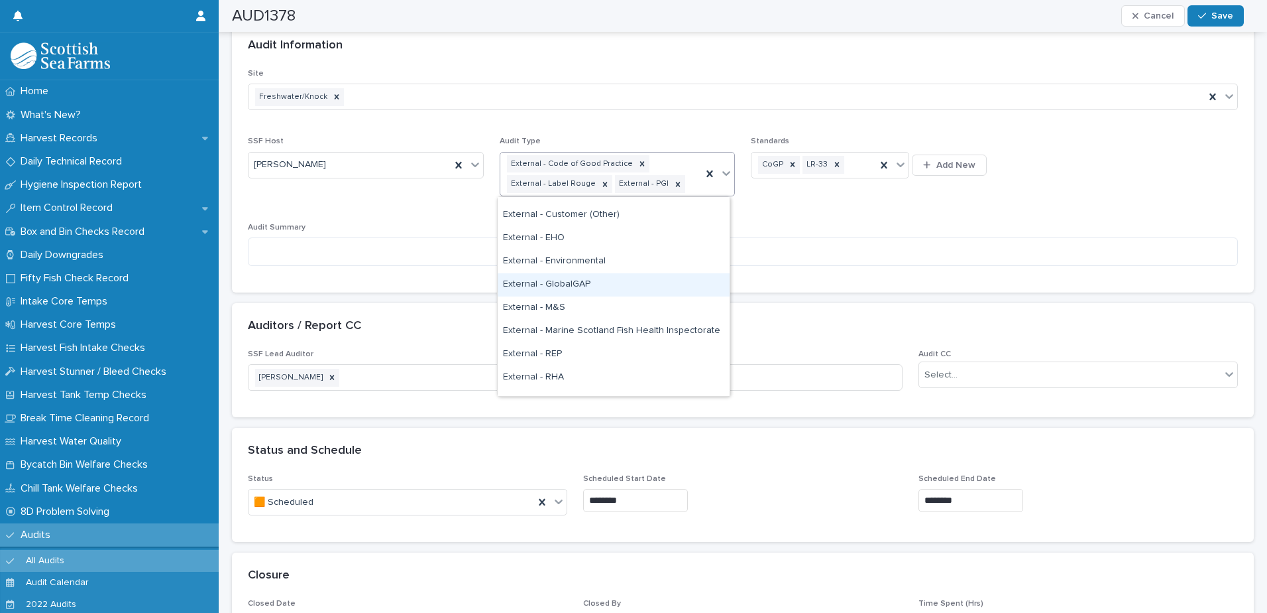
click at [649, 292] on div "External - GlobalGAP" at bounding box center [614, 284] width 232 height 23
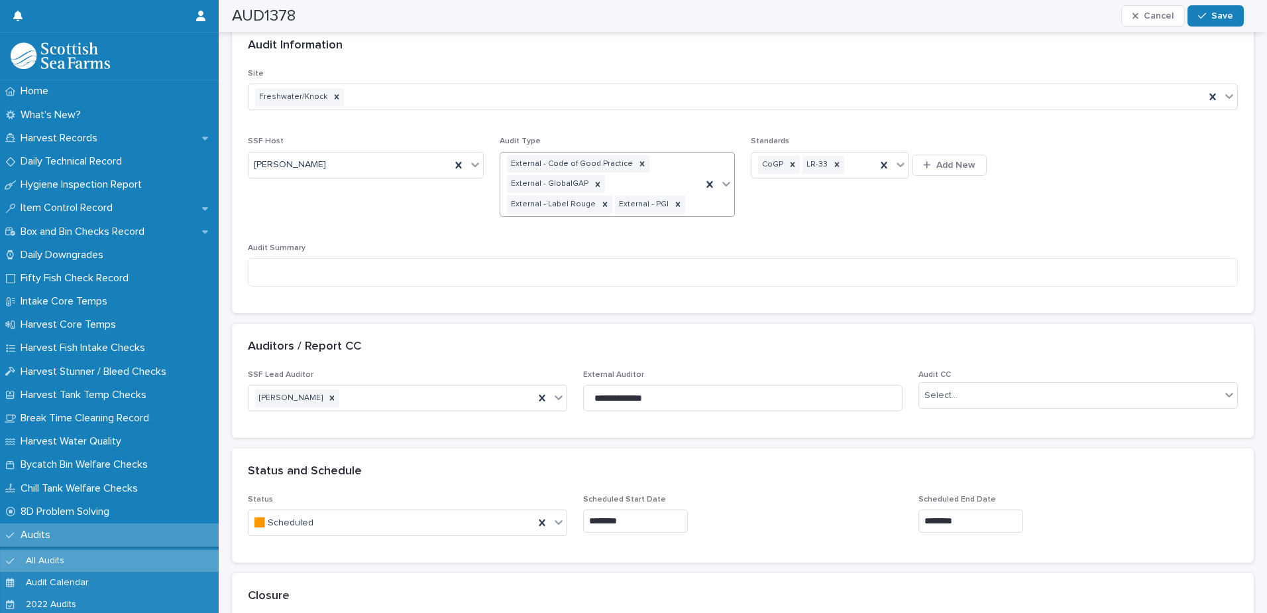
scroll to position [516, 0]
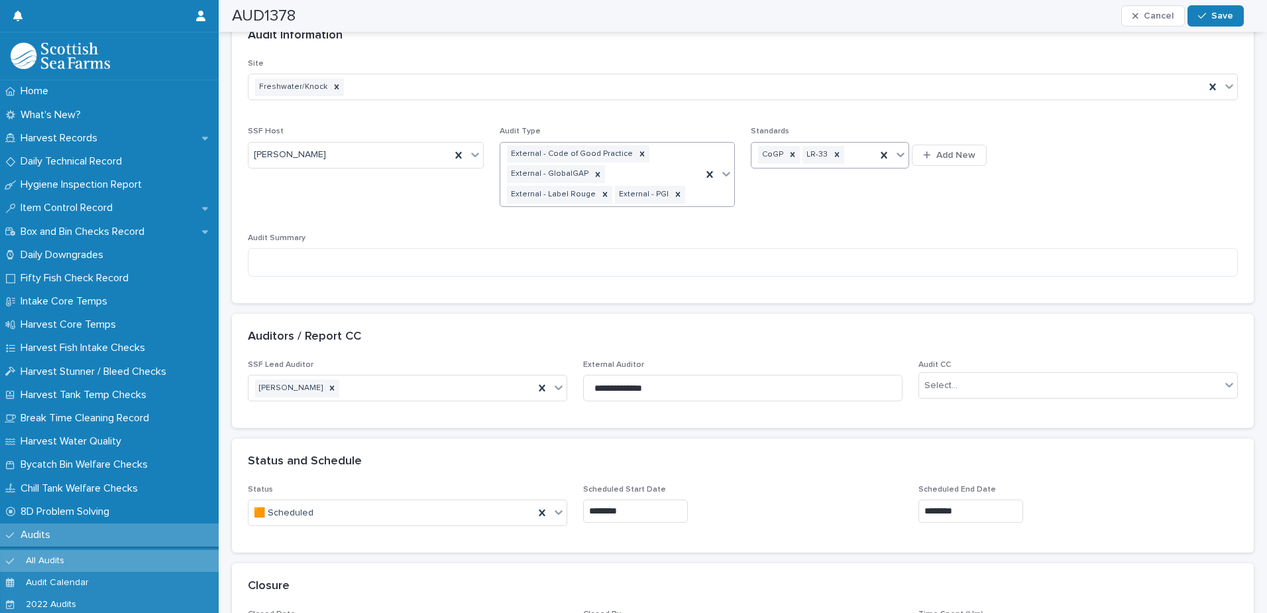
click at [854, 153] on div "CoGP LR-33" at bounding box center [814, 154] width 125 height 23
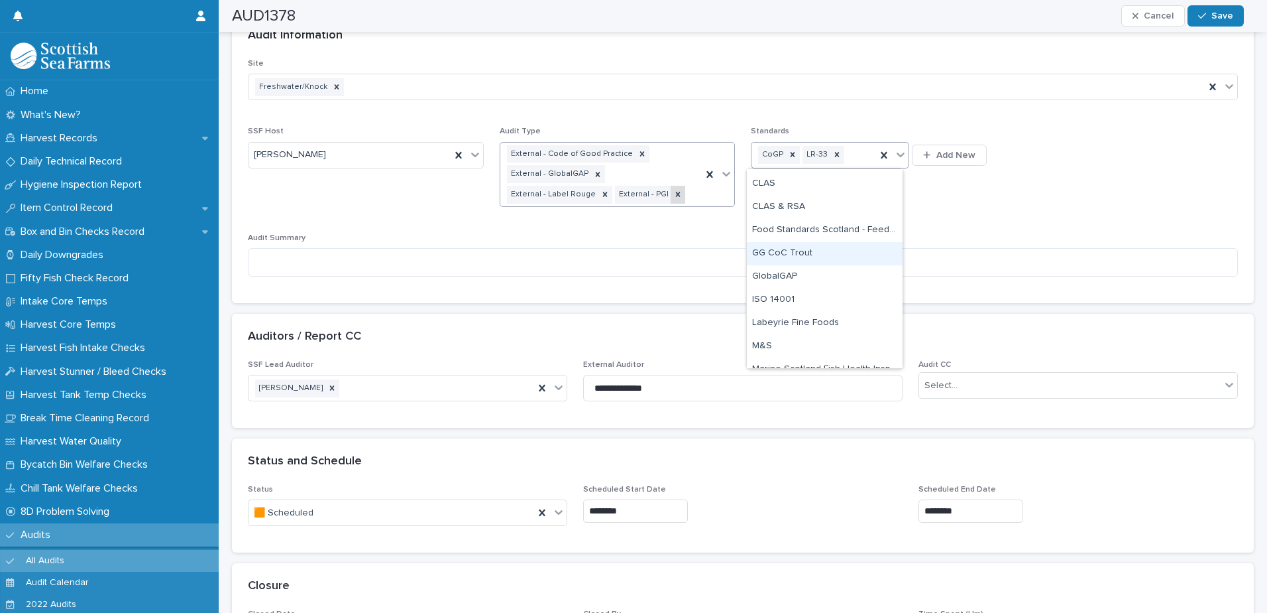
click at [675, 195] on icon at bounding box center [677, 194] width 5 height 5
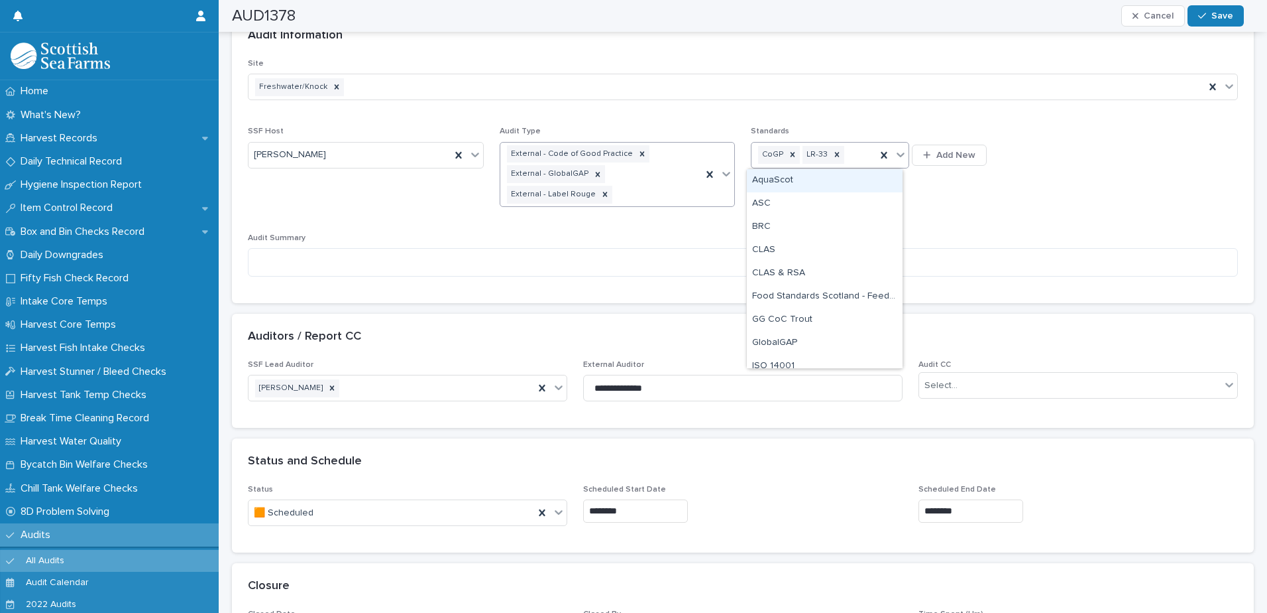
click at [850, 156] on div "CoGP LR-33" at bounding box center [814, 154] width 125 height 23
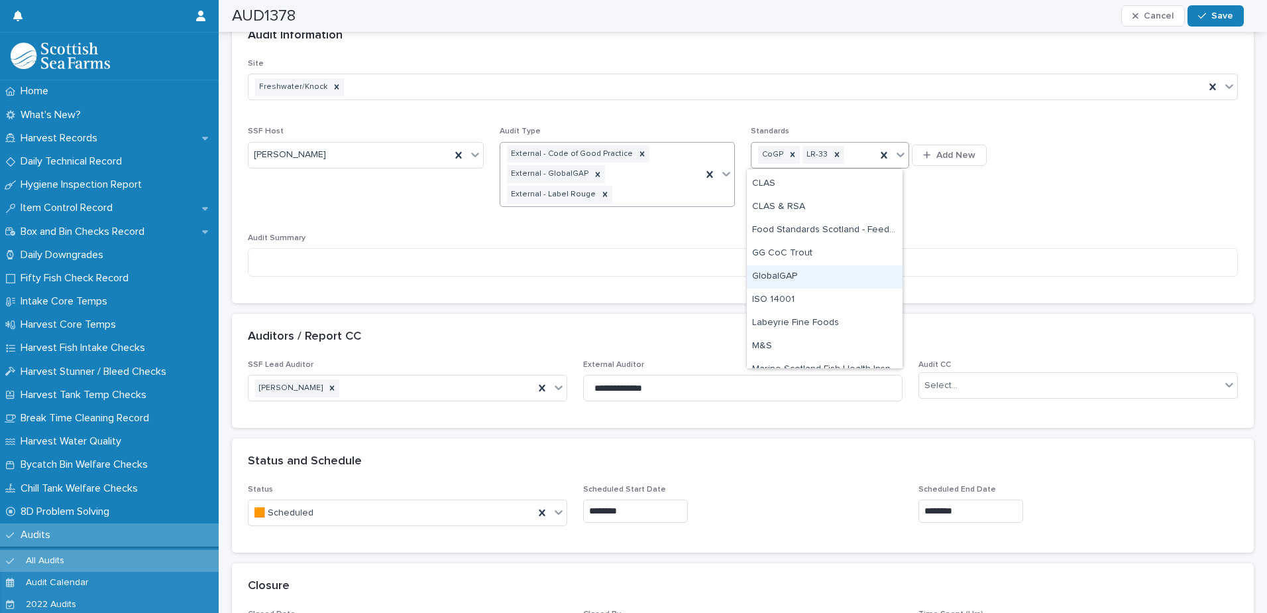
click at [813, 272] on div "GlobalGAP" at bounding box center [825, 276] width 156 height 23
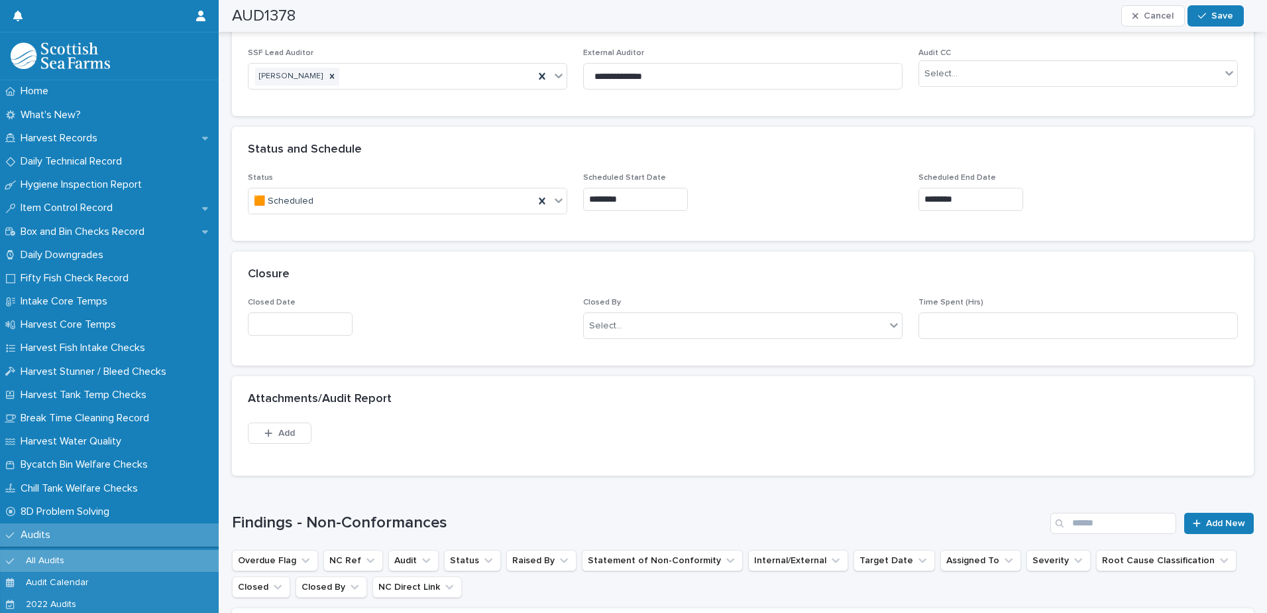
scroll to position [848, 0]
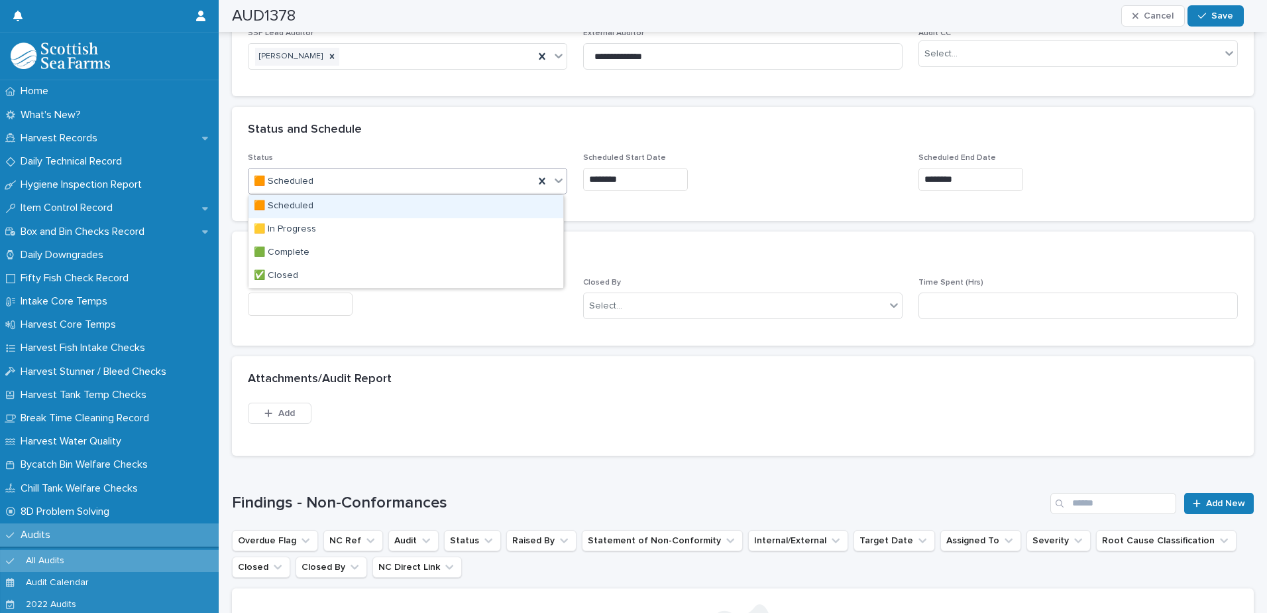
click at [562, 182] on div at bounding box center [559, 180] width 16 height 24
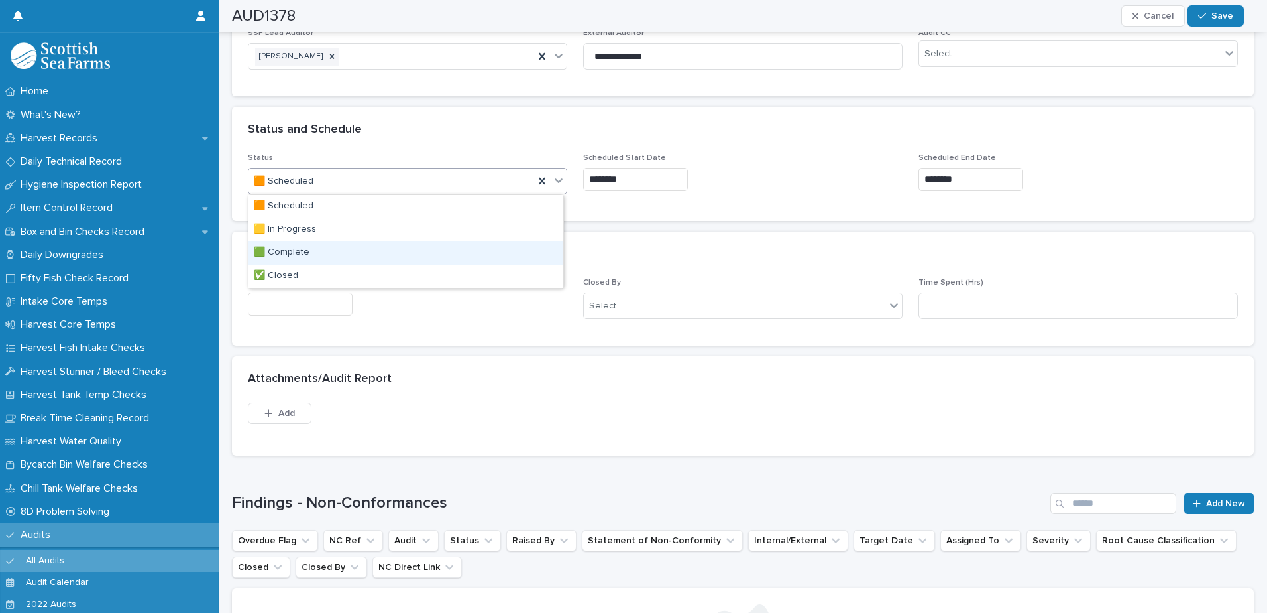
click at [516, 244] on div "🟩 Complete" at bounding box center [406, 252] width 315 height 23
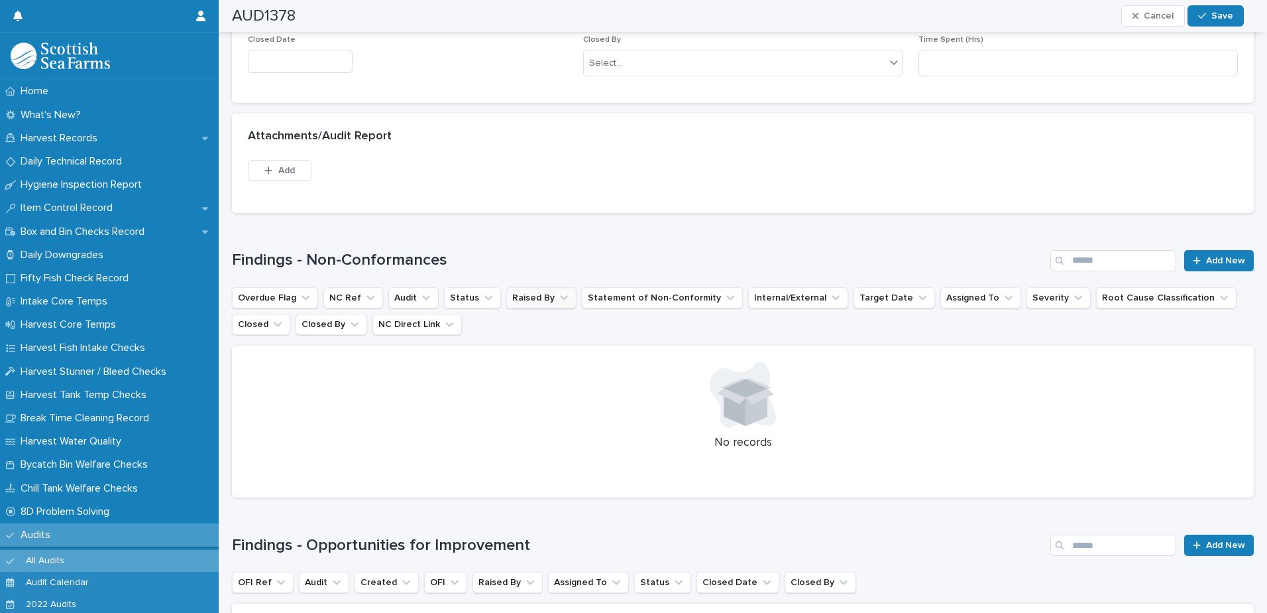
scroll to position [1113, 0]
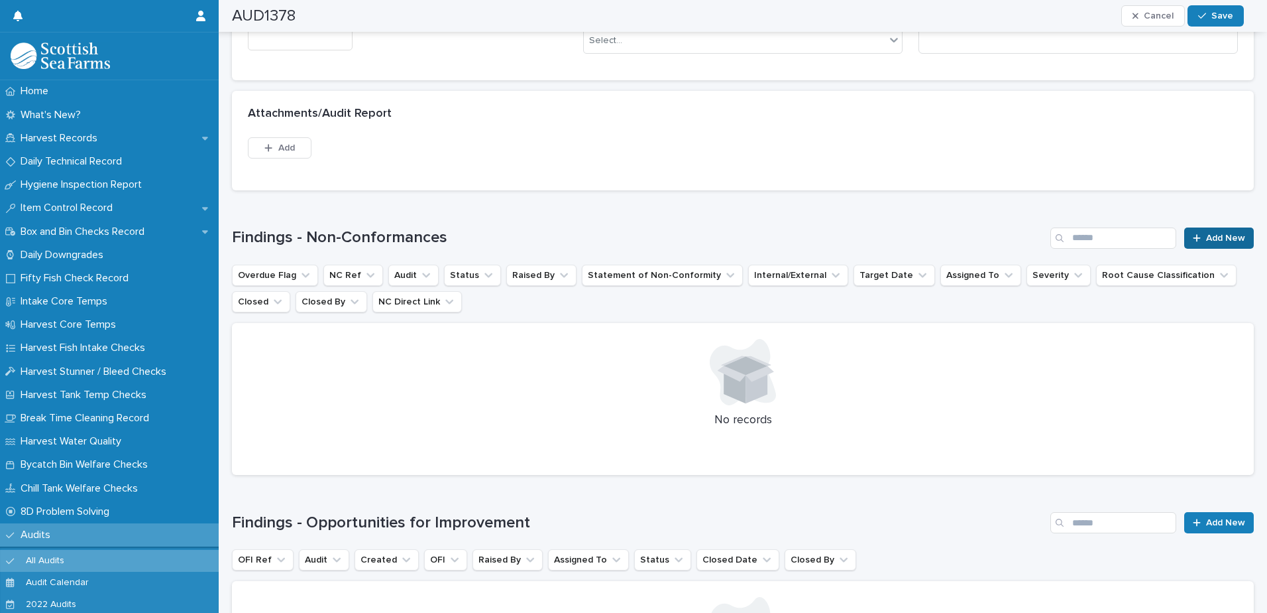
click at [1195, 234] on div at bounding box center [1199, 237] width 13 height 9
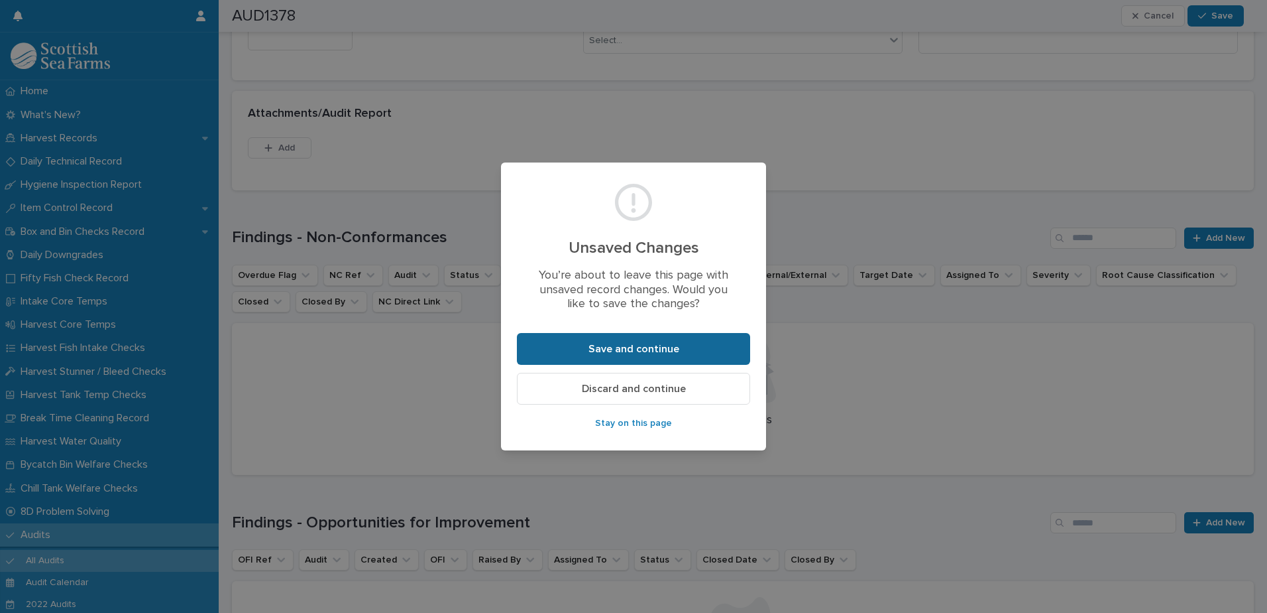
click at [681, 337] on button "Save and continue" at bounding box center [633, 349] width 233 height 32
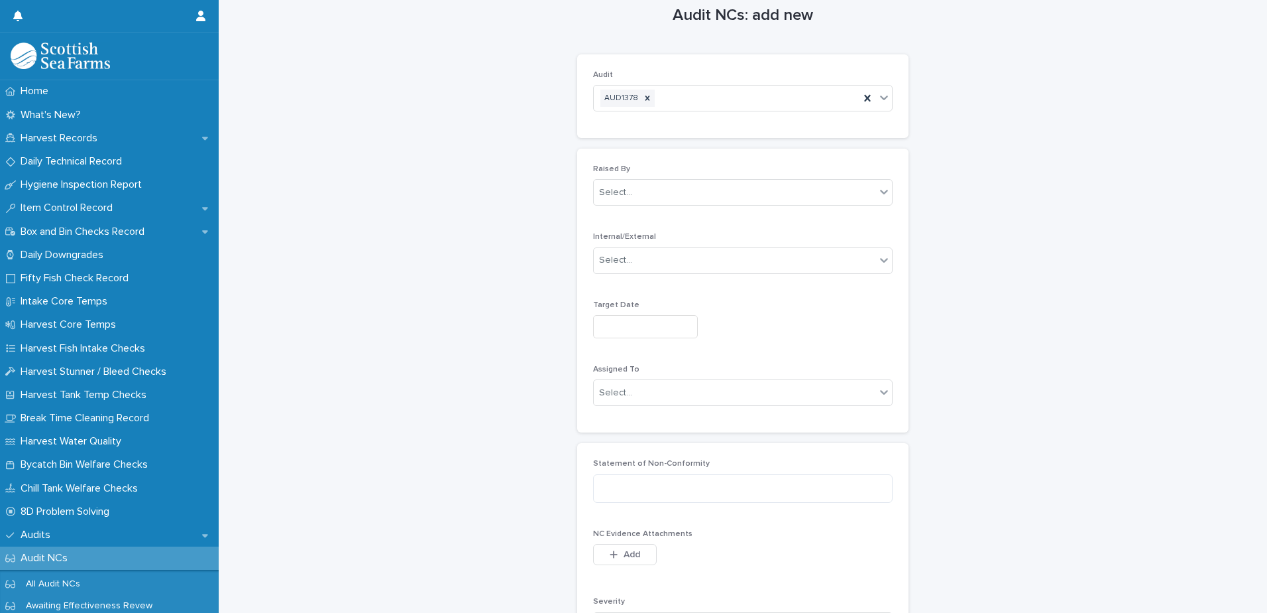
scroll to position [11, 0]
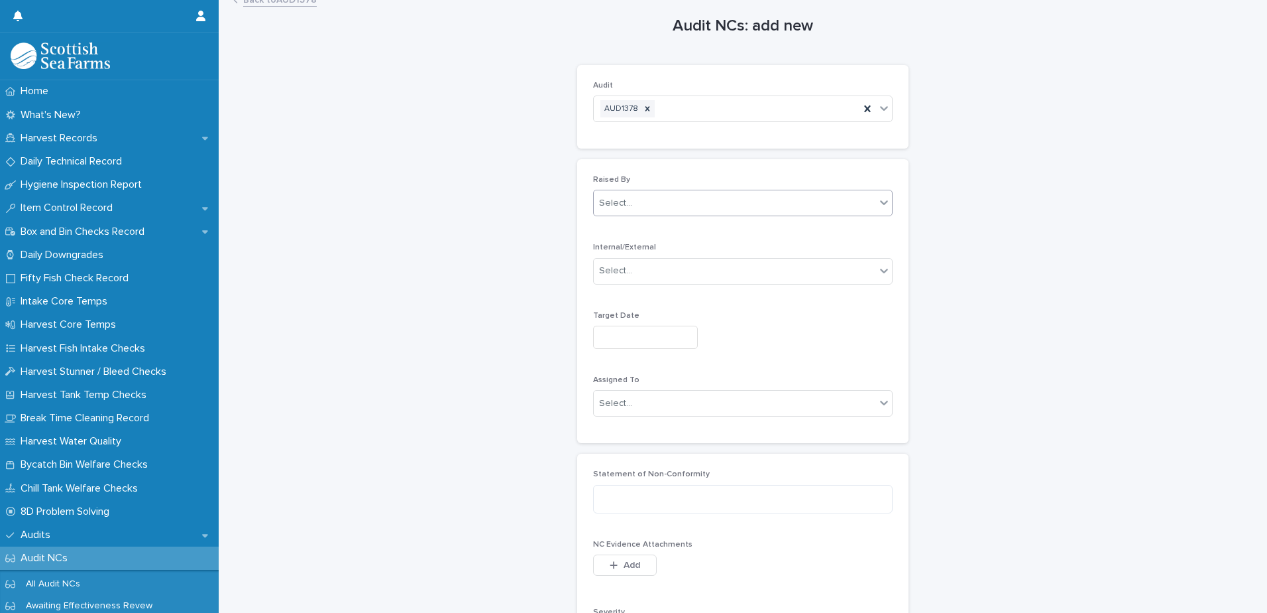
click at [729, 201] on div "Select..." at bounding box center [735, 203] width 282 height 22
click at [1025, 187] on div "Audit NCs: add new Loading... Saving… Loading... Saving… Loading... Saving… Aud…" at bounding box center [743, 395] width 1022 height 811
click at [784, 269] on div "Select..." at bounding box center [735, 271] width 282 height 22
click at [754, 315] on div "External" at bounding box center [738, 319] width 298 height 23
click at [741, 199] on div "Select..." at bounding box center [735, 203] width 282 height 22
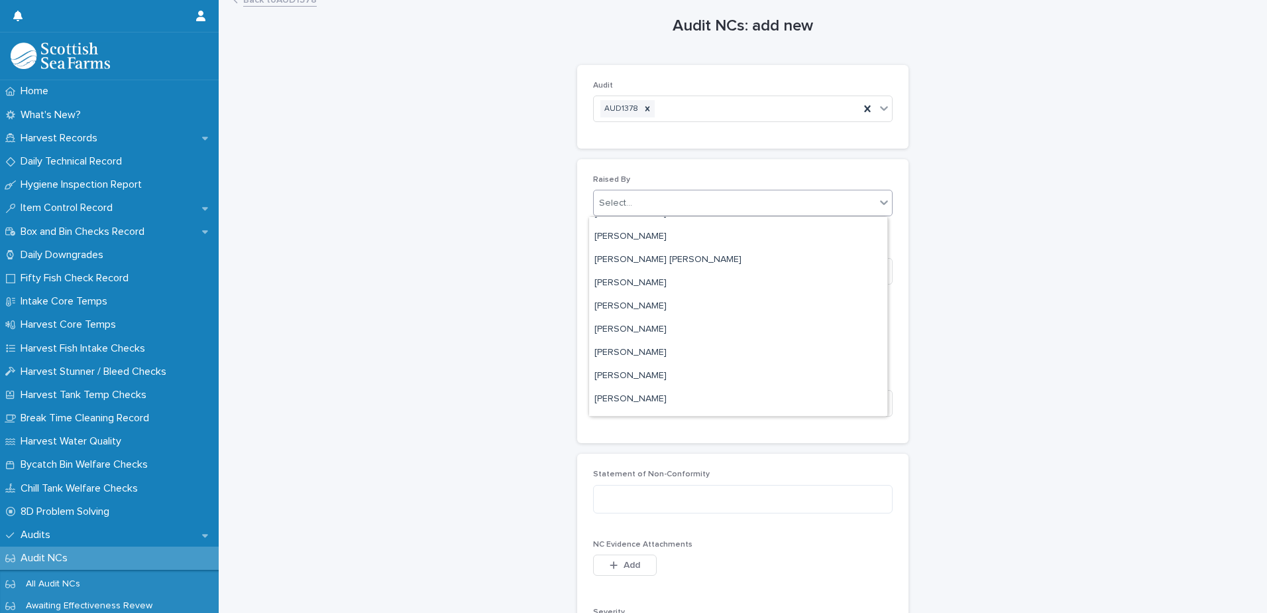
scroll to position [1525, 0]
click at [695, 202] on div "Select..." at bounding box center [735, 203] width 282 height 22
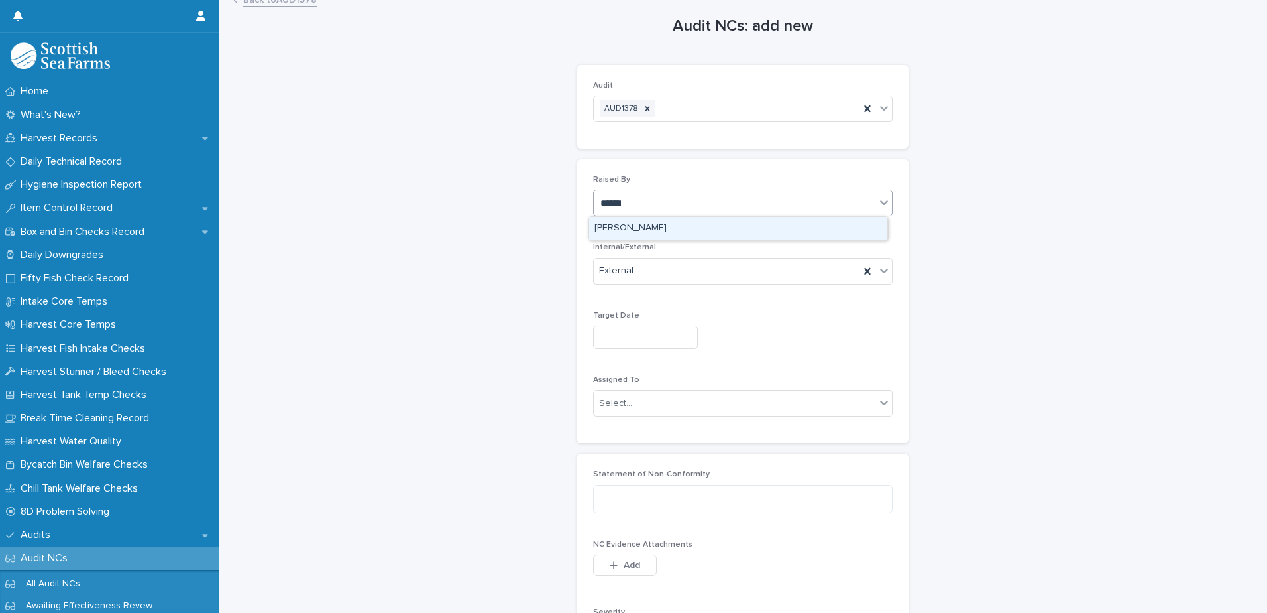
type input "********"
click at [699, 223] on div "[PERSON_NAME]" at bounding box center [738, 228] width 298 height 23
click at [674, 335] on input "text" at bounding box center [645, 336] width 105 height 23
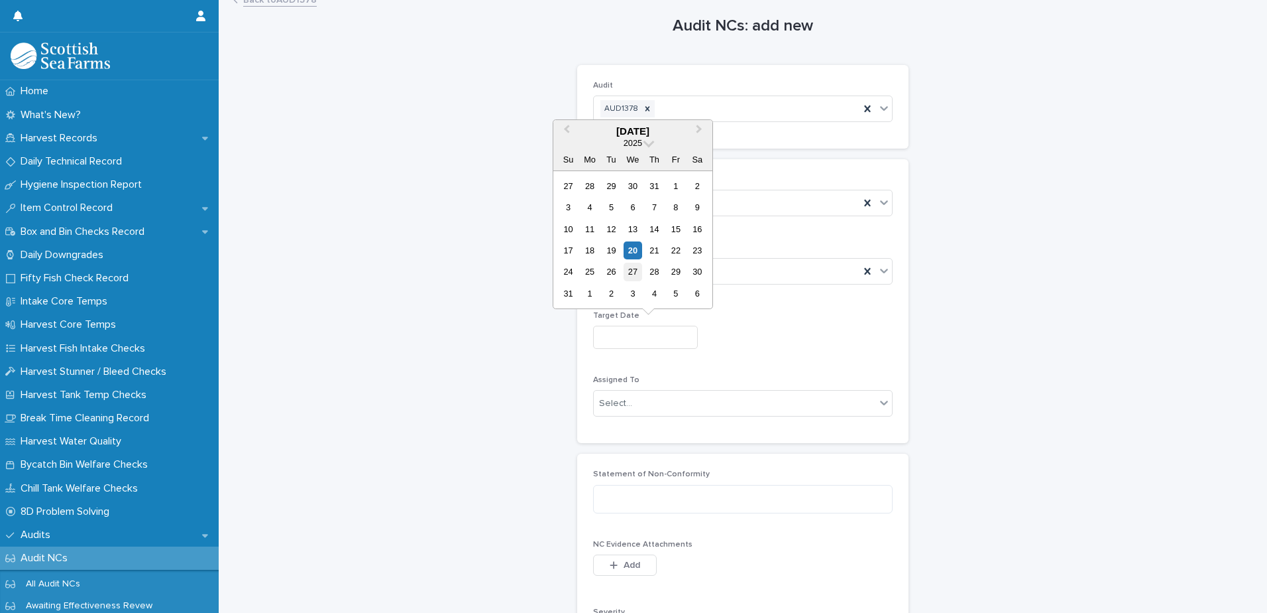
click at [636, 270] on div "27" at bounding box center [633, 272] width 18 height 18
click at [620, 337] on input "*********" at bounding box center [645, 336] width 105 height 23
click at [673, 268] on div "29" at bounding box center [676, 272] width 18 height 18
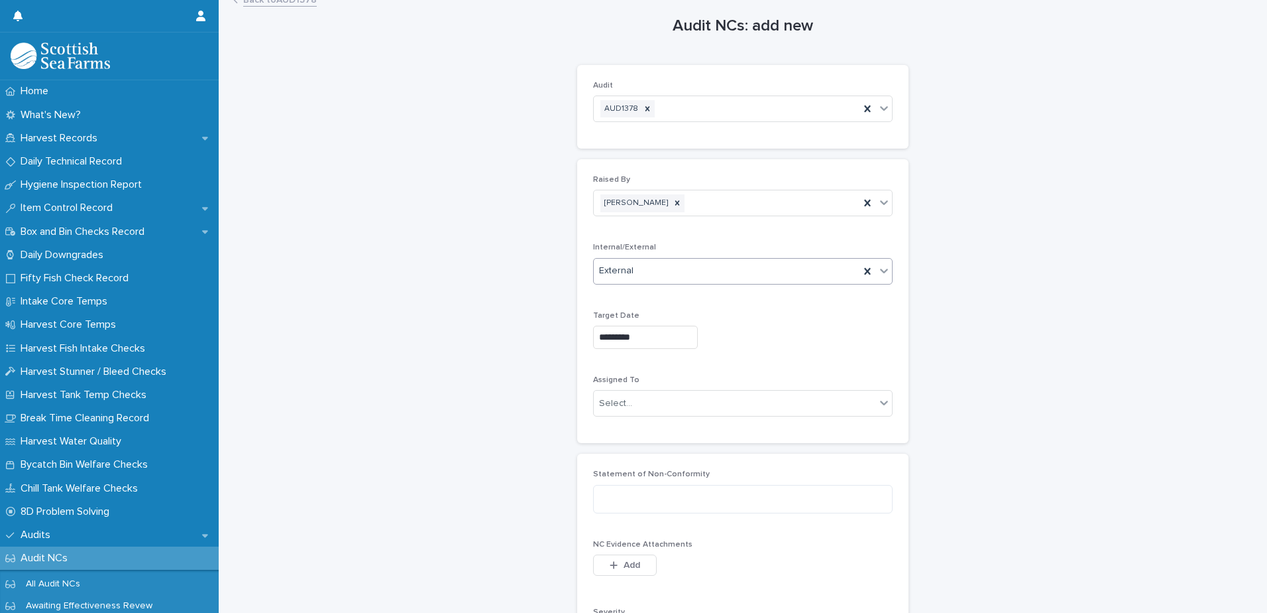
type input "*********"
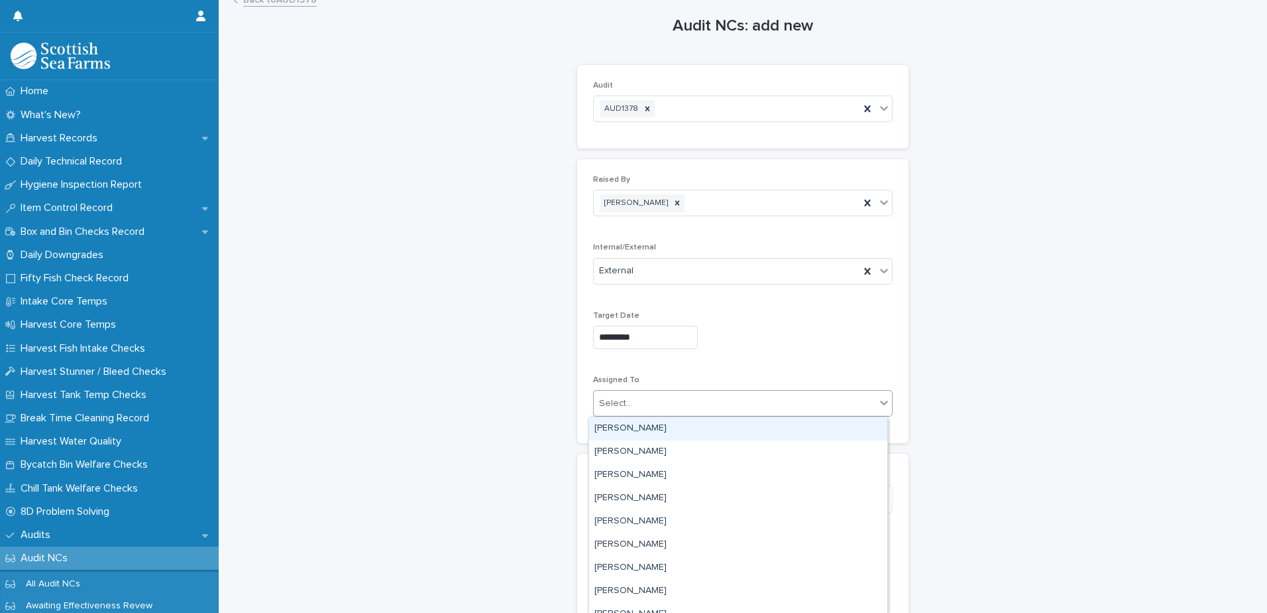
click at [691, 401] on div "Select..." at bounding box center [735, 403] width 282 height 22
type input "***"
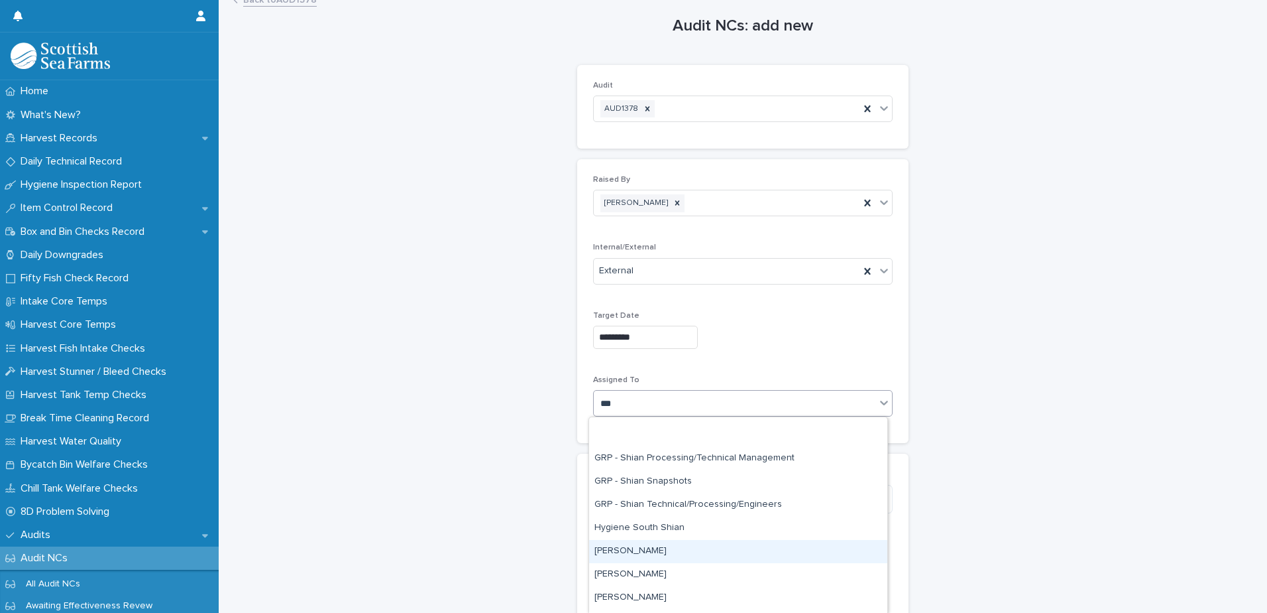
scroll to position [198, 0]
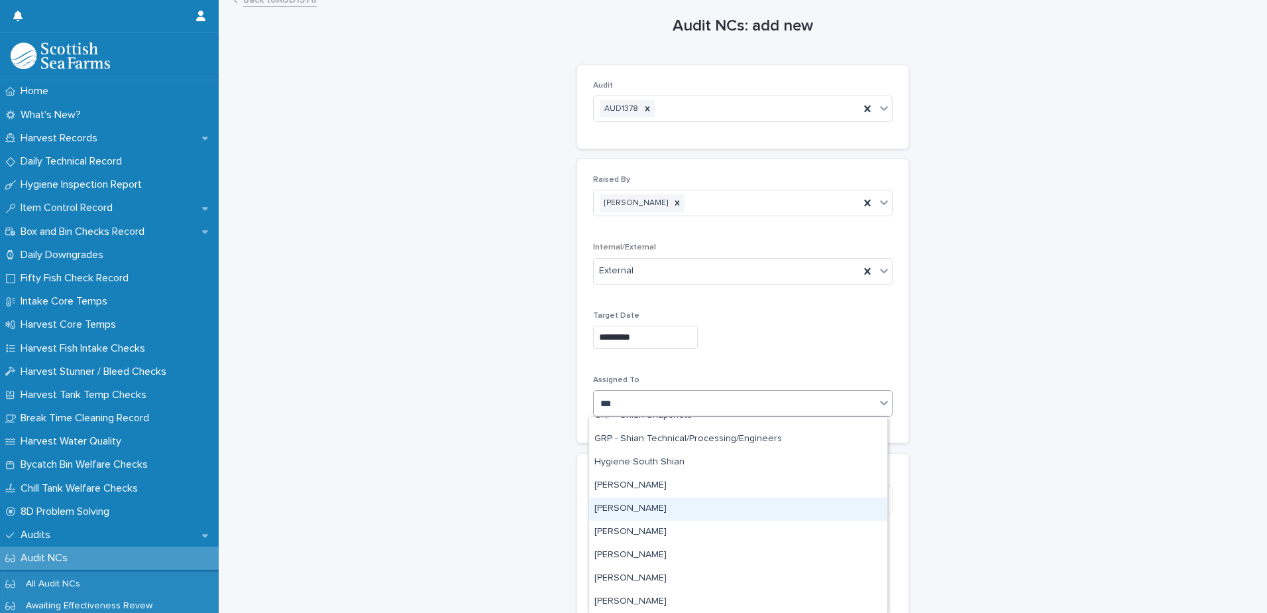
click at [697, 501] on div "[PERSON_NAME]" at bounding box center [738, 508] width 298 height 23
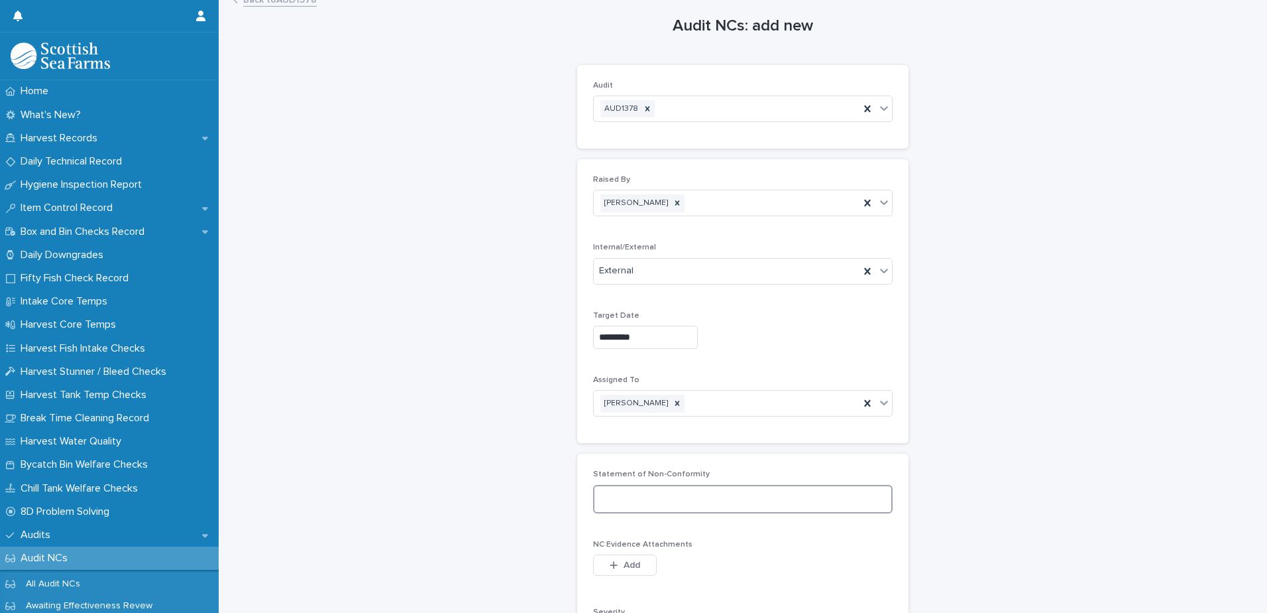
click at [711, 497] on textarea at bounding box center [743, 499] width 300 height 29
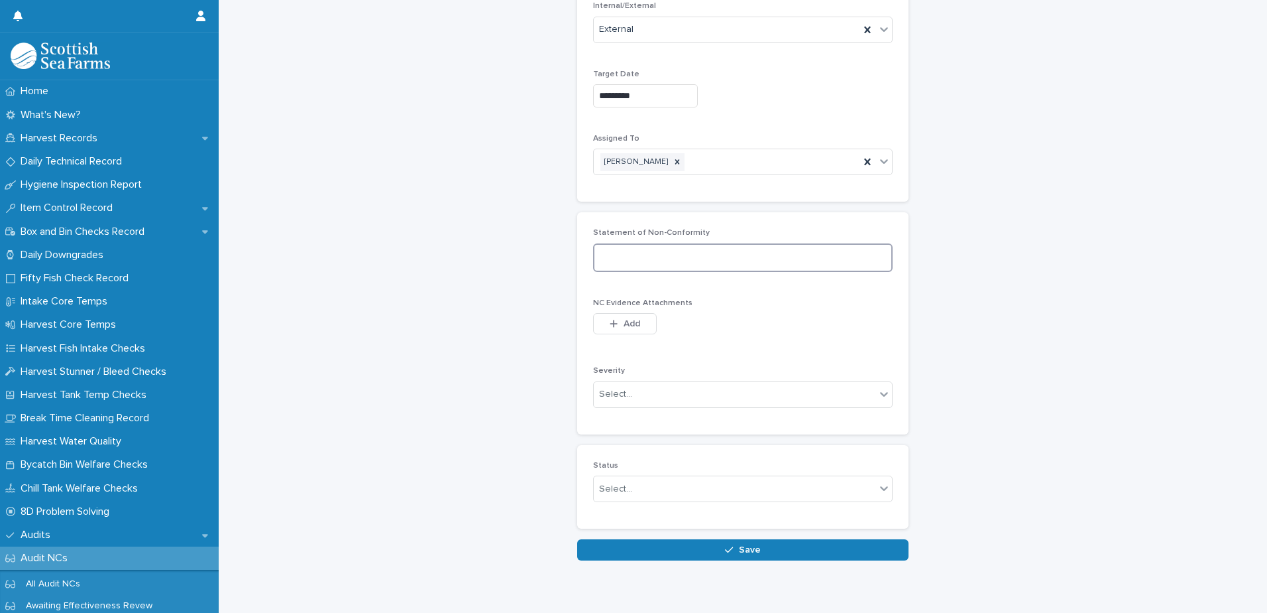
scroll to position [276, 0]
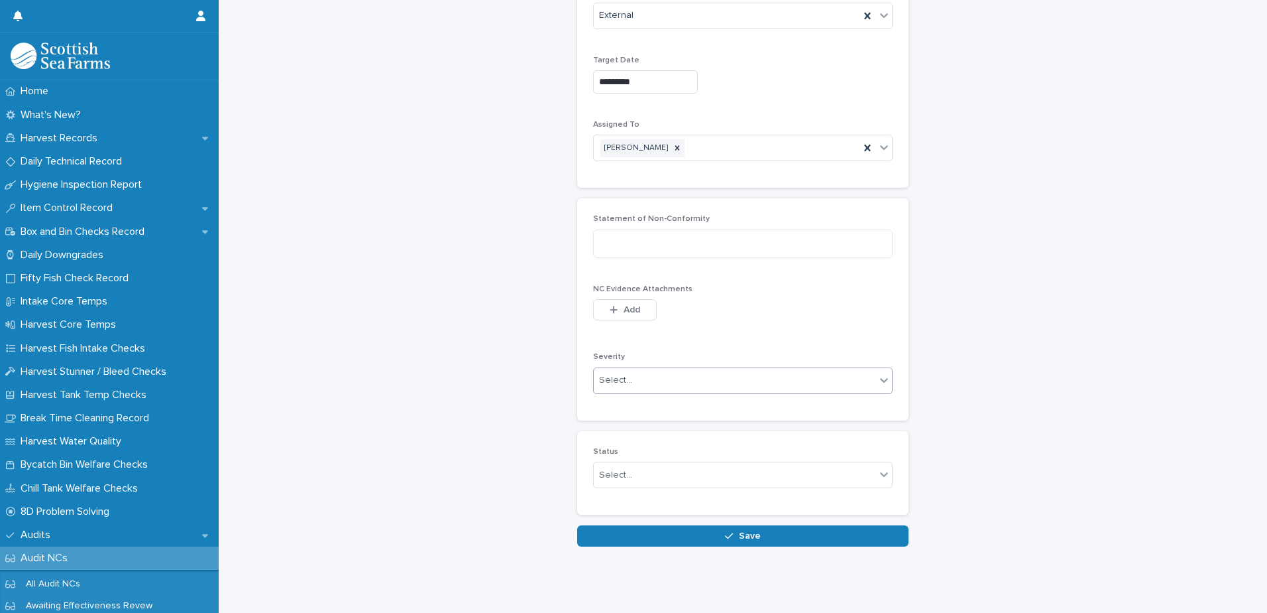
click at [878, 373] on icon at bounding box center [884, 379] width 13 height 13
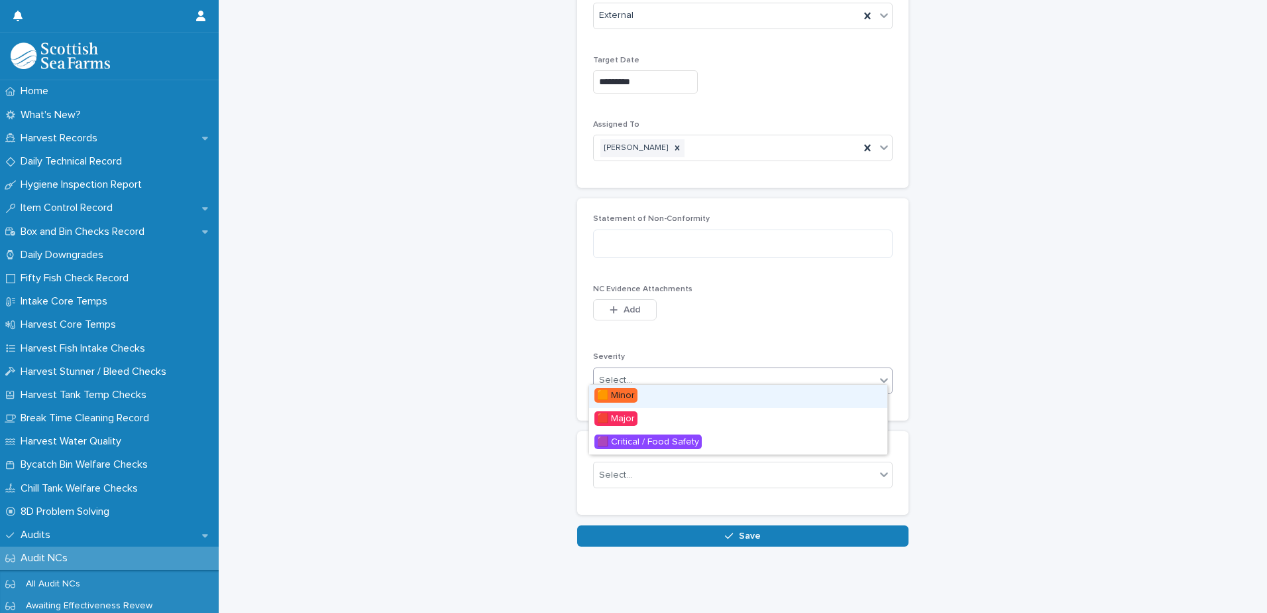
click at [855, 390] on div "🟧 Minor" at bounding box center [738, 395] width 298 height 23
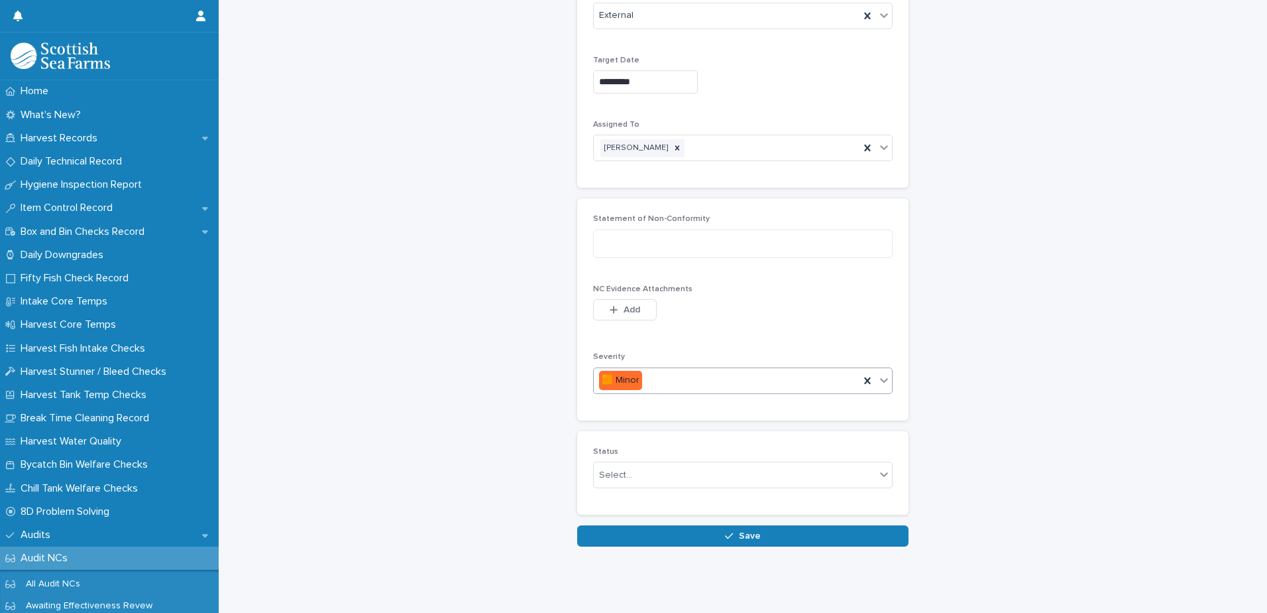
scroll to position [210, 0]
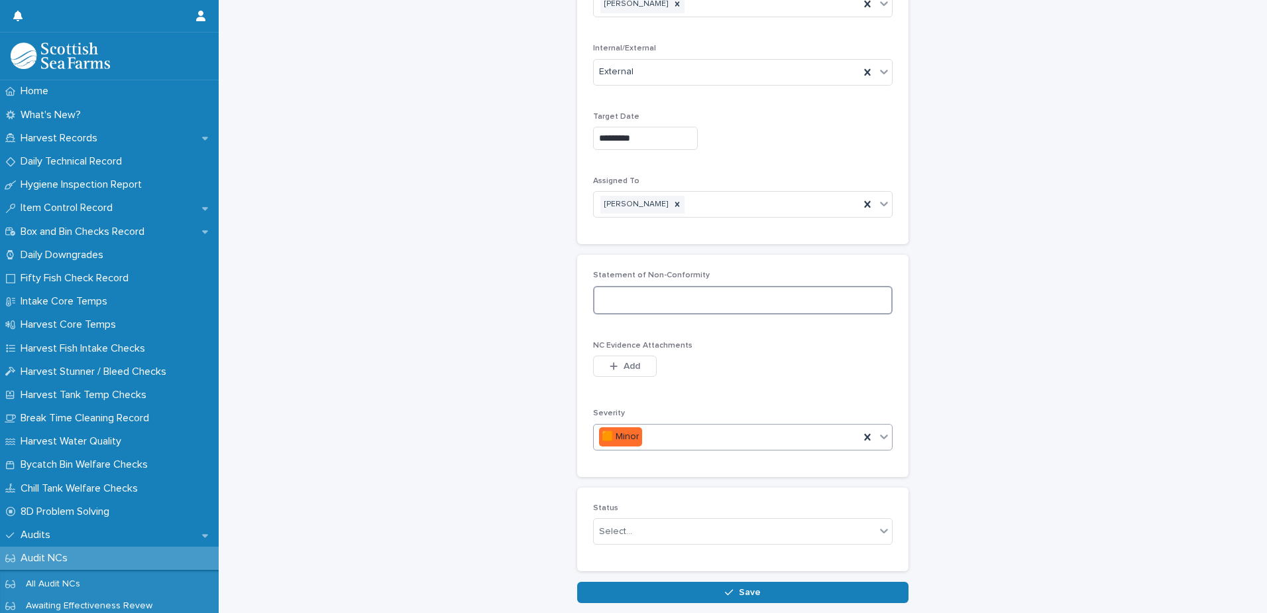
click at [685, 296] on textarea at bounding box center [743, 300] width 300 height 29
paste textarea "**********"
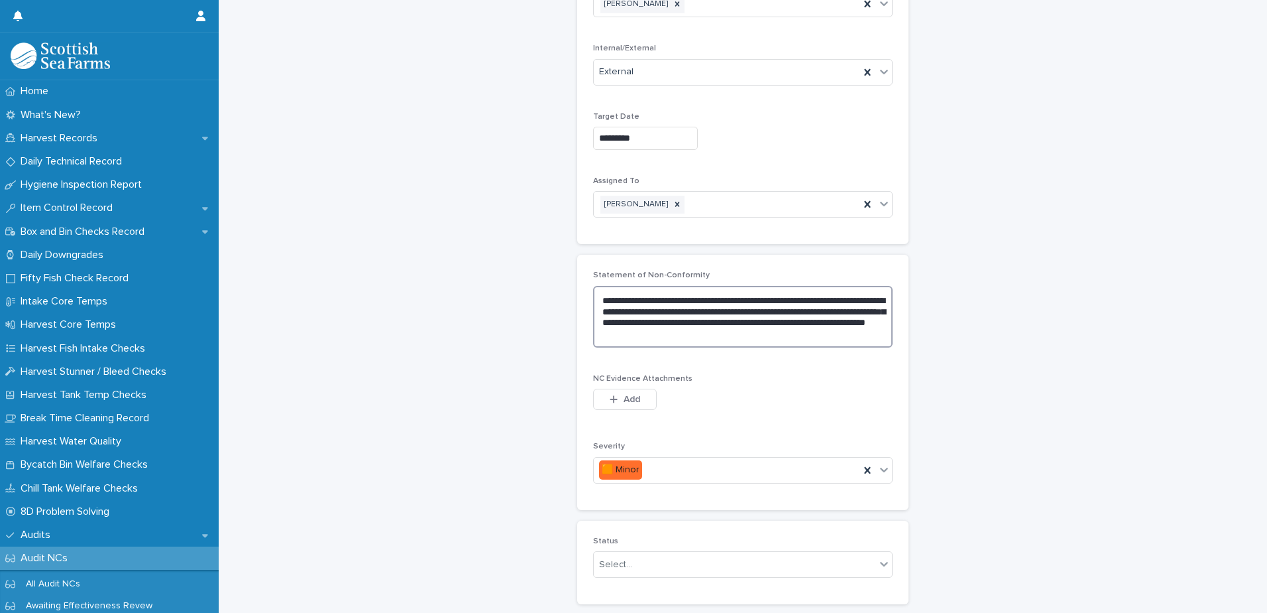
type textarea "**********"
click at [794, 397] on div "This file cannot be opened Download File Add" at bounding box center [743, 401] width 300 height 27
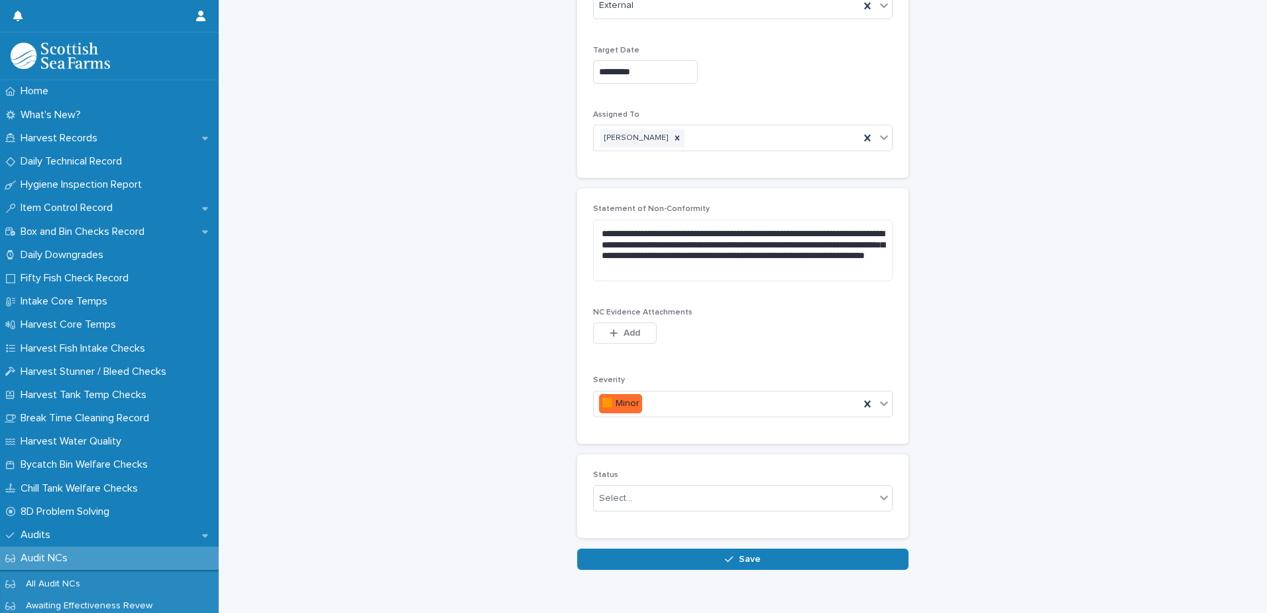
scroll to position [310, 0]
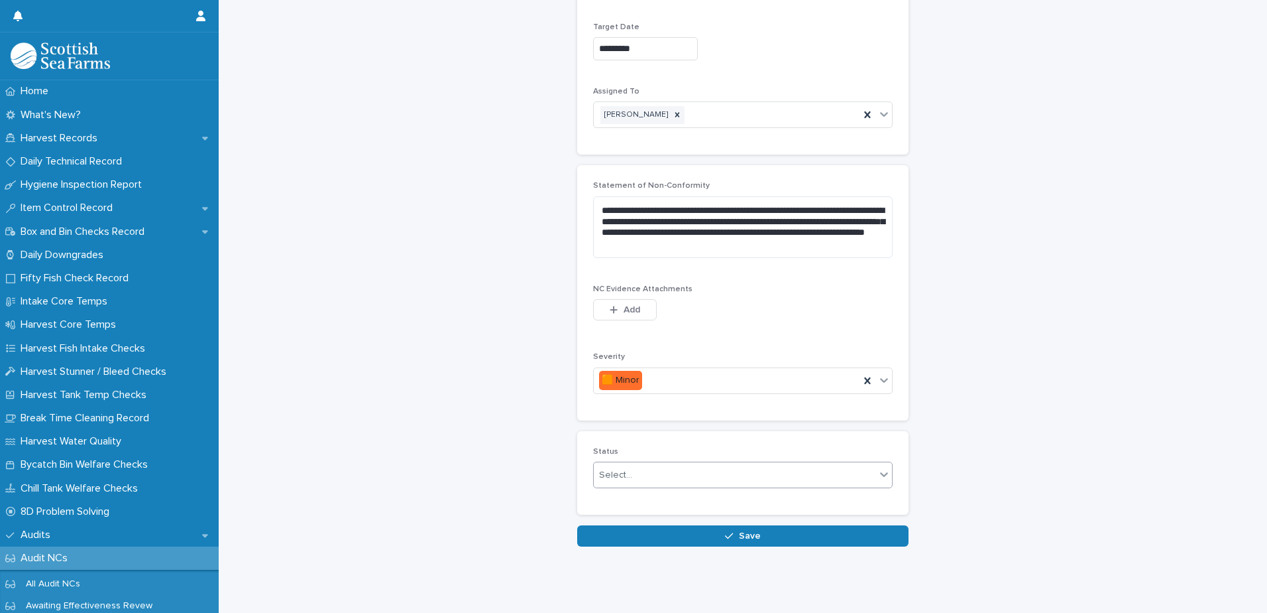
click at [699, 467] on div "Select..." at bounding box center [735, 475] width 282 height 22
click at [623, 512] on span "🟥 Open" at bounding box center [616, 512] width 43 height 15
click at [687, 526] on button "Save" at bounding box center [742, 535] width 331 height 21
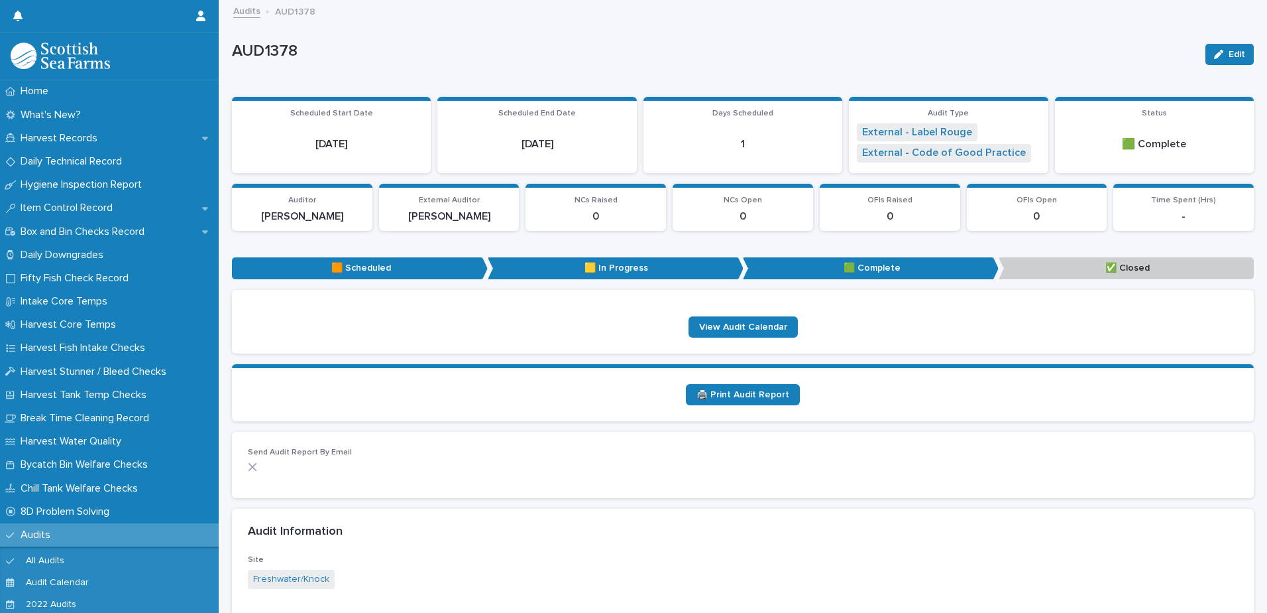
click at [250, 13] on link "Audits" at bounding box center [246, 10] width 27 height 15
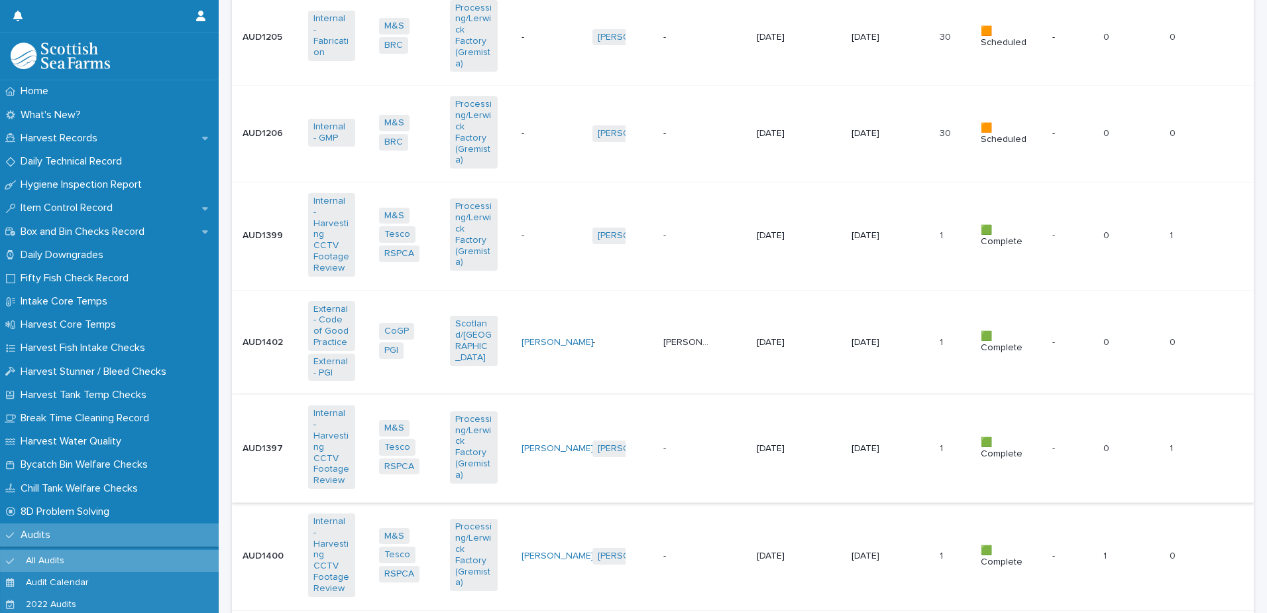
scroll to position [2917, 0]
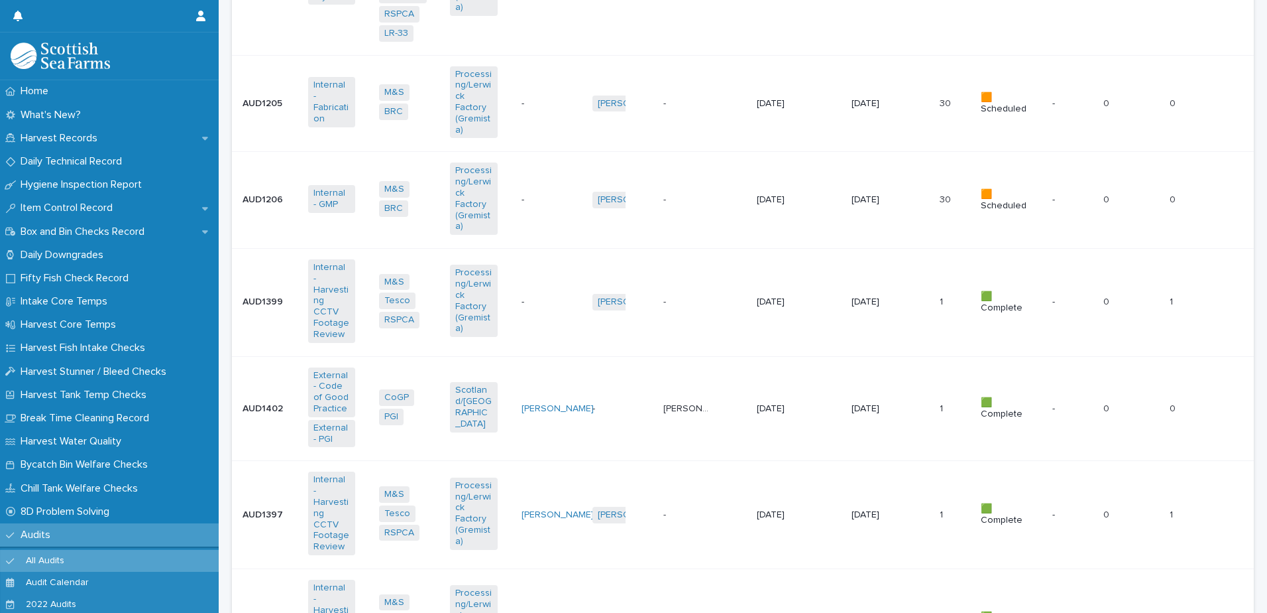
click at [675, 400] on p "[PERSON_NAME]" at bounding box center [689, 407] width 50 height 14
